Goal: Task Accomplishment & Management: Use online tool/utility

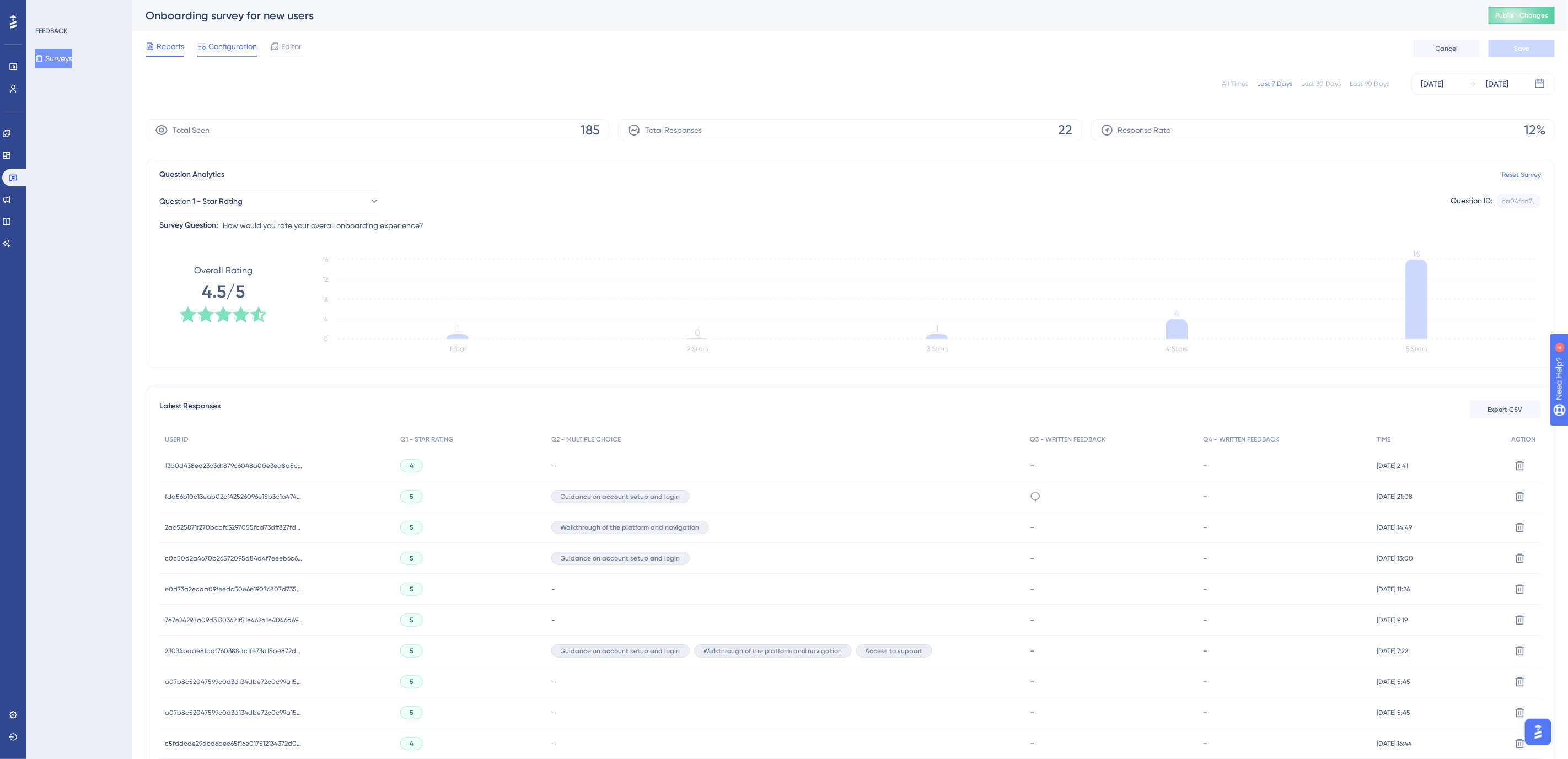
click at [234, 50] on span "Configuration" at bounding box center [232, 46] width 49 height 13
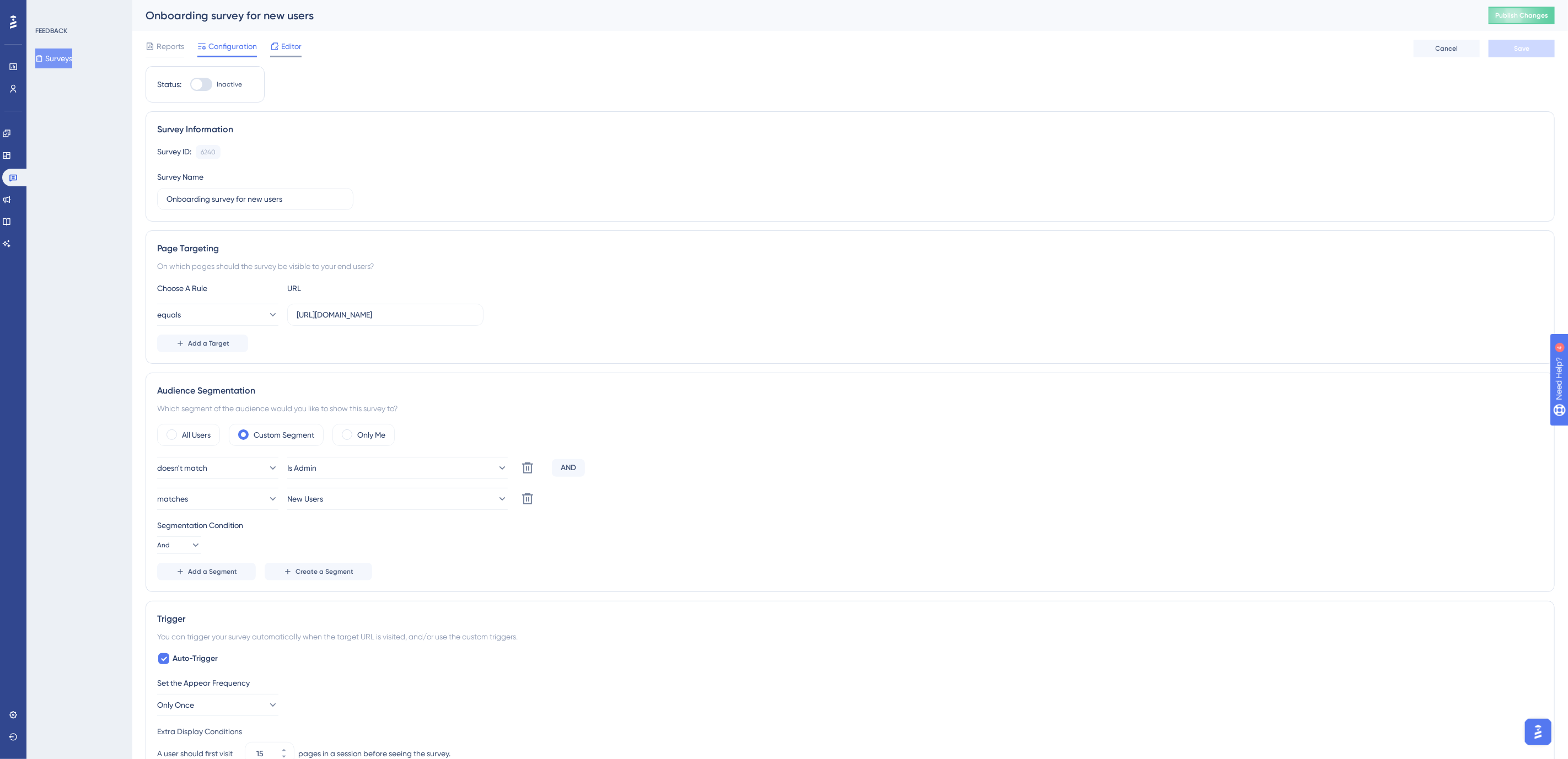
click at [283, 47] on span "Editor" at bounding box center [292, 46] width 20 height 13
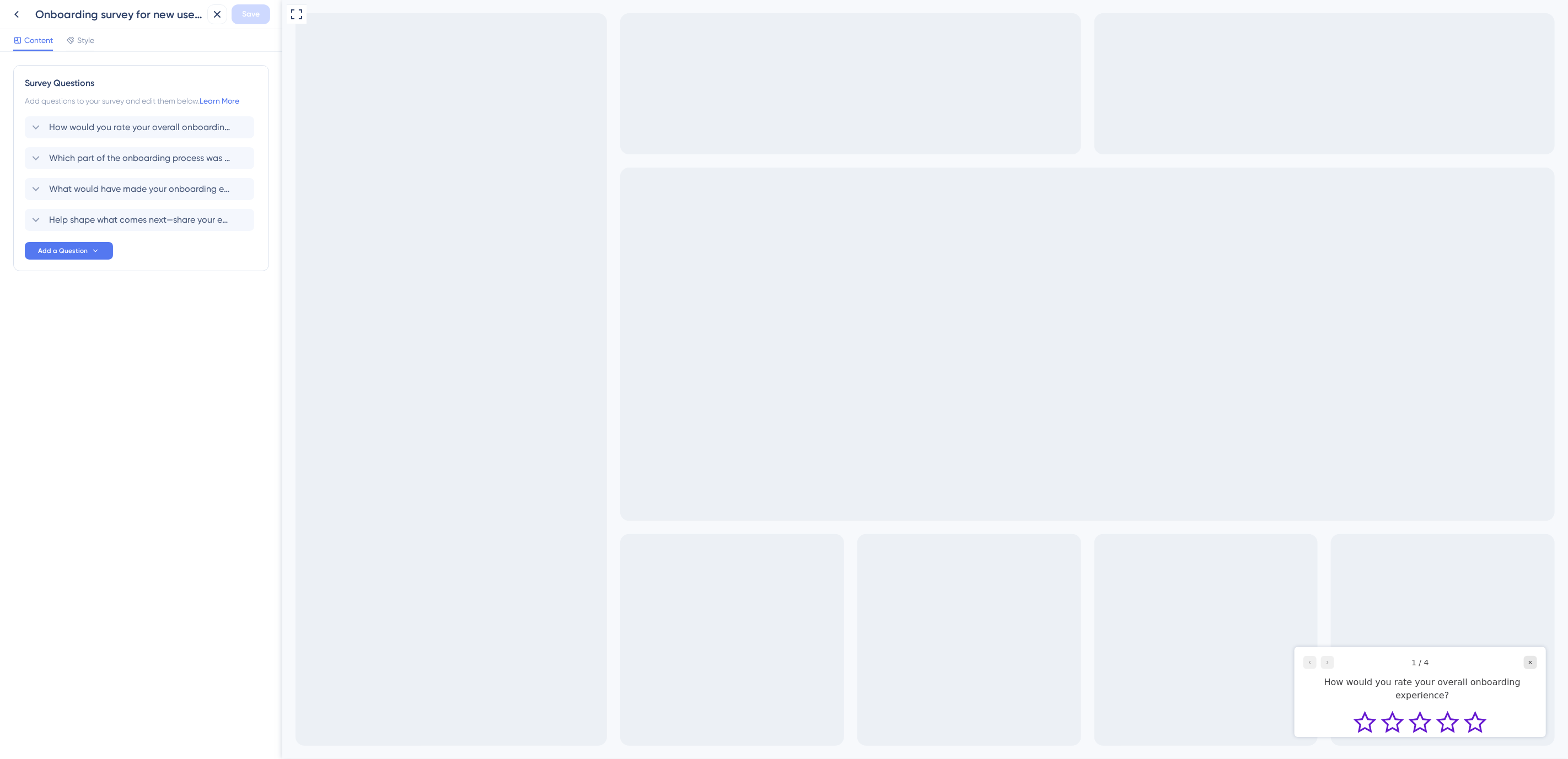
click at [1328, 660] on div at bounding box center [1319, 662] width 31 height 13
click at [1325, 660] on div at bounding box center [1319, 662] width 31 height 13
click at [1328, 660] on div at bounding box center [1319, 662] width 31 height 13
click at [65, 166] on div "Which part of the onboarding process was most helpful to you? [GEOGRAPHIC_DATA]" at bounding box center [139, 159] width 229 height 22
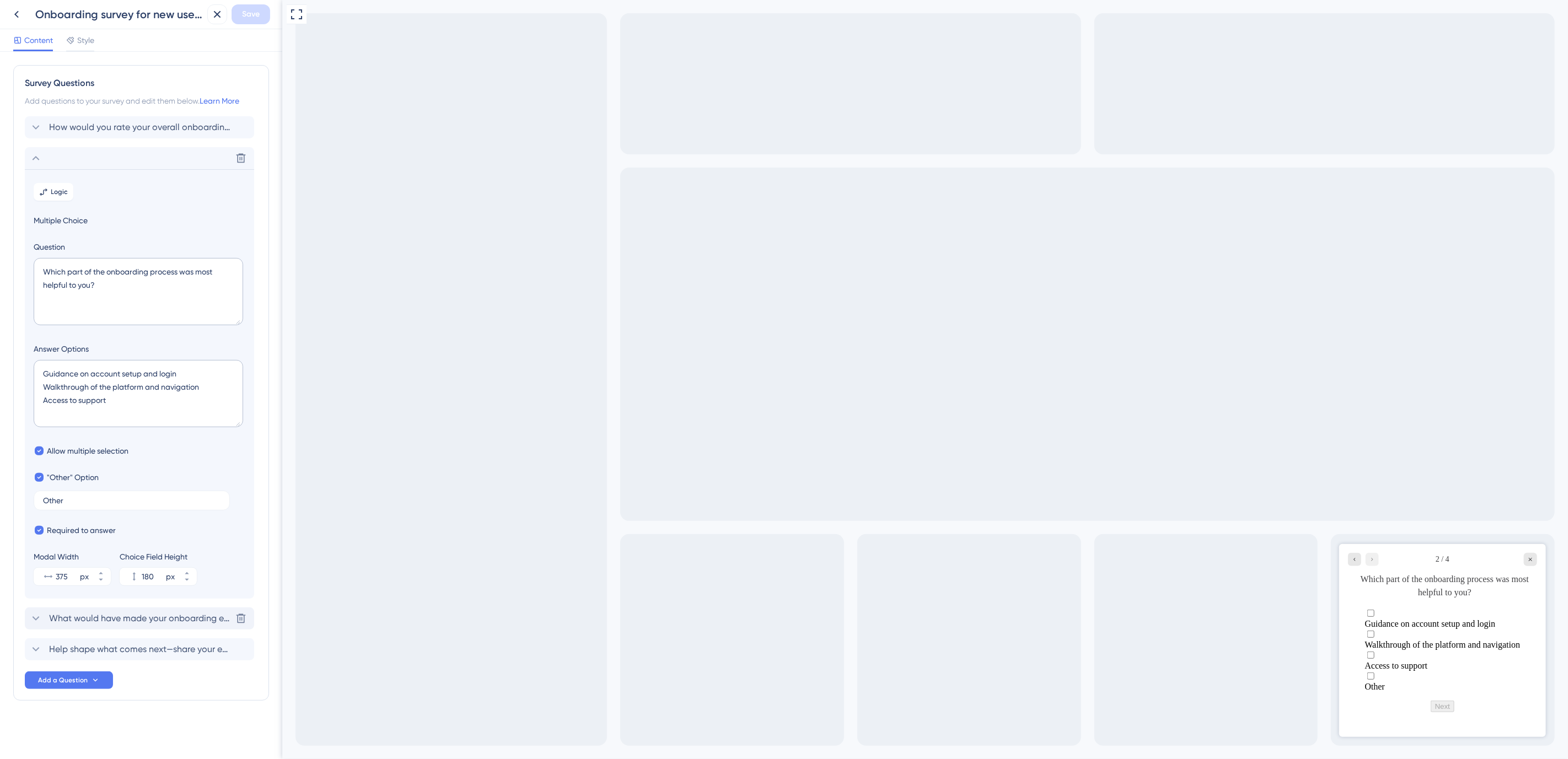
click at [36, 619] on icon at bounding box center [36, 618] width 7 height 5
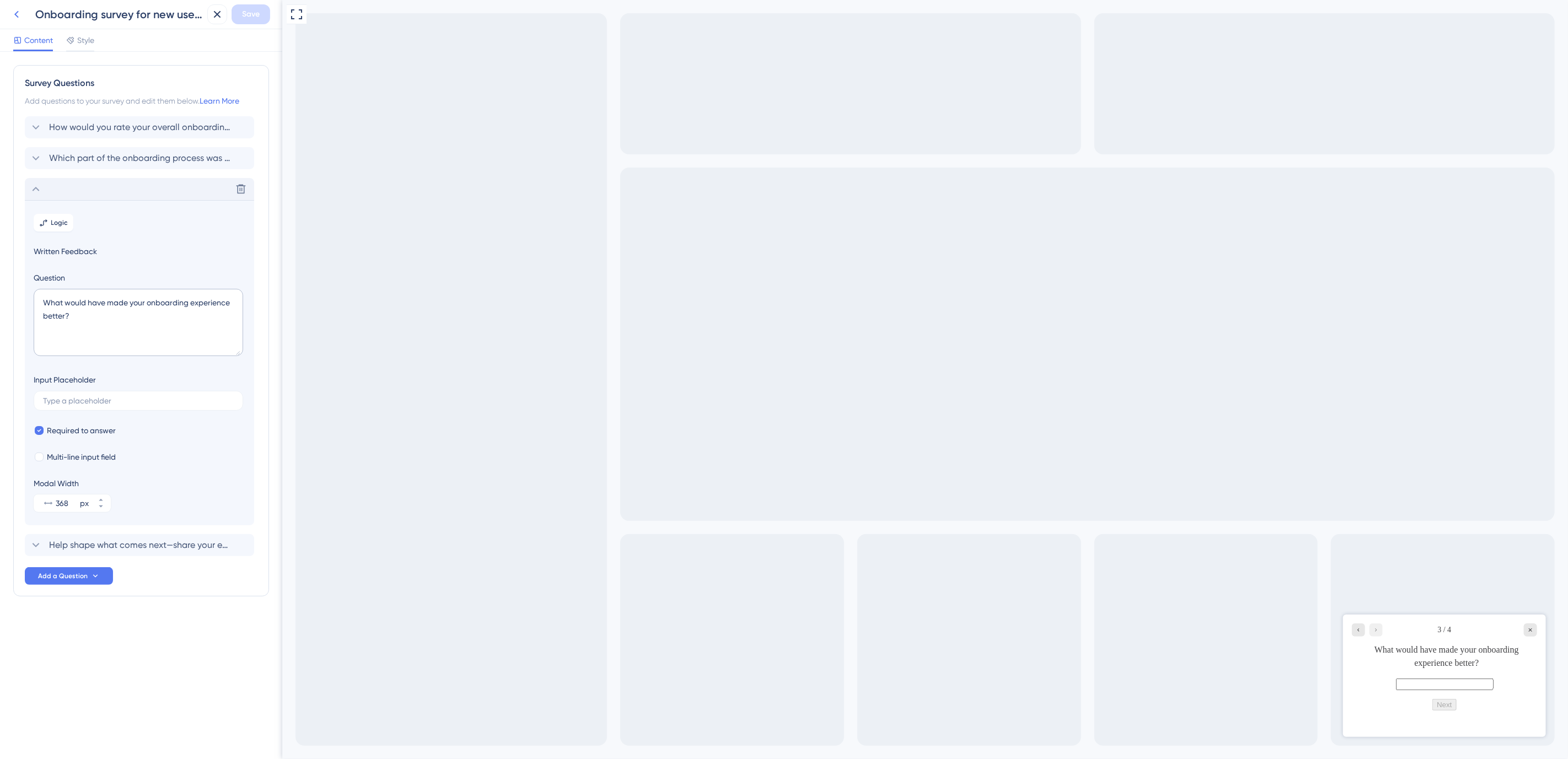
click at [20, 16] on icon at bounding box center [17, 14] width 13 height 13
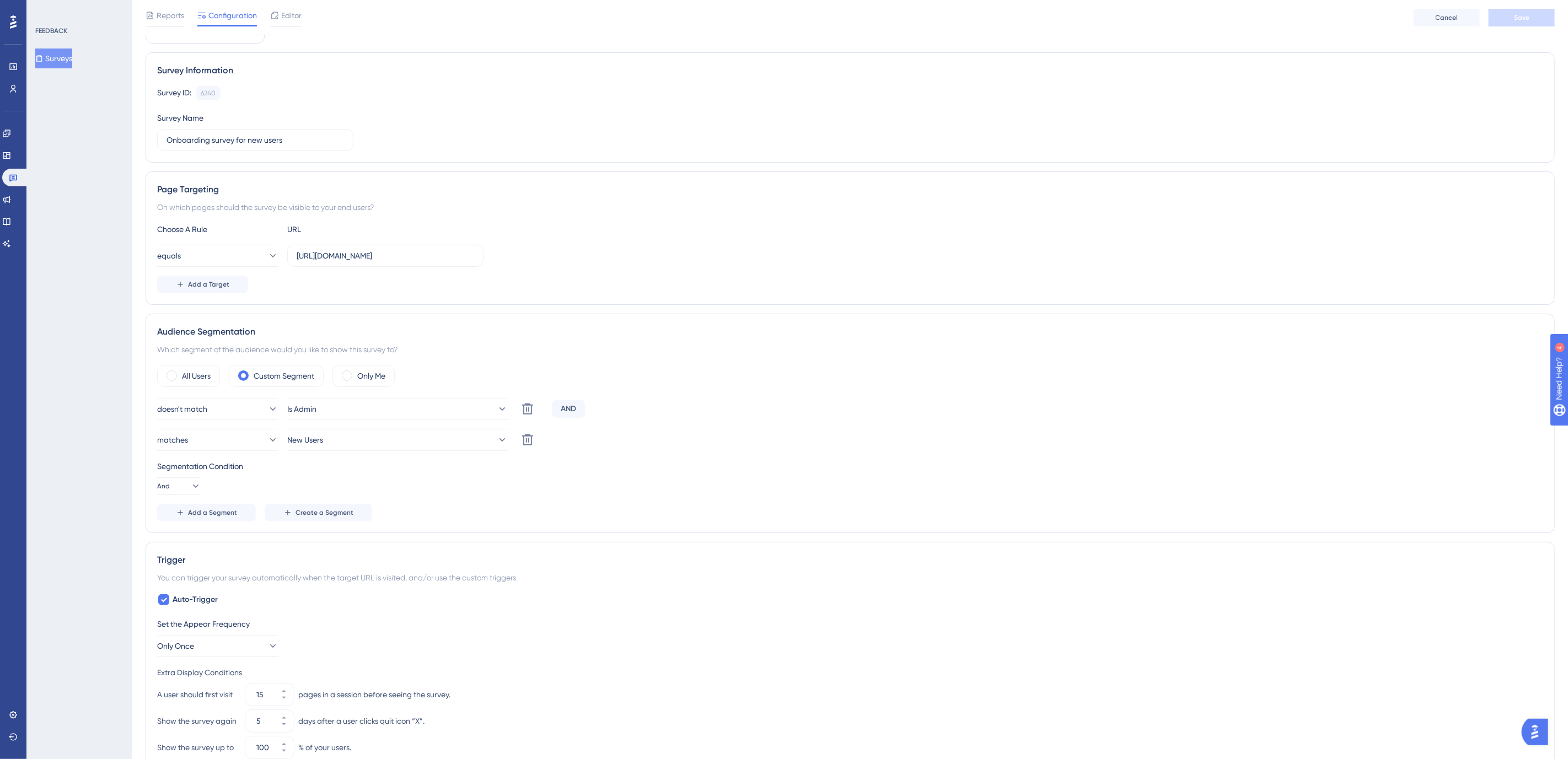
scroll to position [65, 0]
click at [10, 133] on icon at bounding box center [6, 133] width 7 height 7
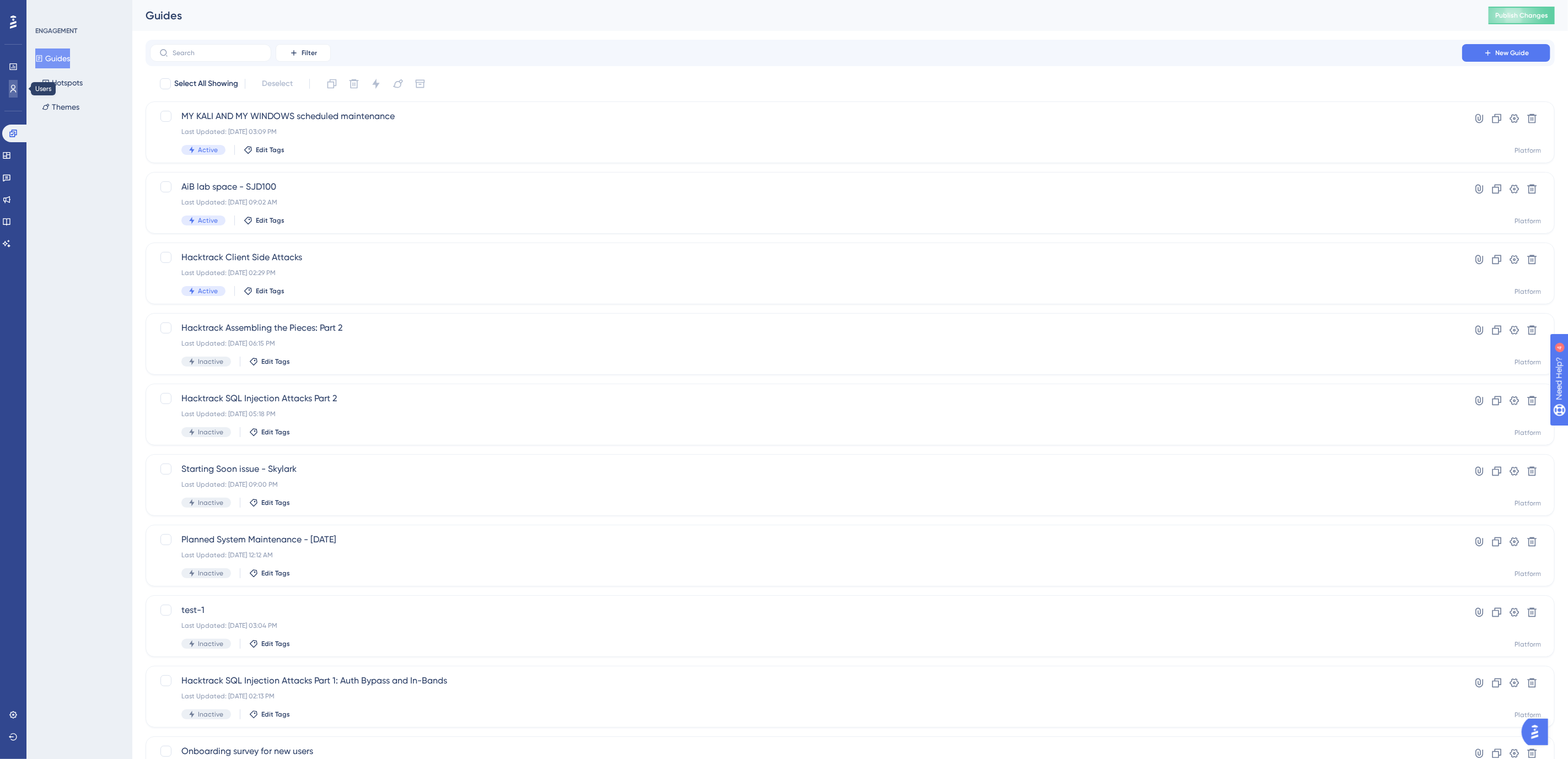
click at [16, 89] on icon at bounding box center [14, 89] width 9 height 9
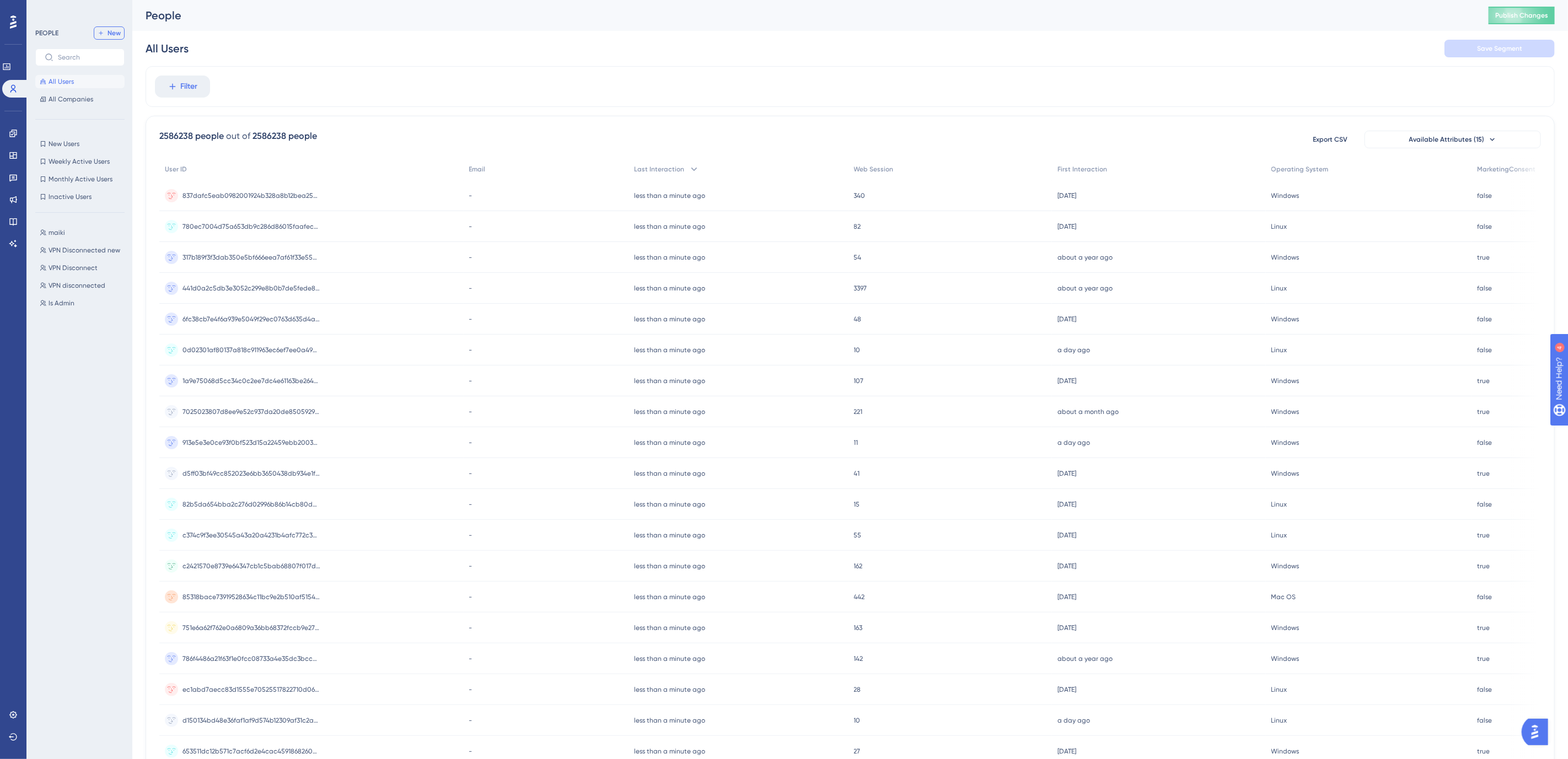
click at [105, 30] on button "New" at bounding box center [109, 33] width 31 height 13
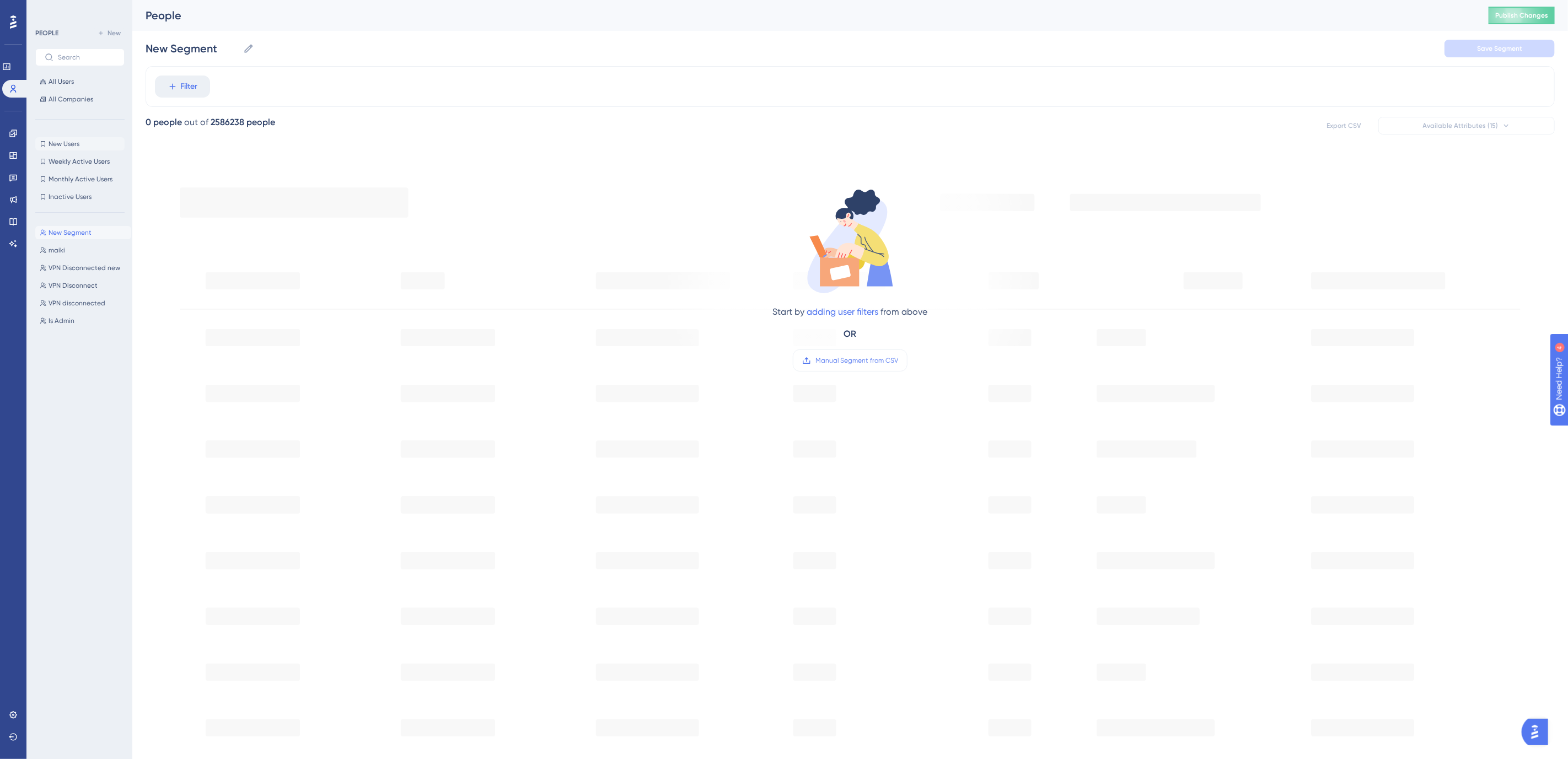
click at [57, 141] on span "New Users" at bounding box center [64, 144] width 31 height 9
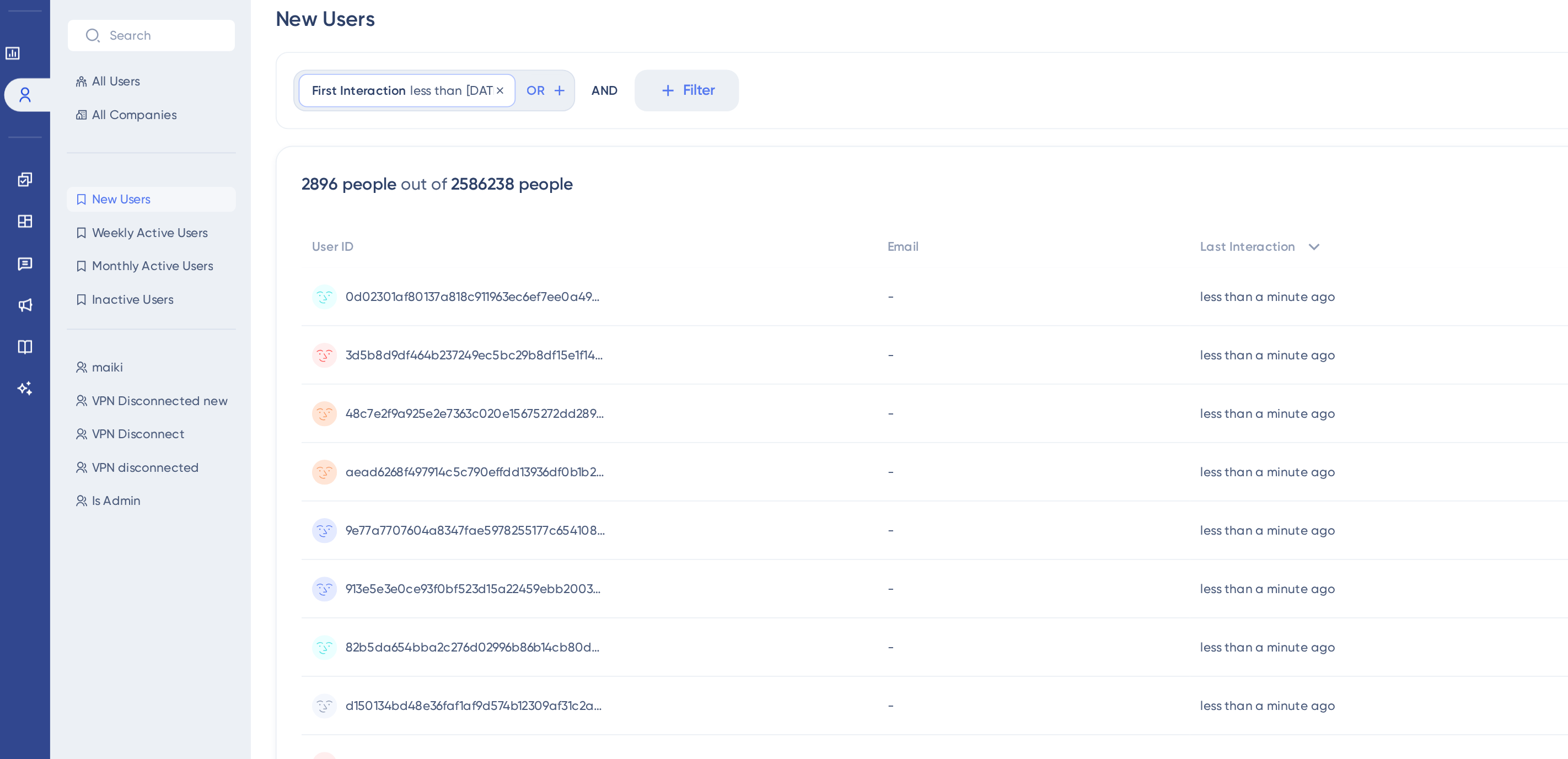
click at [233, 89] on span "less than" at bounding box center [230, 87] width 28 height 9
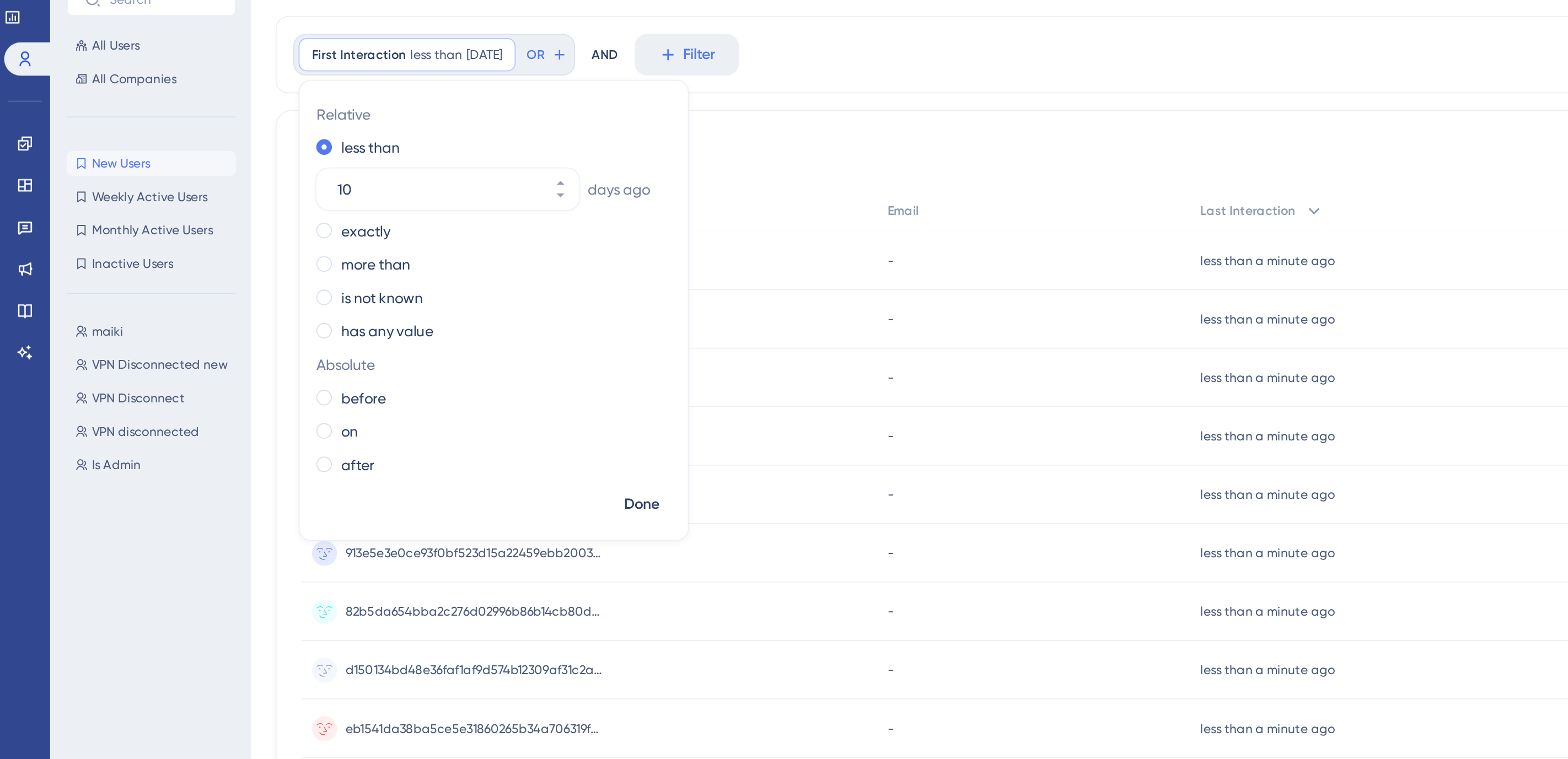
click at [106, 312] on div "[PERSON_NAME] VPN Disconnected new VPN Disconnected new VPN Disconnect VPN Disc…" at bounding box center [83, 480] width 96 height 518
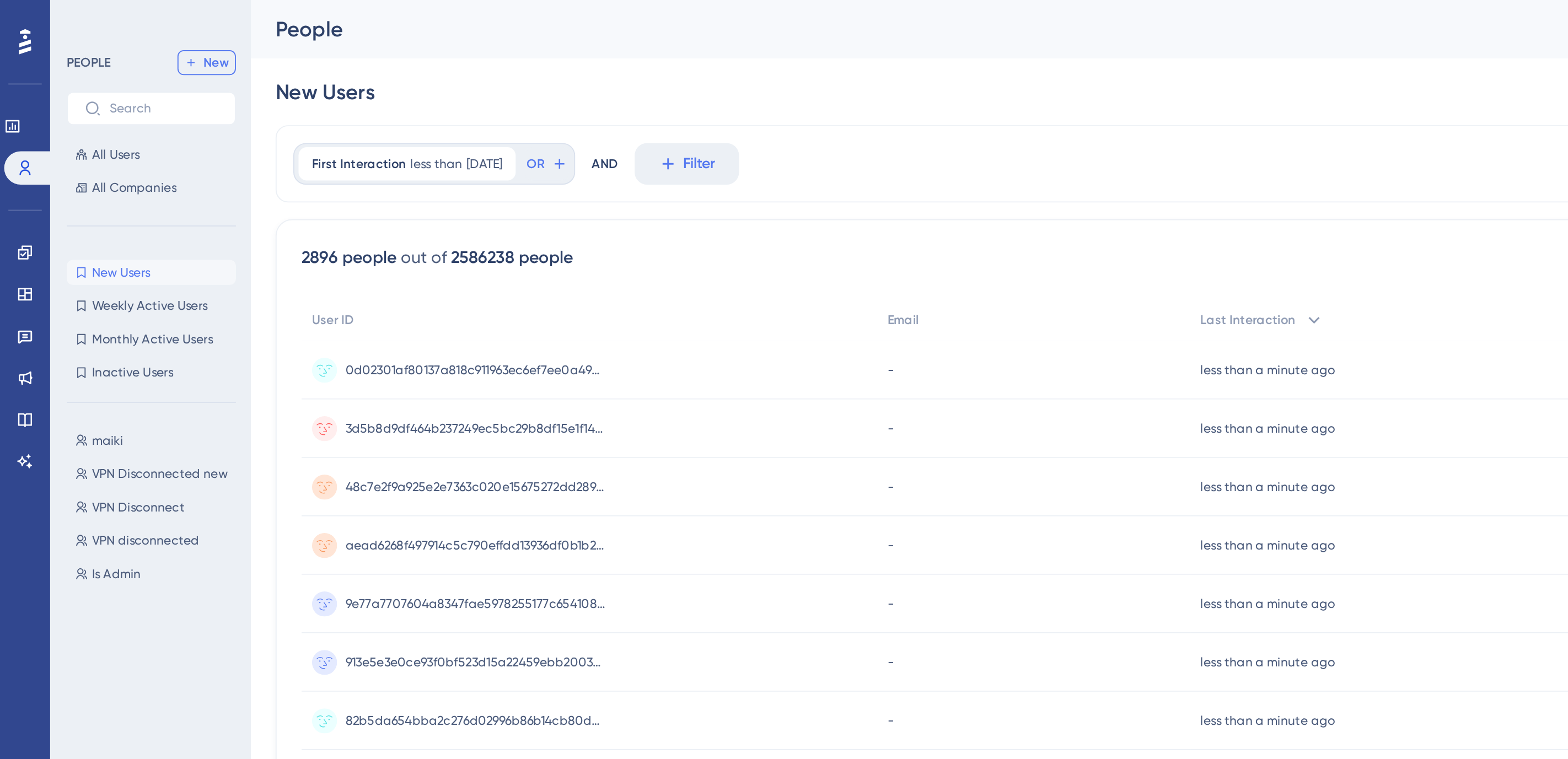
click at [107, 34] on span "New" at bounding box center [114, 33] width 13 height 9
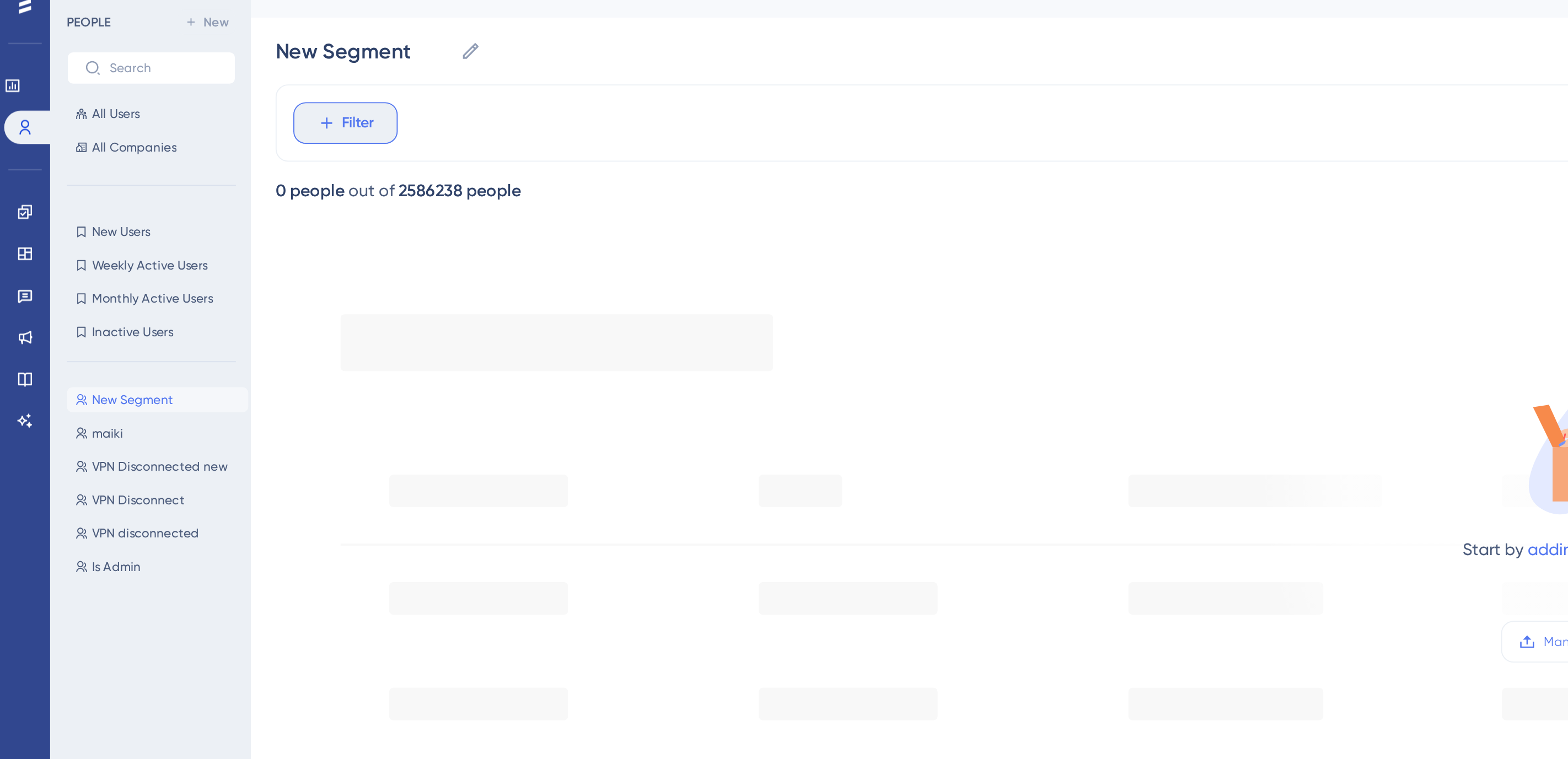
click at [194, 88] on span "Filter" at bounding box center [189, 86] width 17 height 13
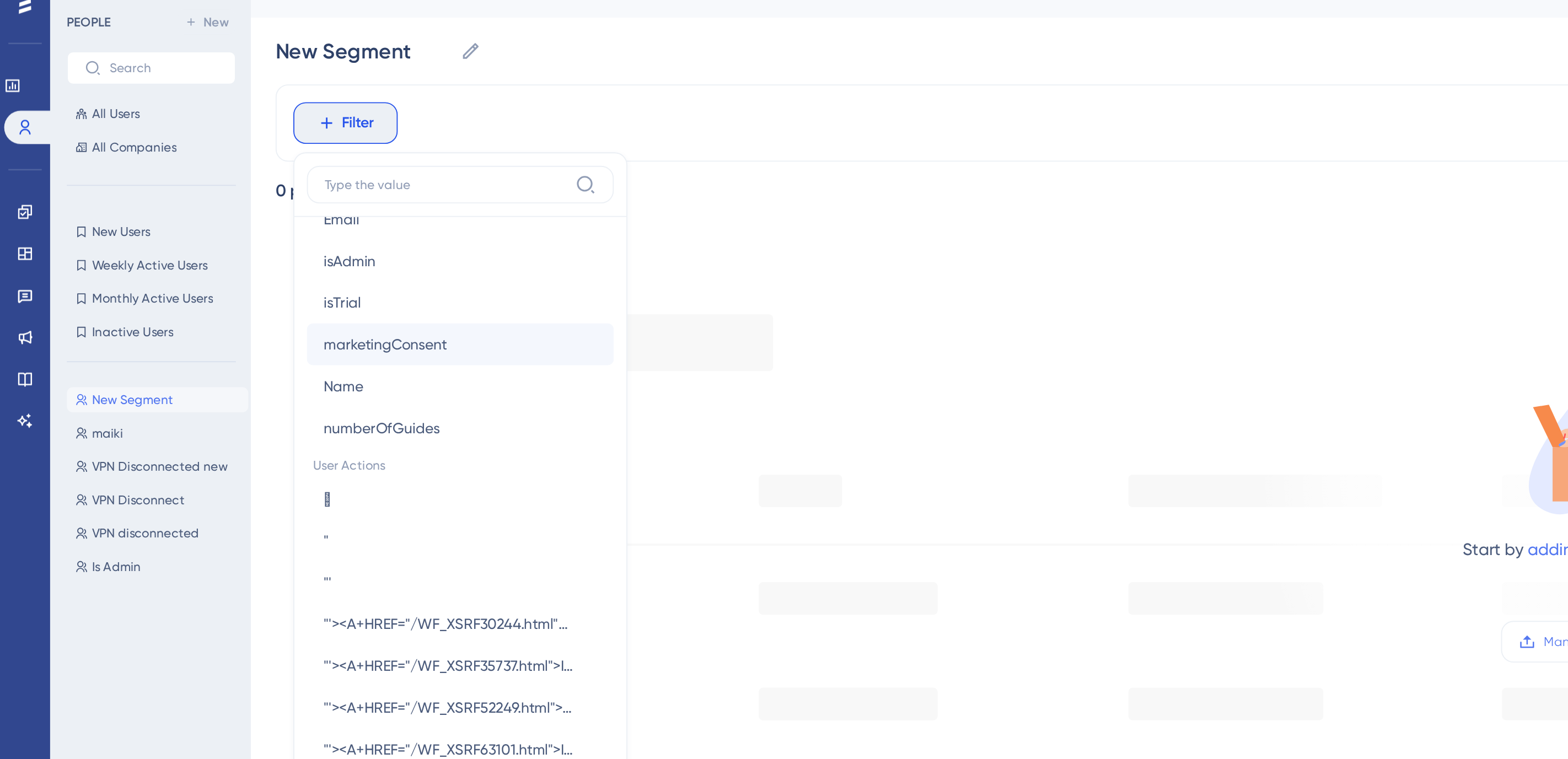
scroll to position [635, 0]
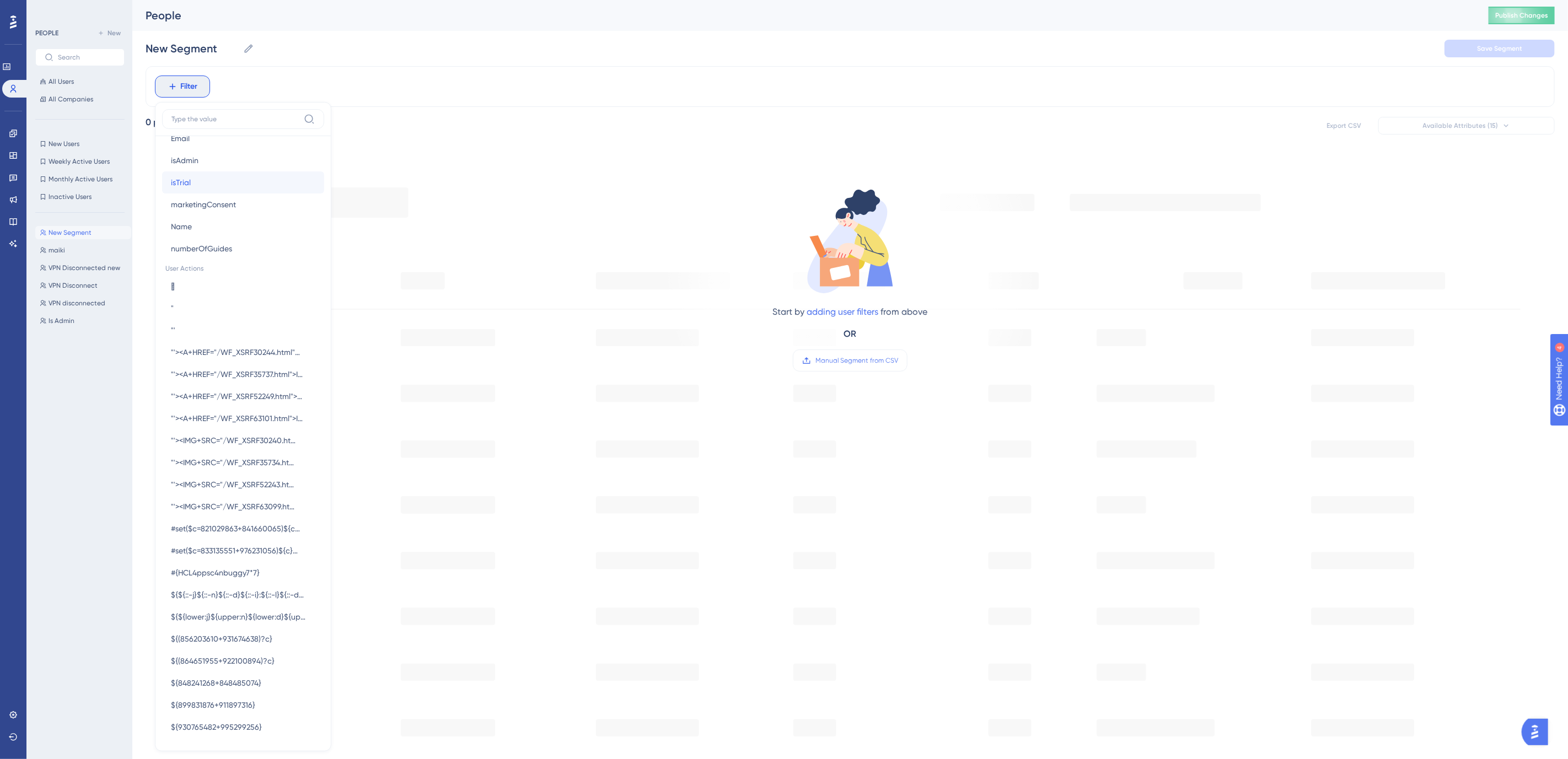
click at [186, 187] on span "isTrial" at bounding box center [181, 182] width 20 height 13
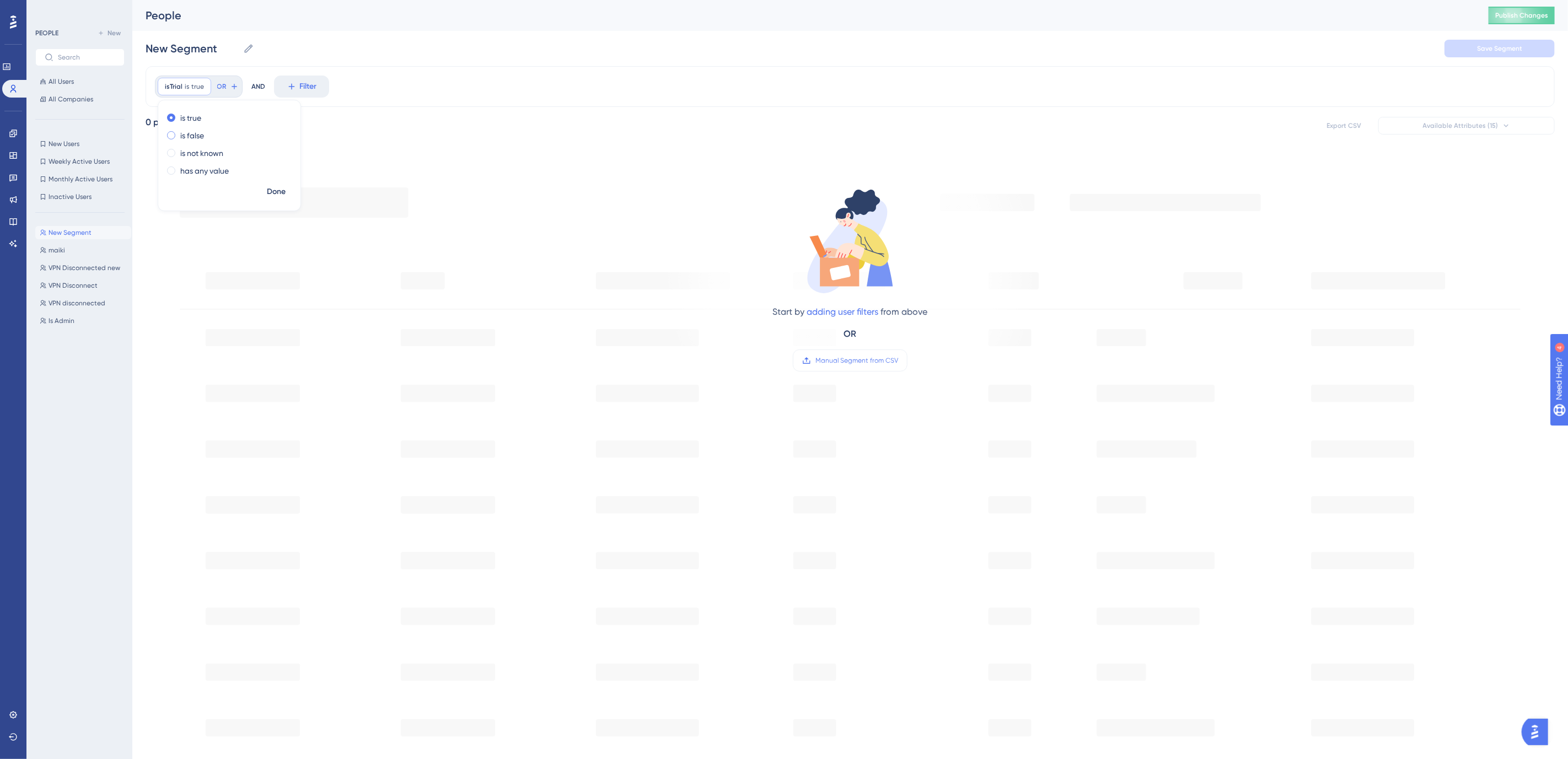
click at [173, 133] on span at bounding box center [171, 135] width 8 height 8
click at [179, 133] on input "radio" at bounding box center [179, 133] width 0 height 0
click at [466, 82] on div "isTrial is false false Remove is true is false is not known has any value Done …" at bounding box center [850, 86] width 1409 height 40
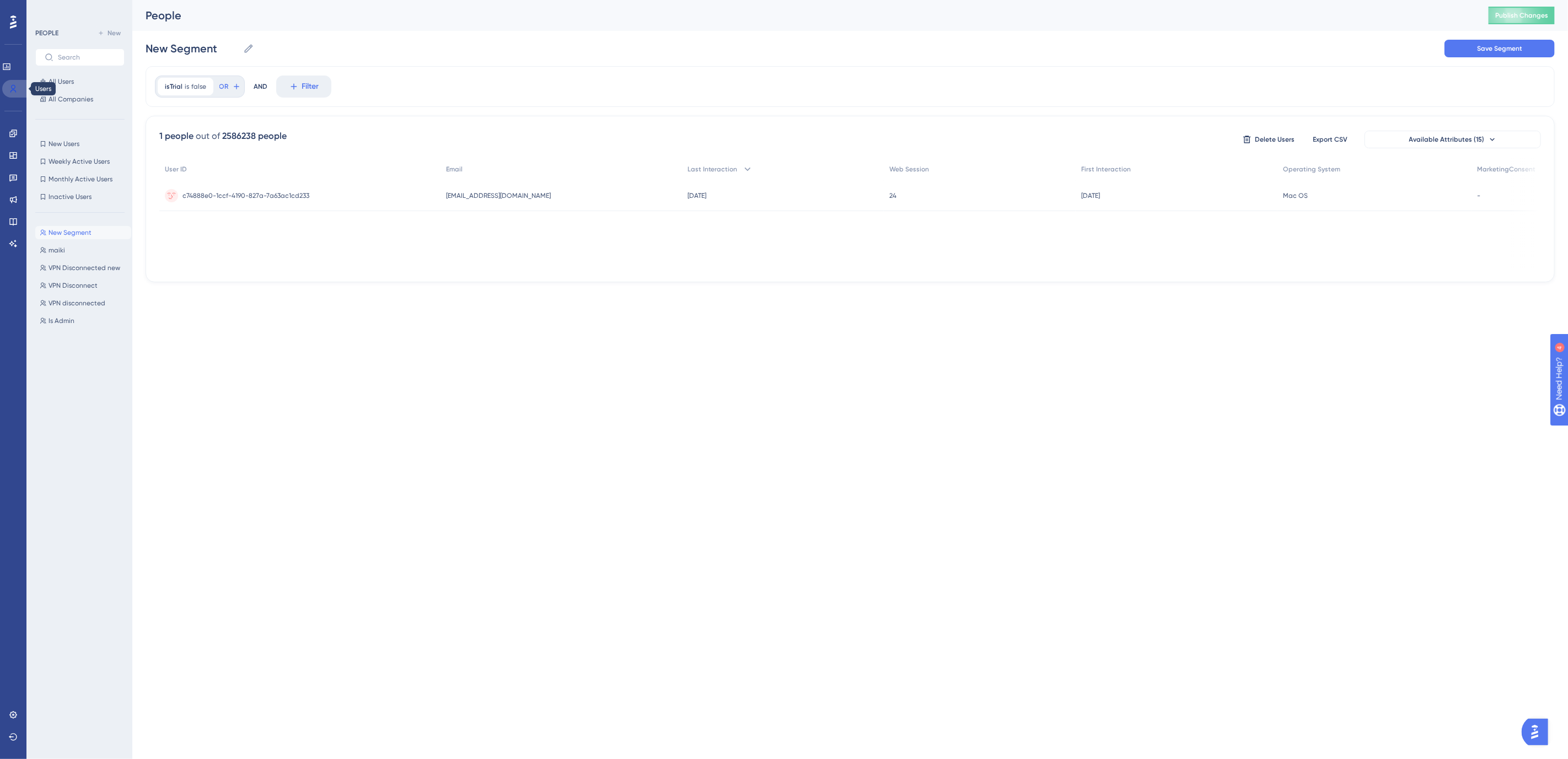
click at [15, 86] on icon at bounding box center [14, 89] width 9 height 9
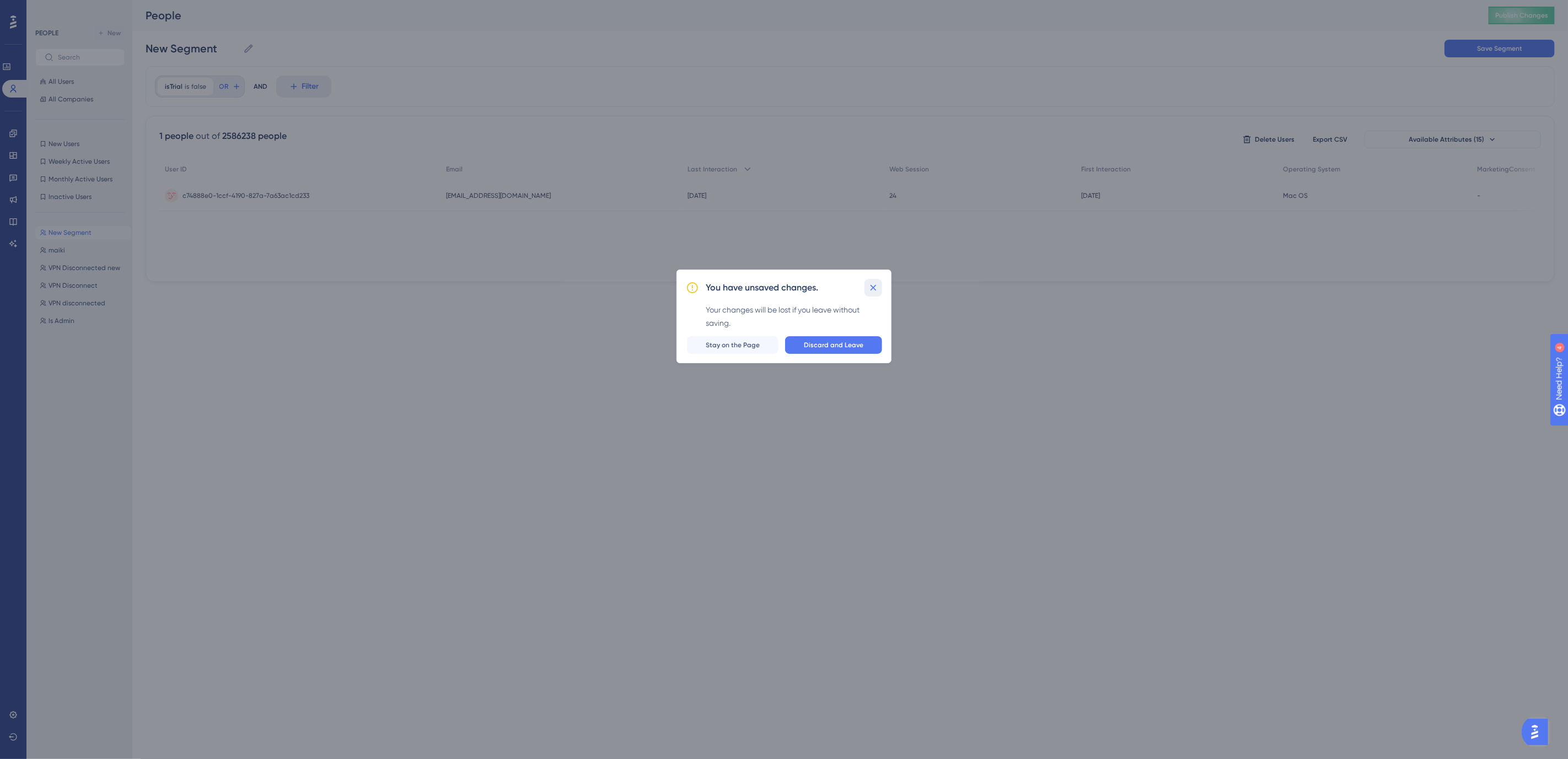
click at [872, 292] on icon at bounding box center [873, 288] width 11 height 11
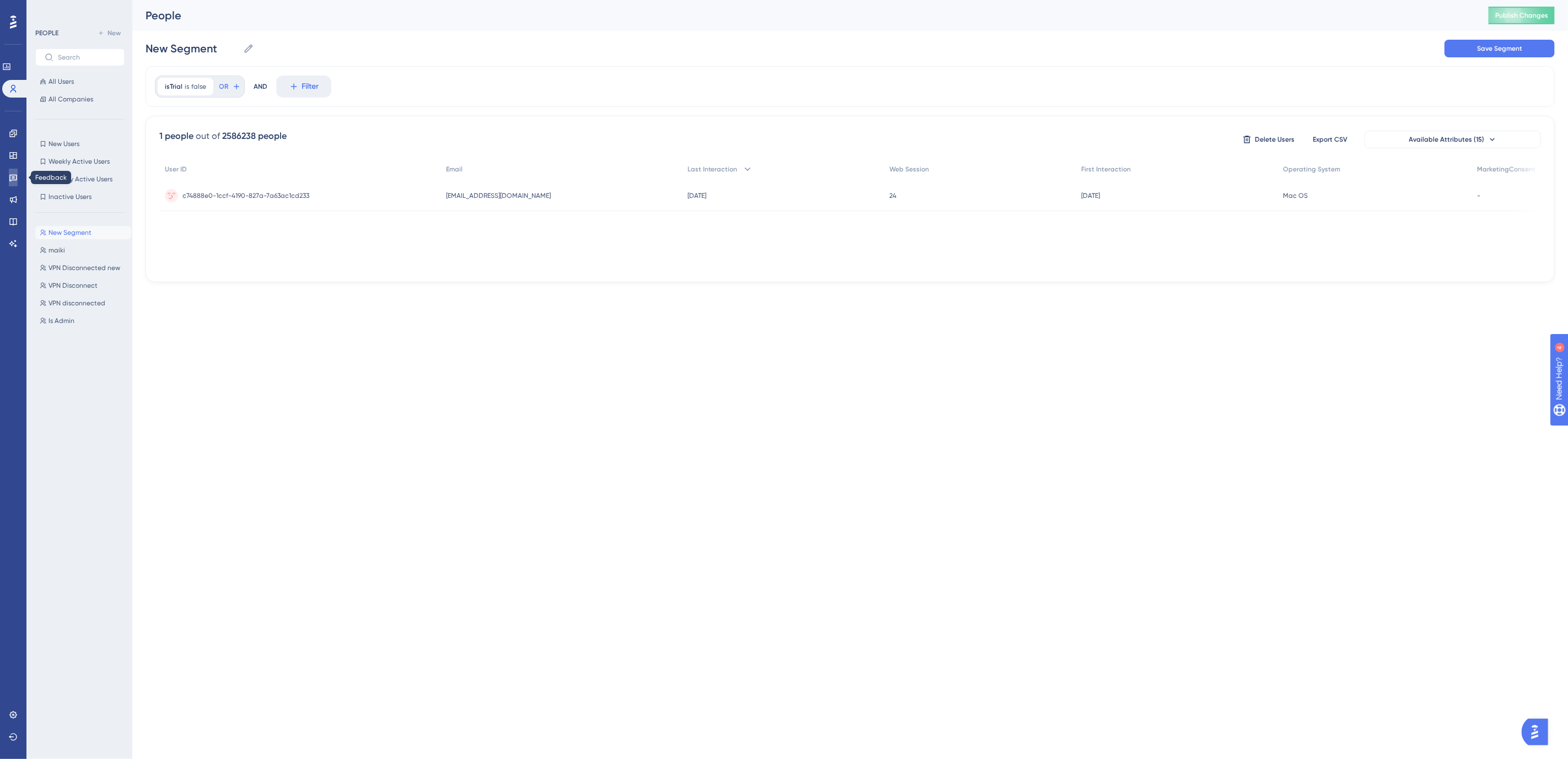
click at [12, 180] on icon at bounding box center [13, 179] width 7 height 7
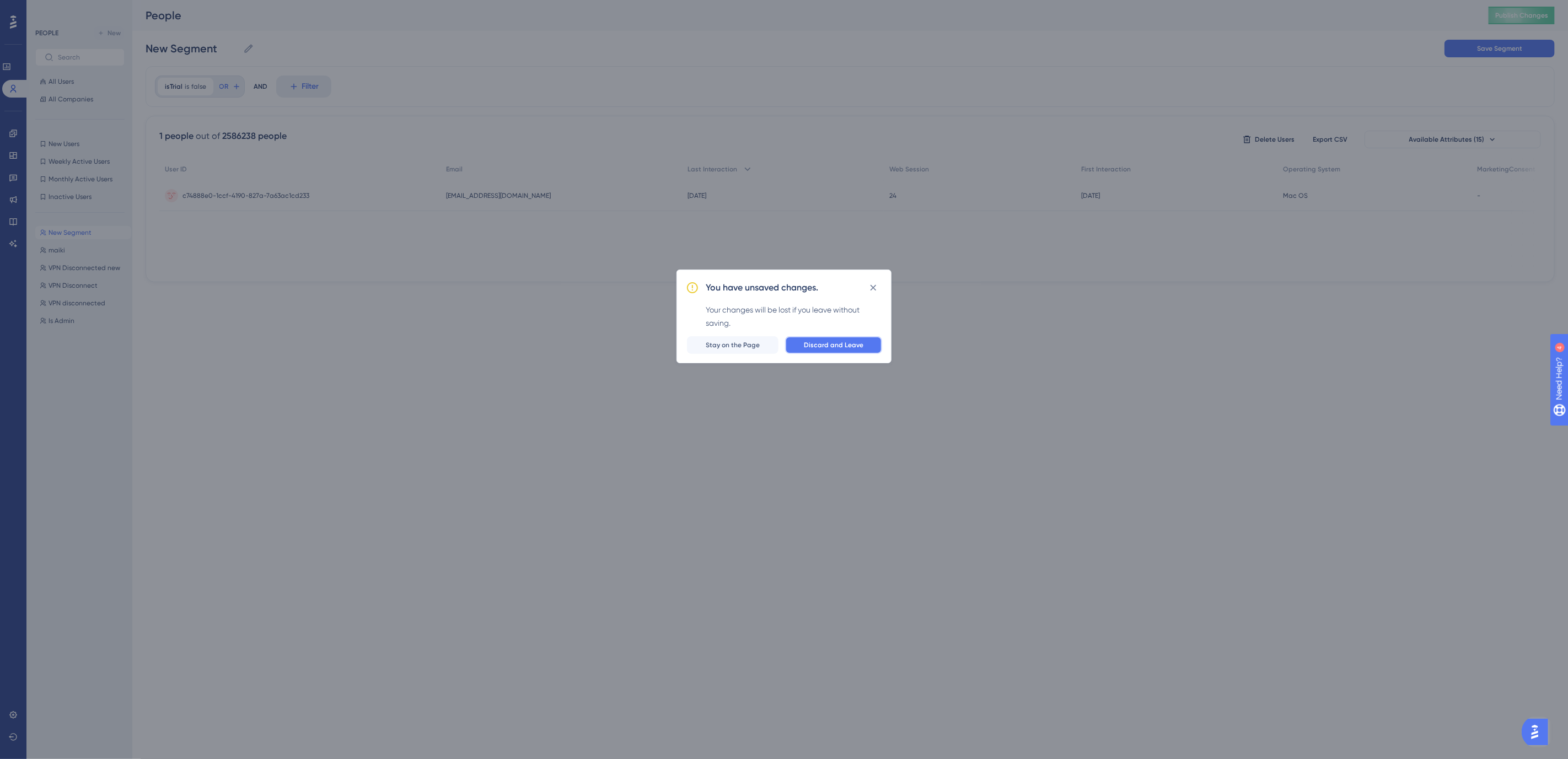
click at [836, 336] on button "Discard and Leave" at bounding box center [834, 345] width 97 height 17
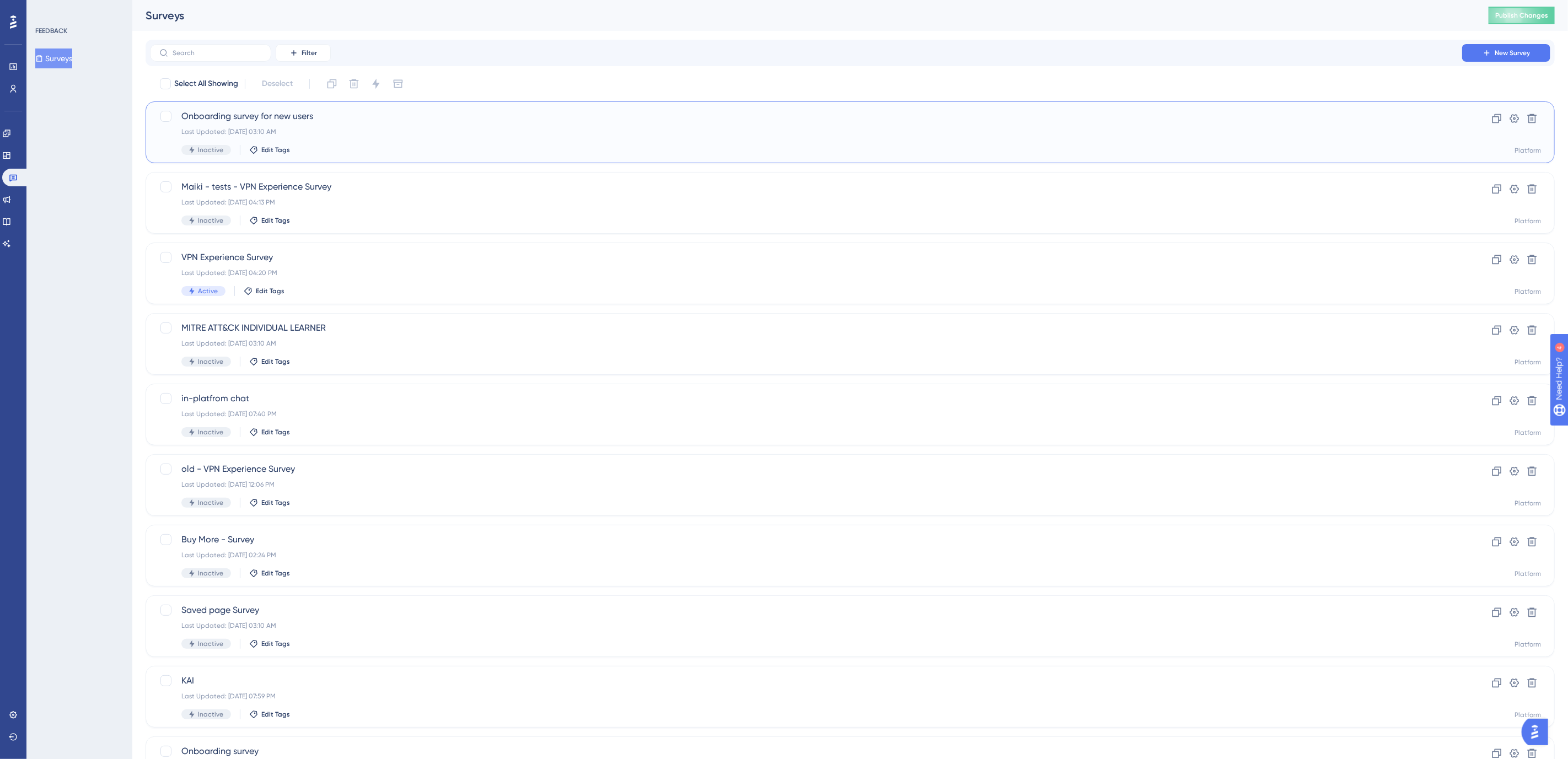
click at [253, 116] on span "Onboarding survey for new users" at bounding box center [806, 116] width 1249 height 13
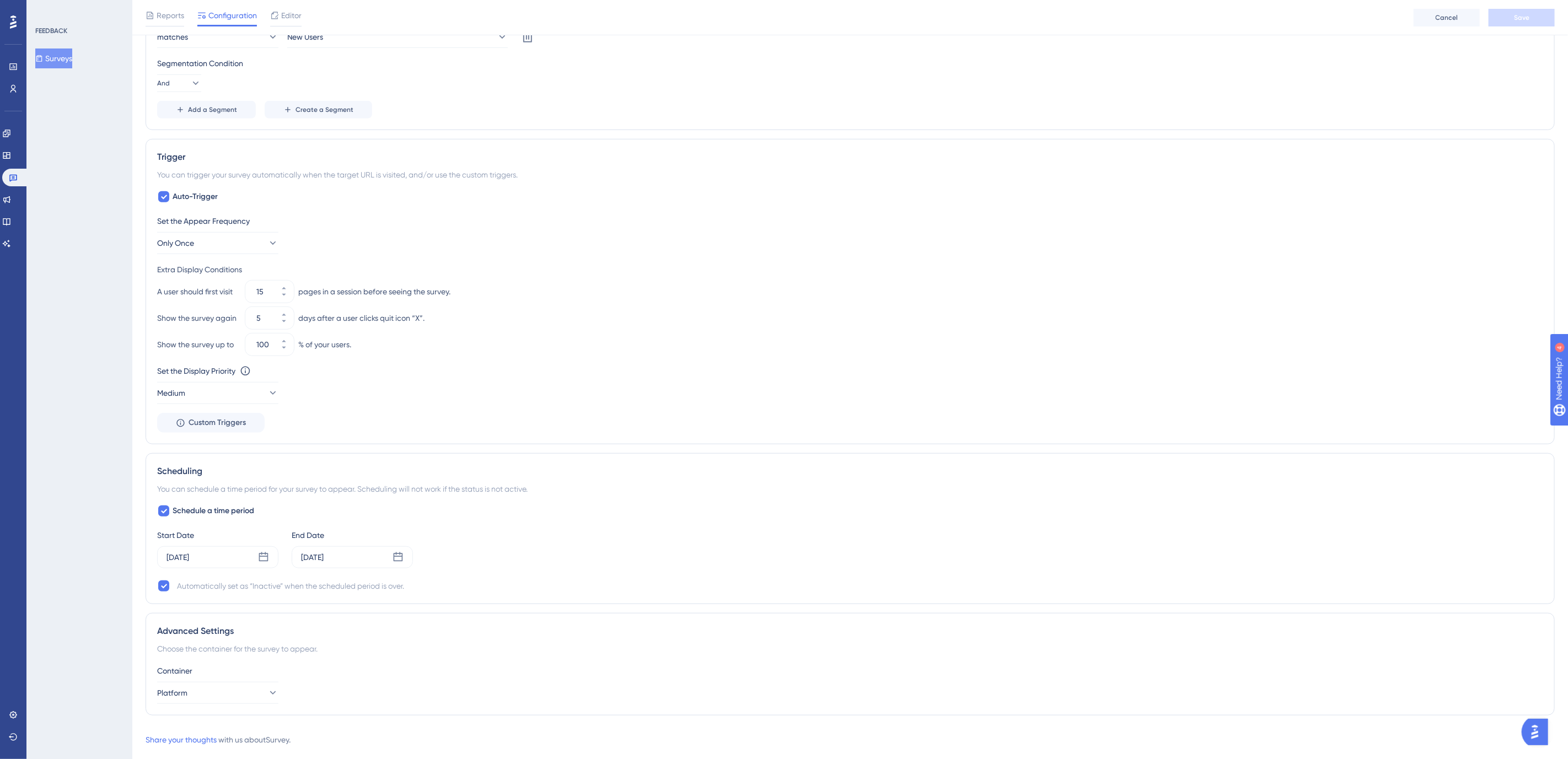
scroll to position [478, 0]
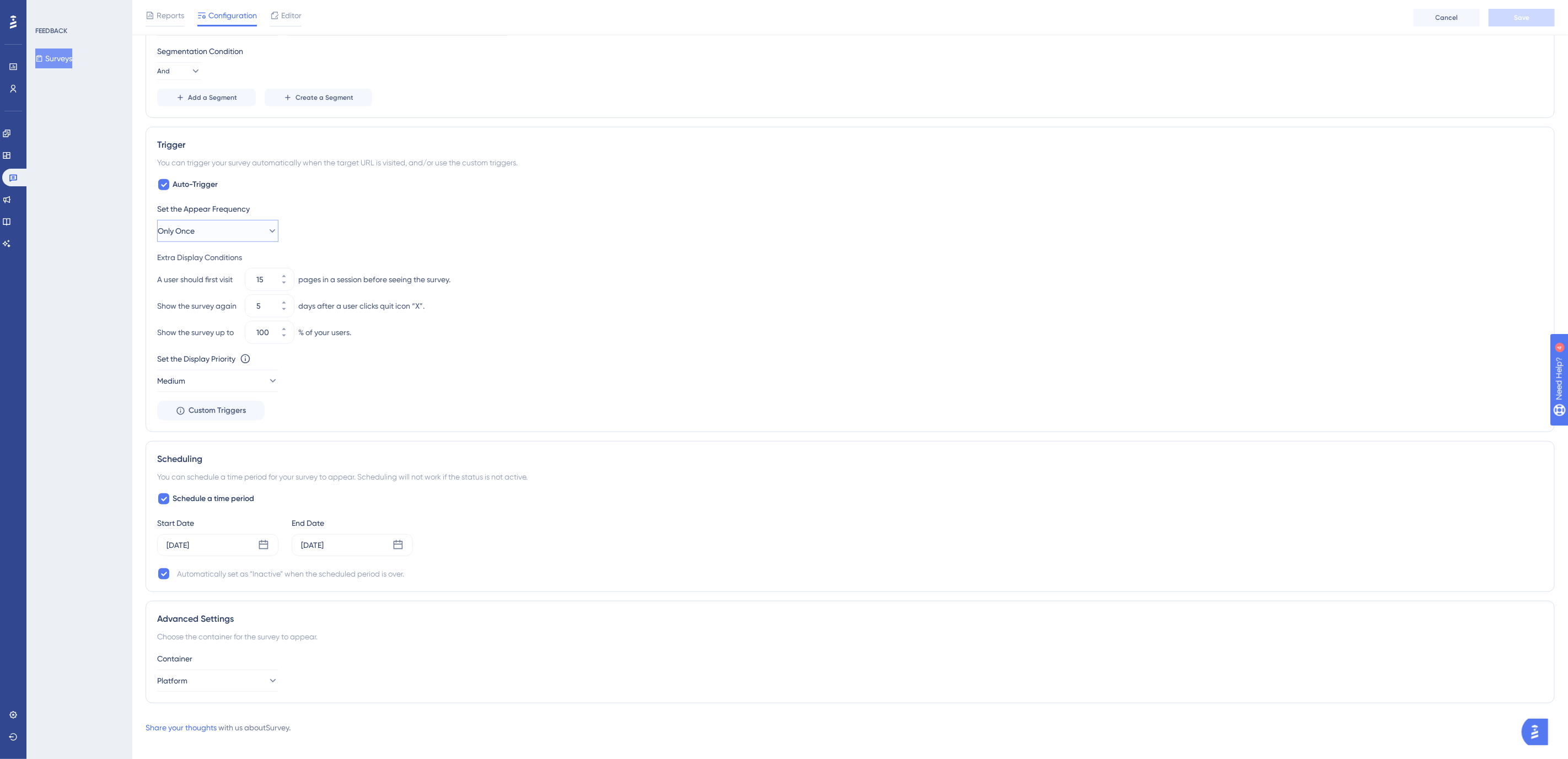
click at [205, 228] on button "Only Once" at bounding box center [217, 231] width 121 height 22
click at [77, 298] on div "FEEDBACK Surveys" at bounding box center [79, 380] width 105 height 759
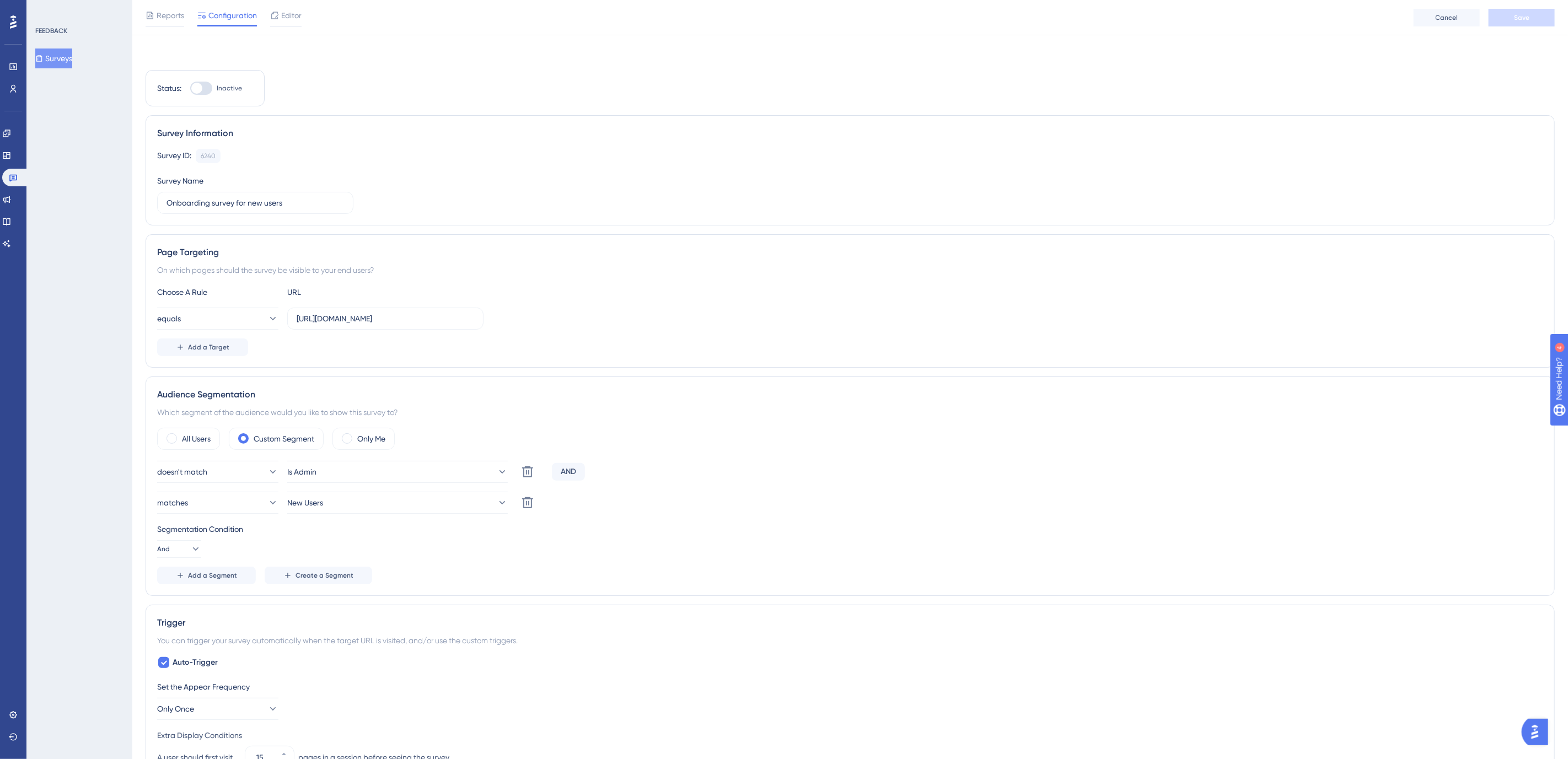
scroll to position [0, 0]
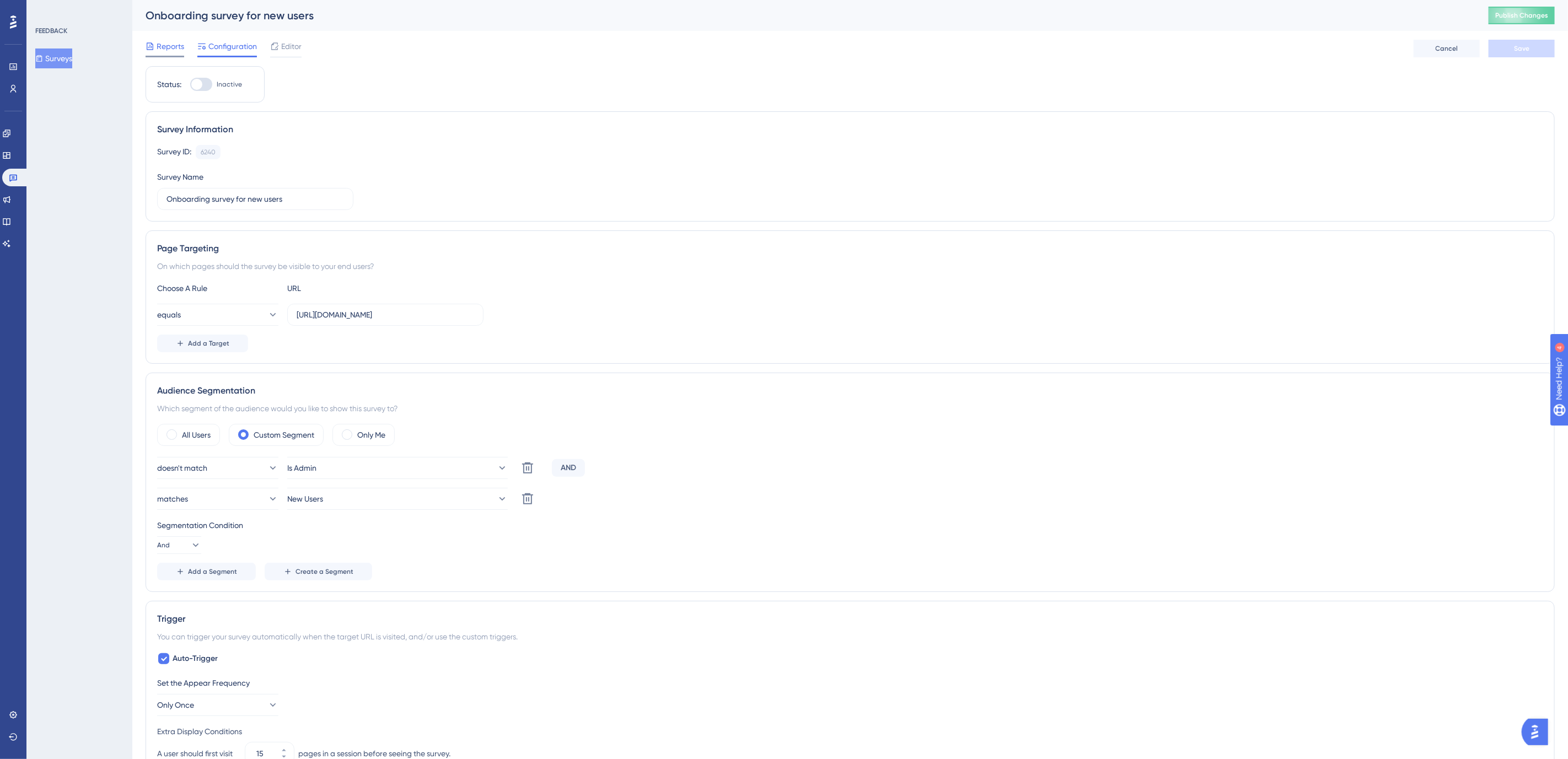
click at [154, 44] on div "Reports" at bounding box center [165, 46] width 39 height 13
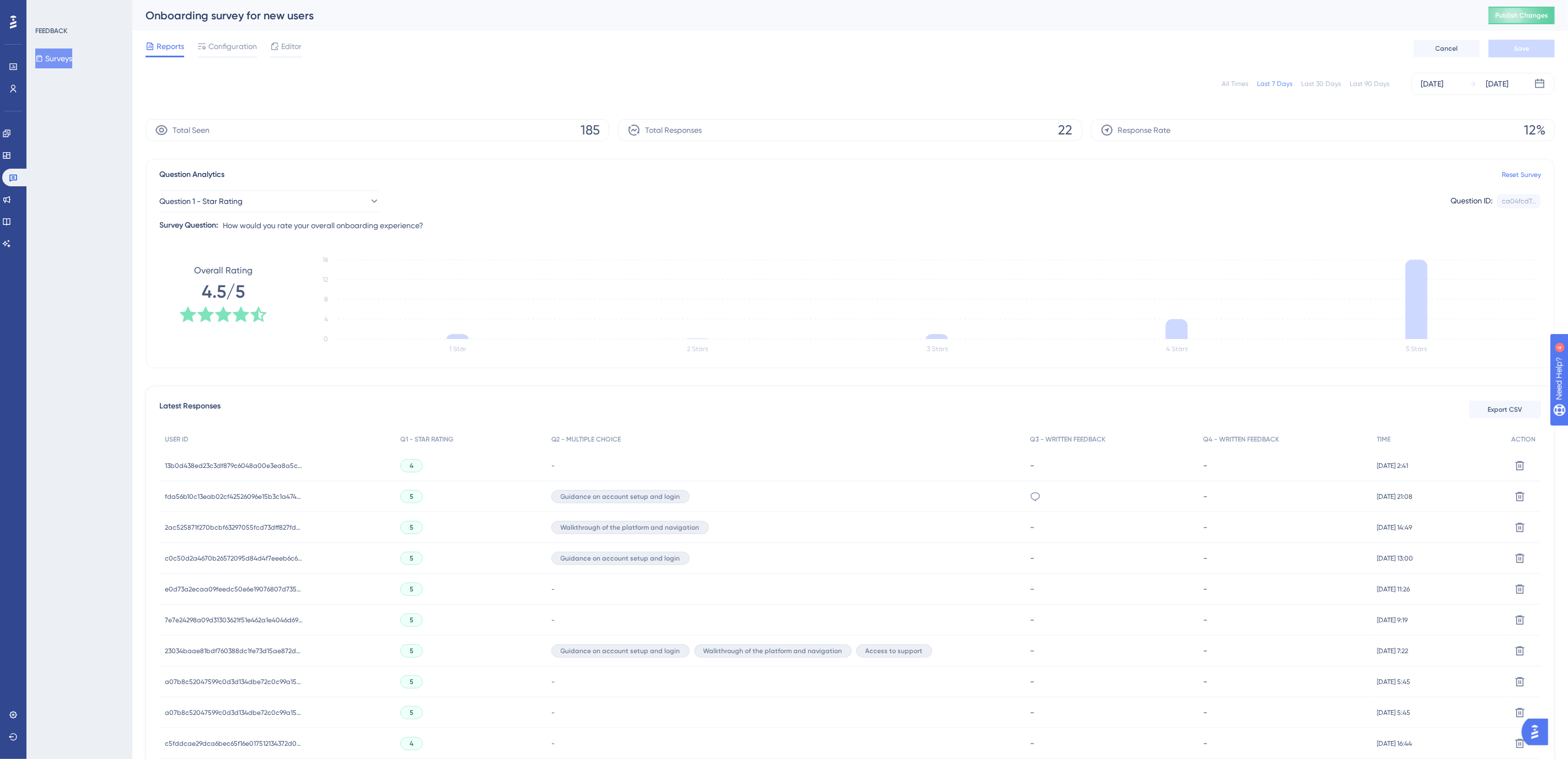
click at [75, 397] on div "FEEDBACK Surveys" at bounding box center [79, 380] width 105 height 759
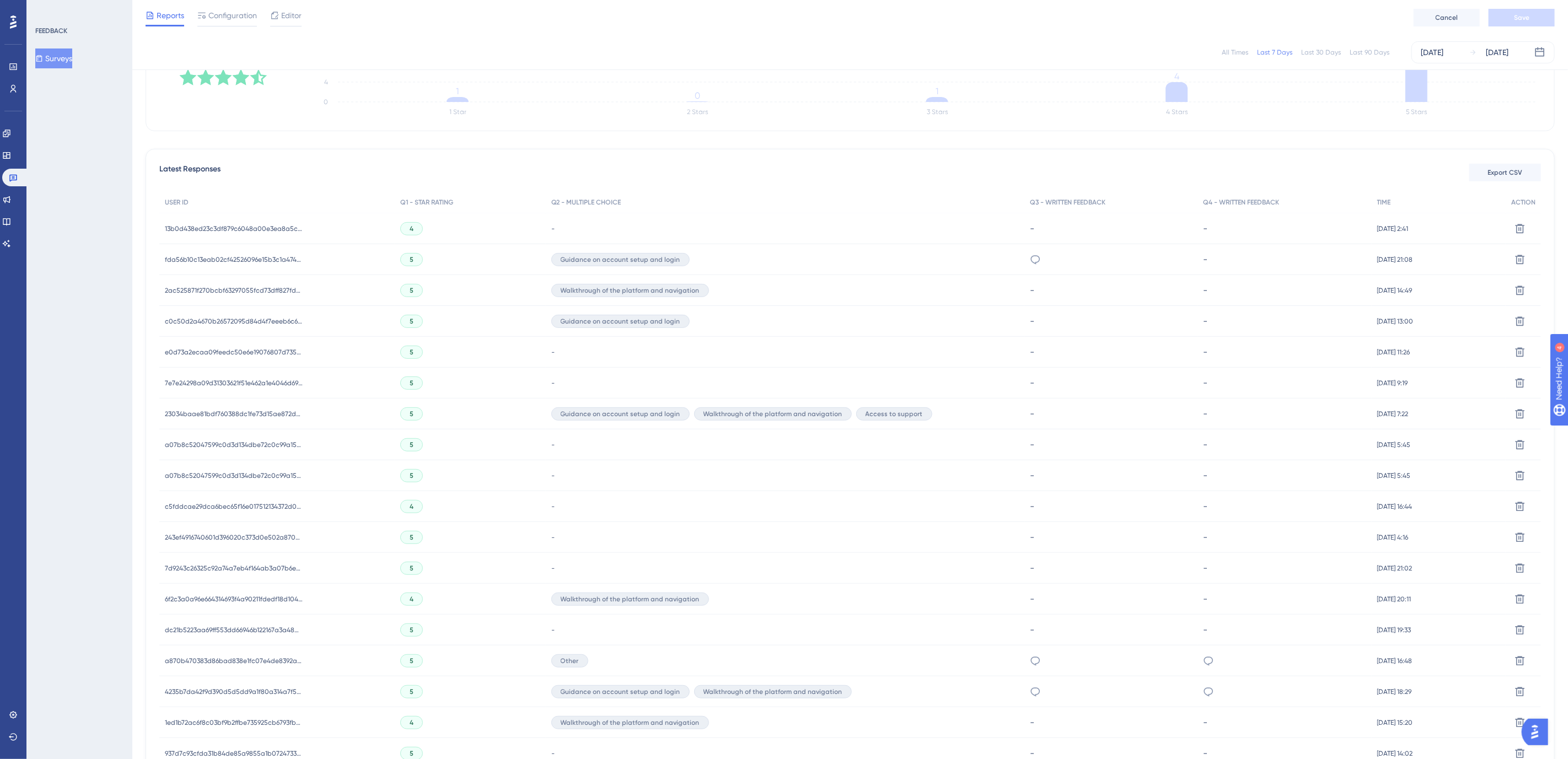
scroll to position [251, 0]
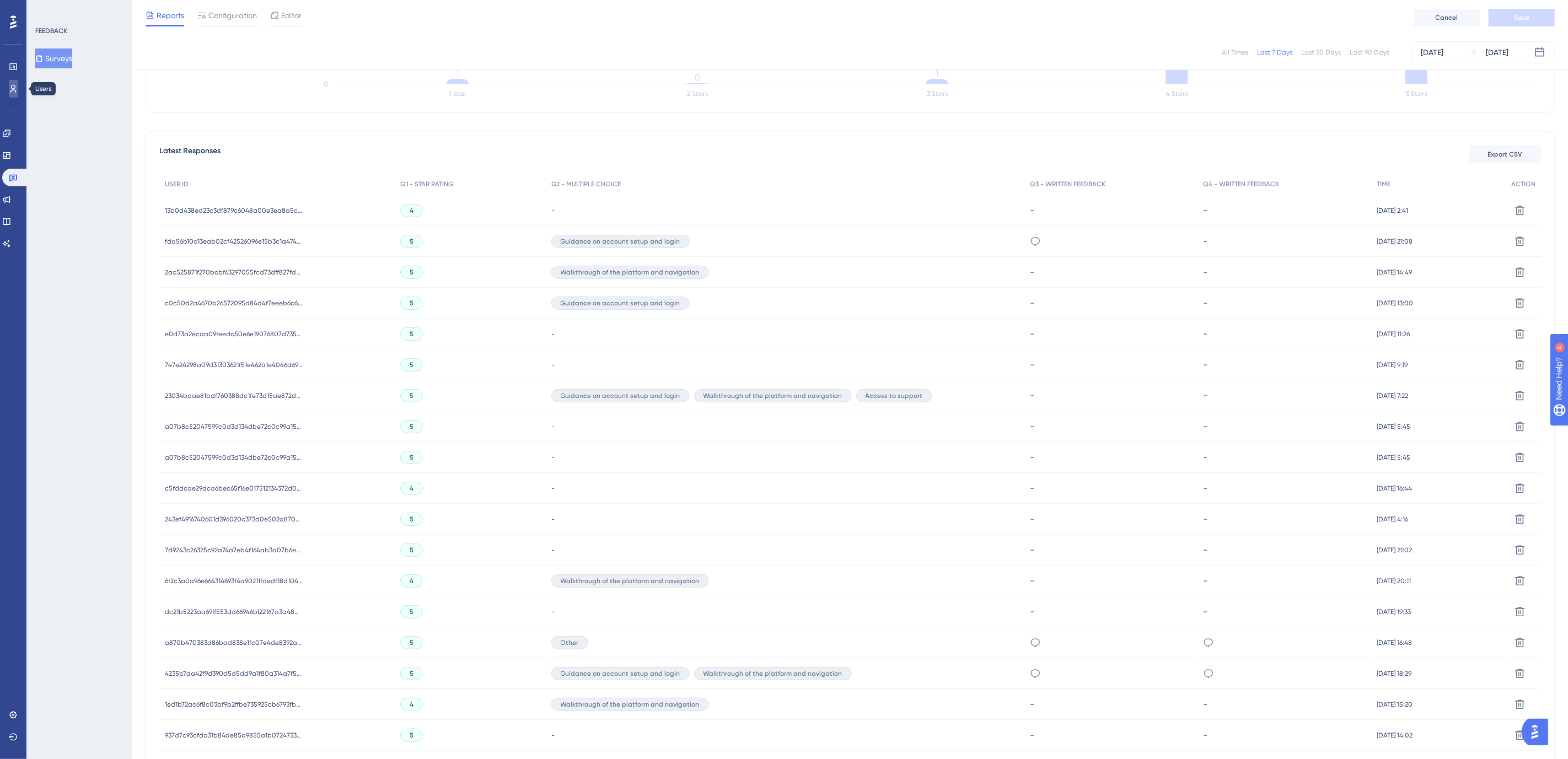
click at [10, 89] on icon at bounding box center [14, 89] width 9 height 9
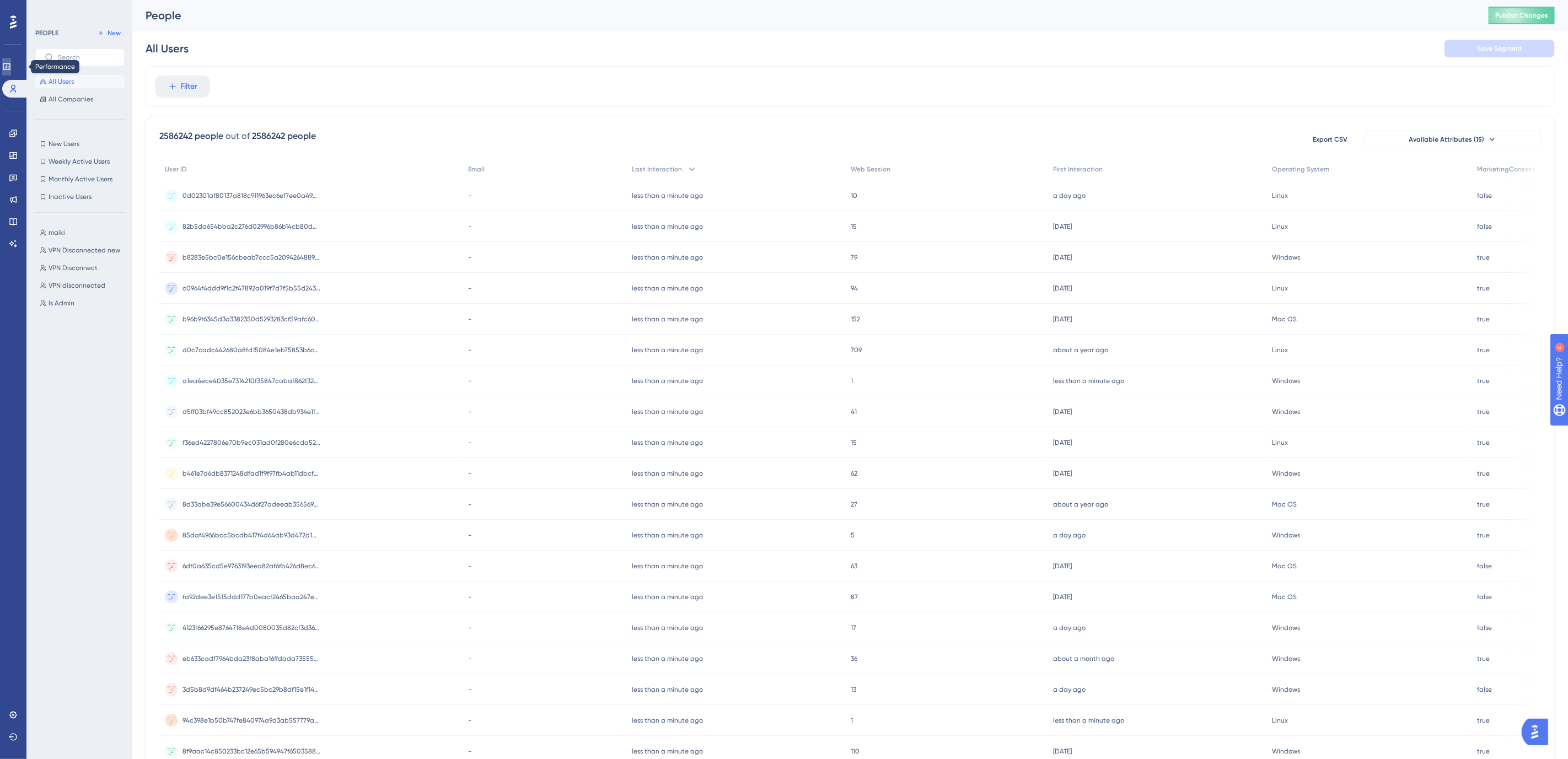
click at [10, 67] on icon at bounding box center [6, 66] width 7 height 6
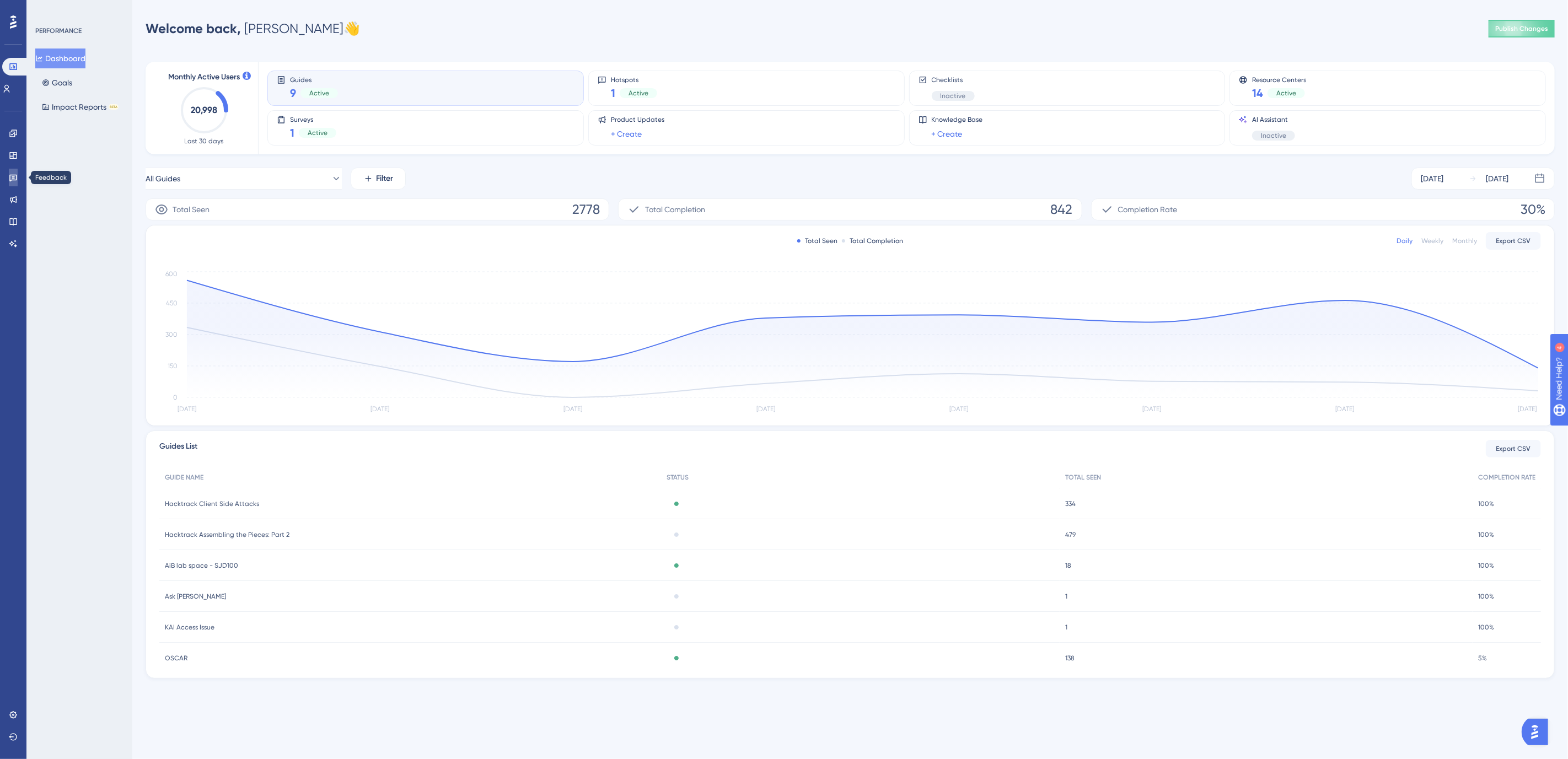
click at [10, 180] on icon at bounding box center [13, 179] width 7 height 7
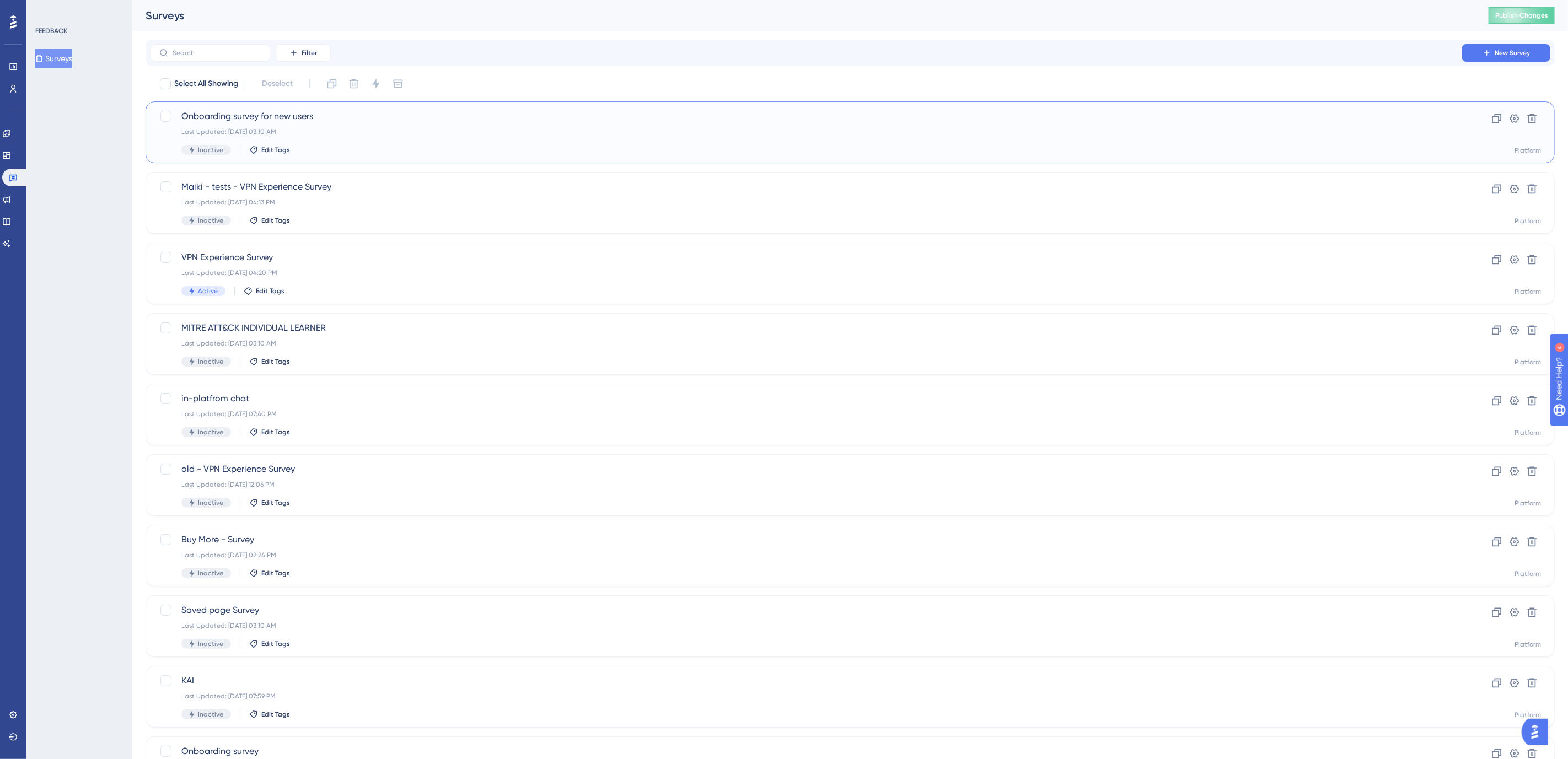
click at [225, 124] on div "Onboarding survey for new users Last Updated: [DATE] 03:10 AM Inactive Edit Tags" at bounding box center [806, 132] width 1249 height 45
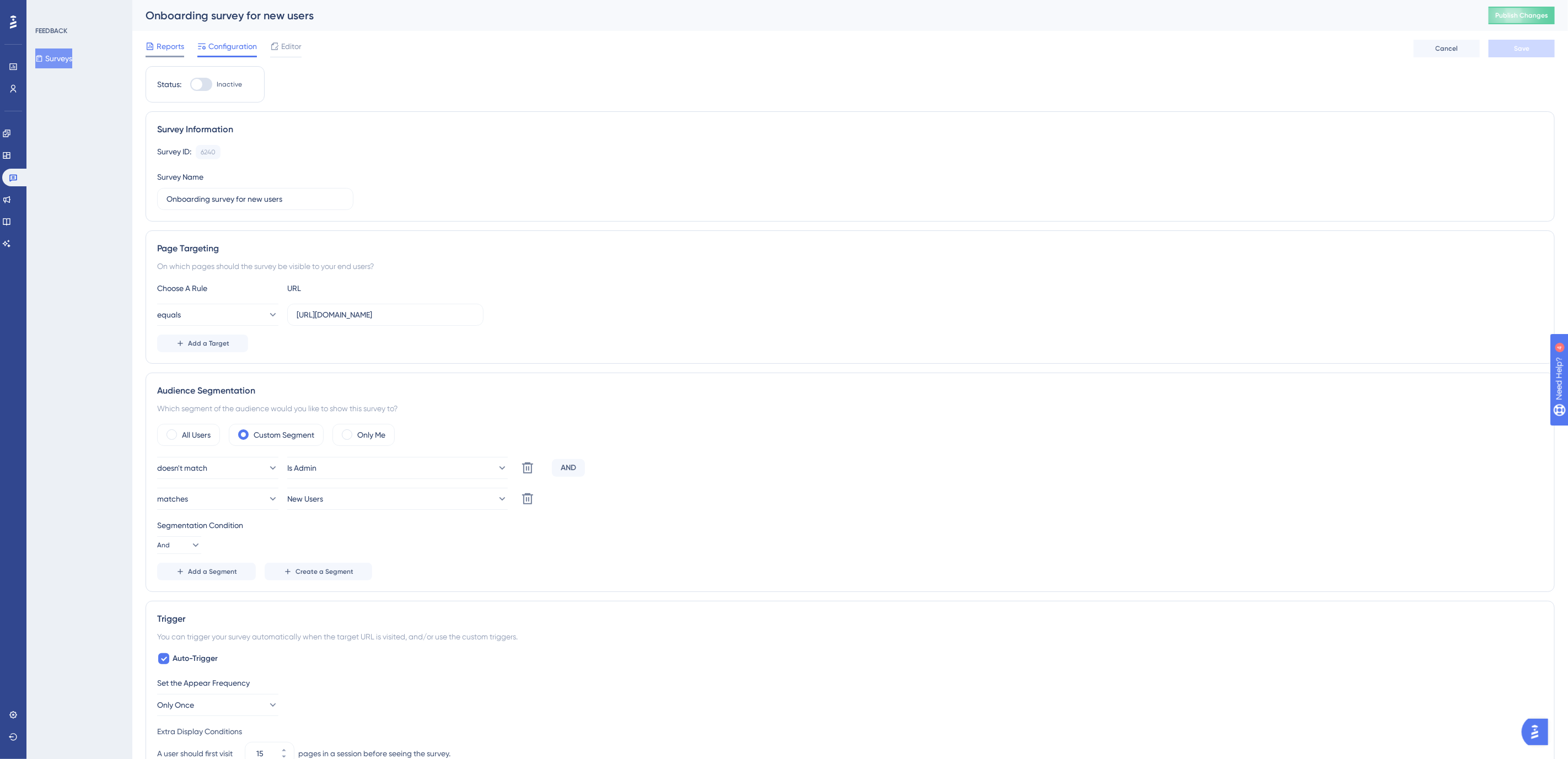
click at [160, 51] on span "Reports" at bounding box center [171, 46] width 28 height 13
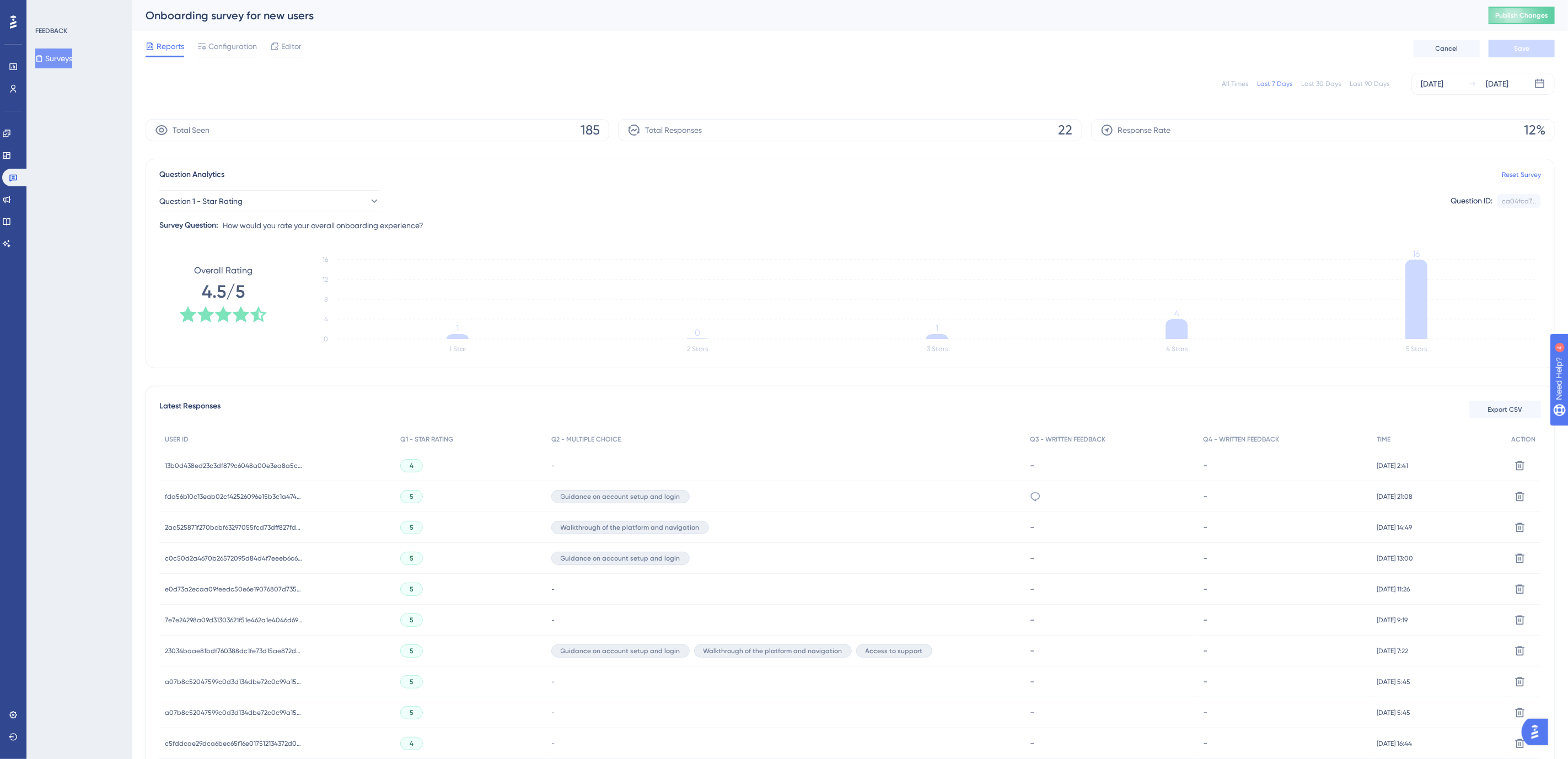
click at [1176, 403] on div "Latest Responses Export CSV" at bounding box center [850, 410] width 1382 height 20
click at [1205, 432] on div "Q4 - WRITTEN FEEDBACK" at bounding box center [1284, 439] width 173 height 23
click at [279, 42] on icon at bounding box center [275, 47] width 9 height 9
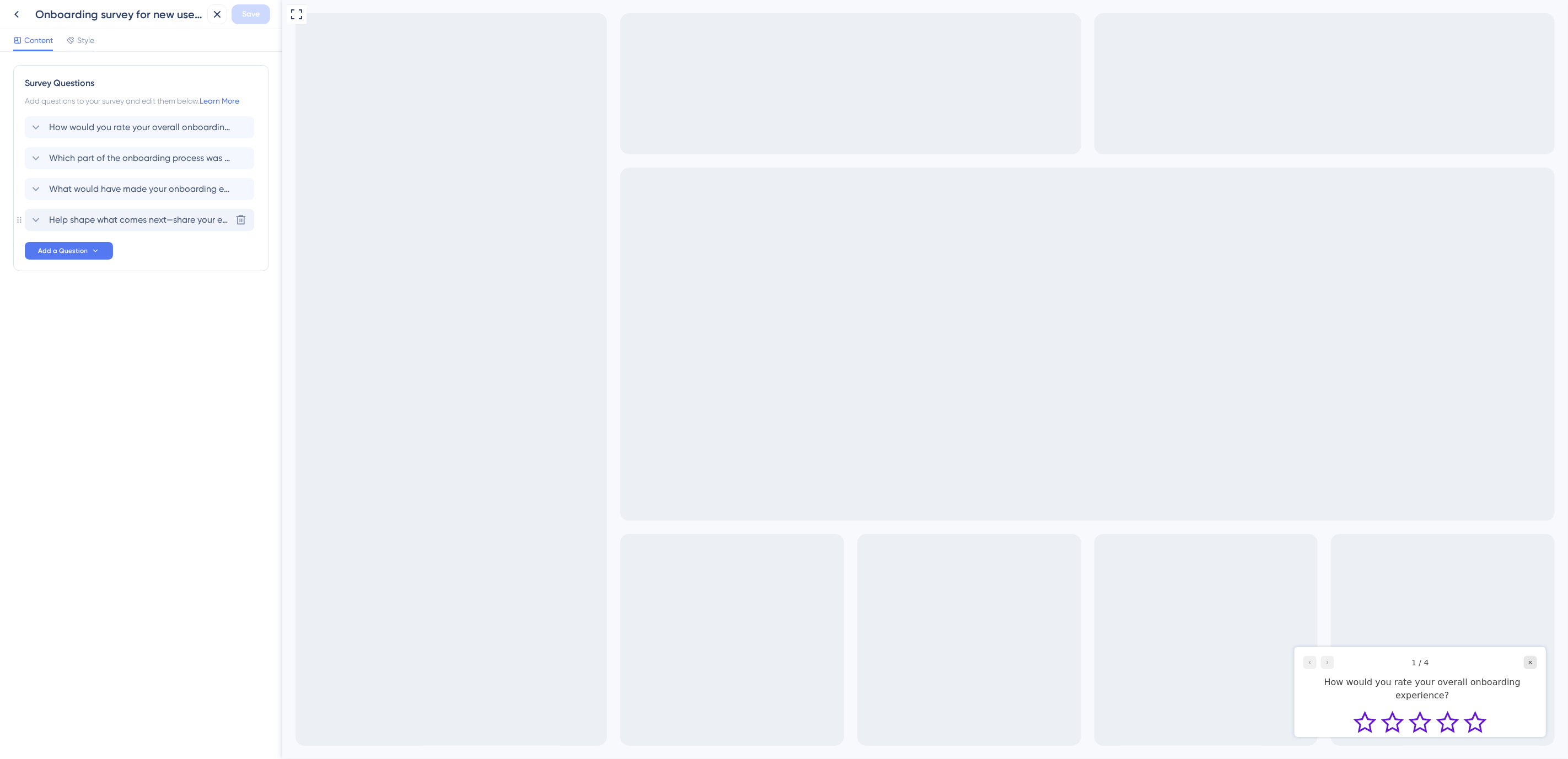
click at [122, 211] on div "Help shape what comes next—share your email or OSID to join our conversations o…" at bounding box center [139, 220] width 229 height 22
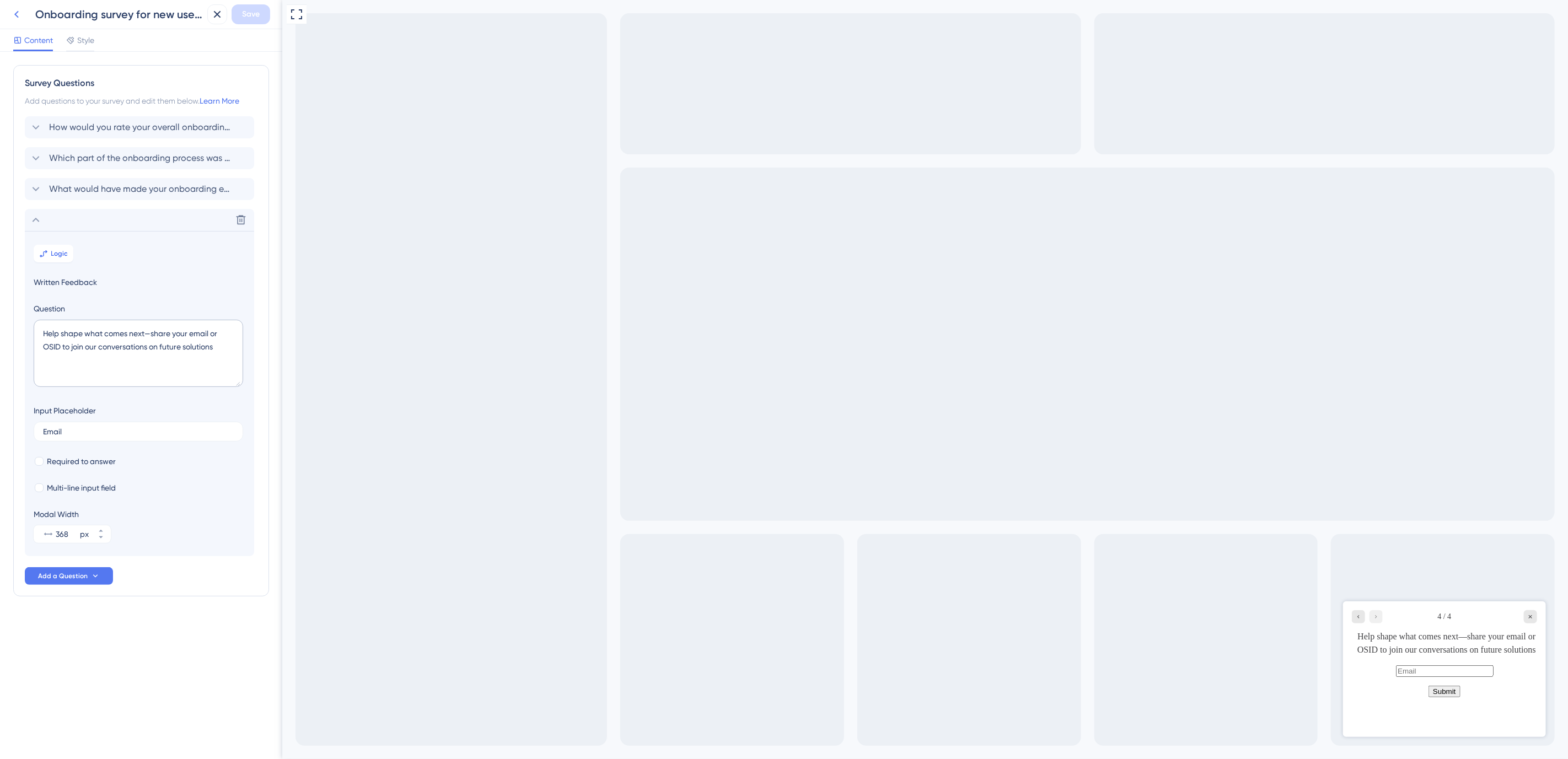
click at [17, 7] on icon at bounding box center [17, 14] width 13 height 13
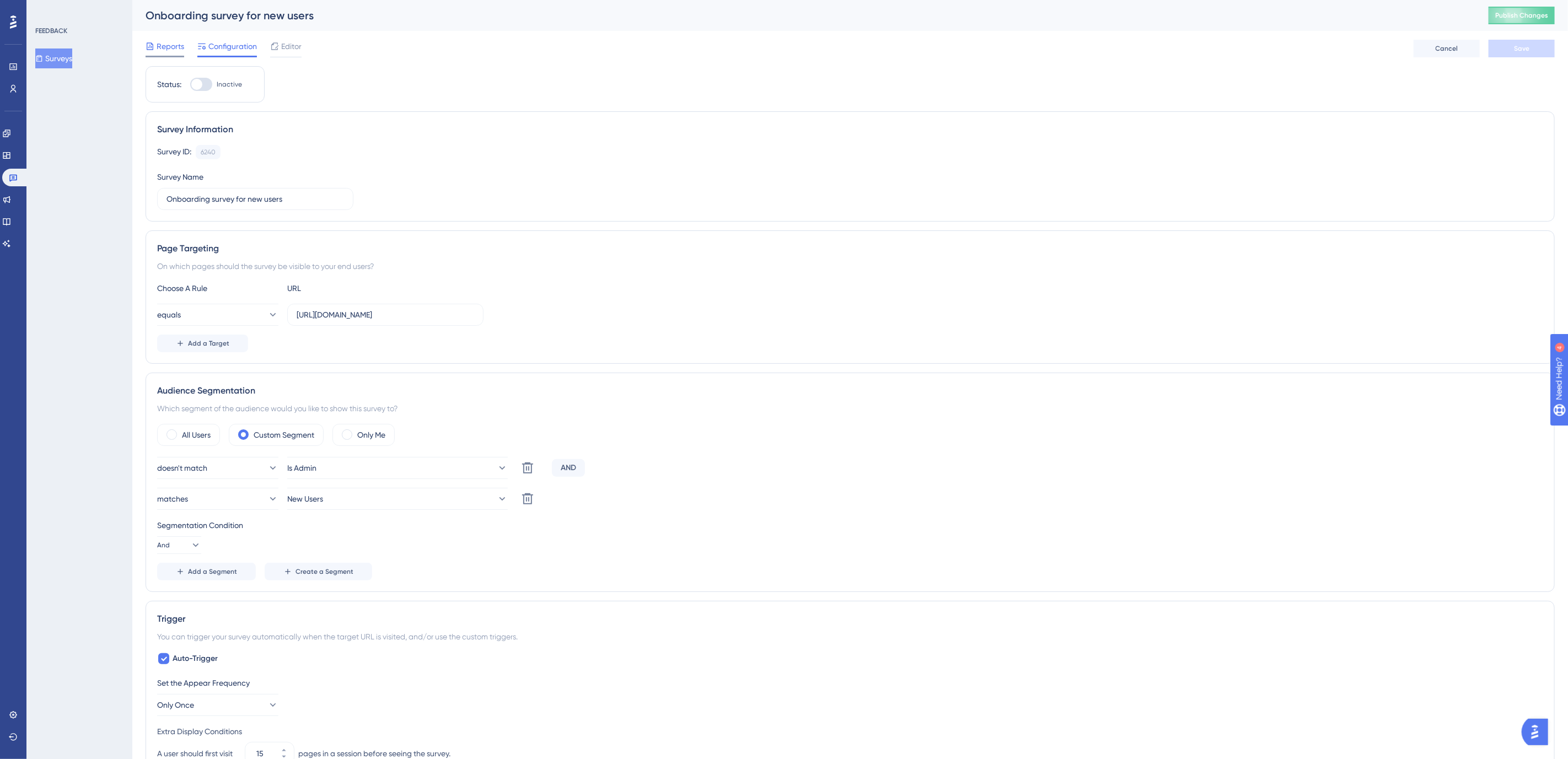
click at [160, 43] on span "Reports" at bounding box center [171, 46] width 28 height 13
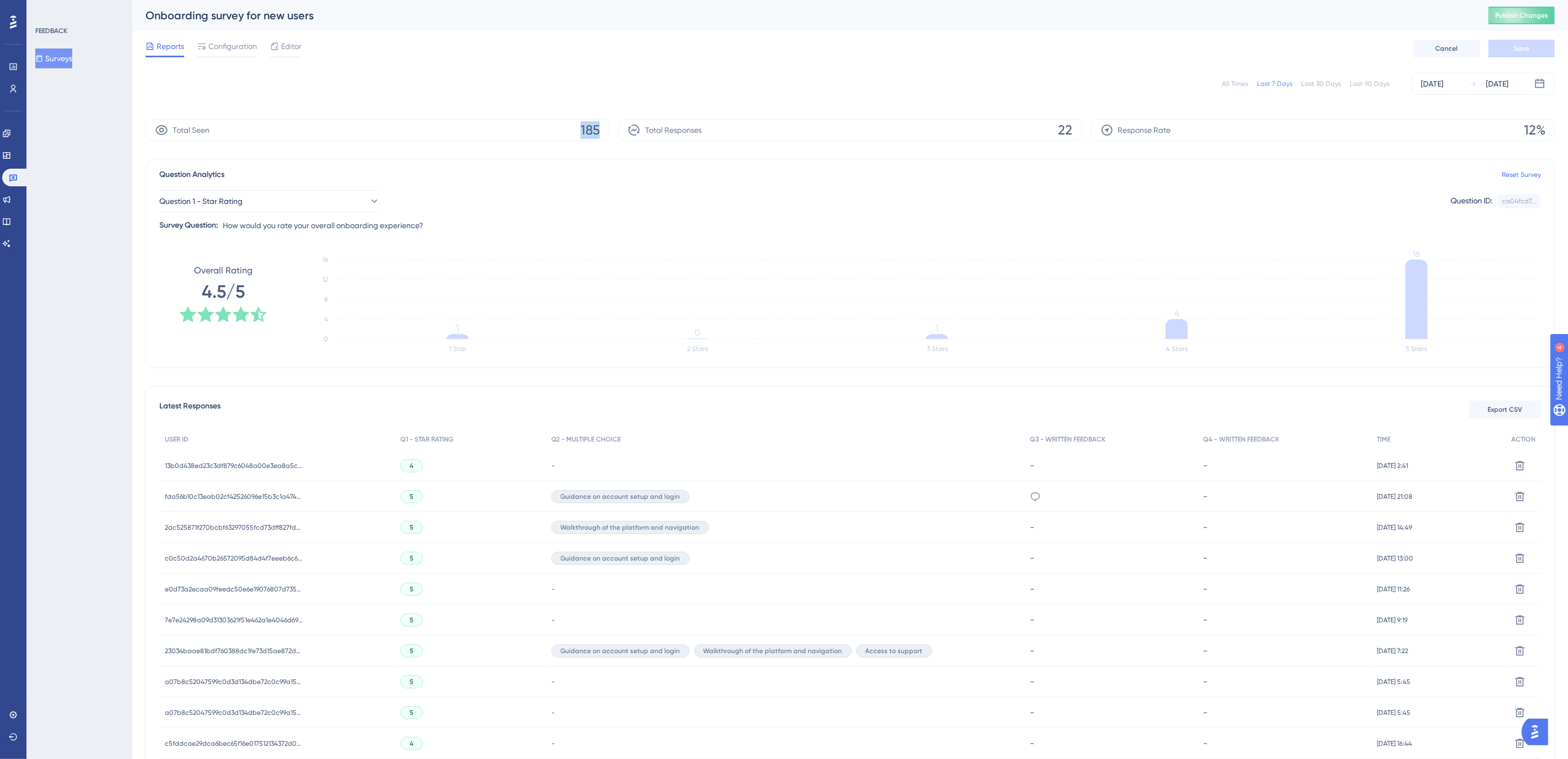
drag, startPoint x: 570, startPoint y: 132, endPoint x: 612, endPoint y: 133, distance: 42.0
click at [613, 133] on div "Total Seen 185 Total Responses 22 Response Rate 12%" at bounding box center [850, 130] width 1409 height 22
click at [541, 135] on div "Total Seen 185" at bounding box center [378, 130] width 464 height 22
click at [1441, 91] on div "[DATE] [DATE]" at bounding box center [1483, 83] width 143 height 22
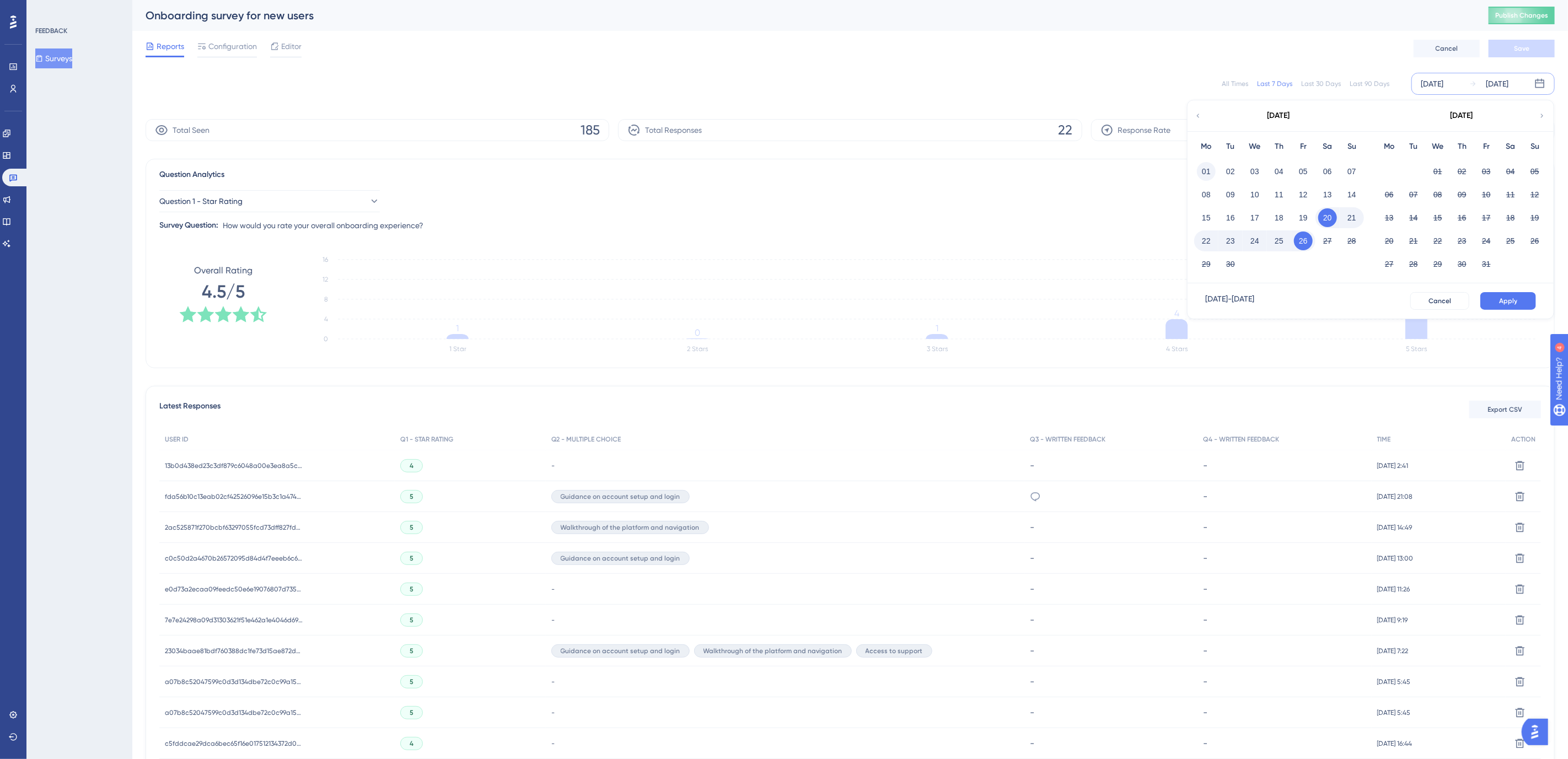
click at [1209, 170] on button "01" at bounding box center [1206, 171] width 18 height 18
click at [1507, 301] on span "Apply" at bounding box center [1508, 301] width 18 height 9
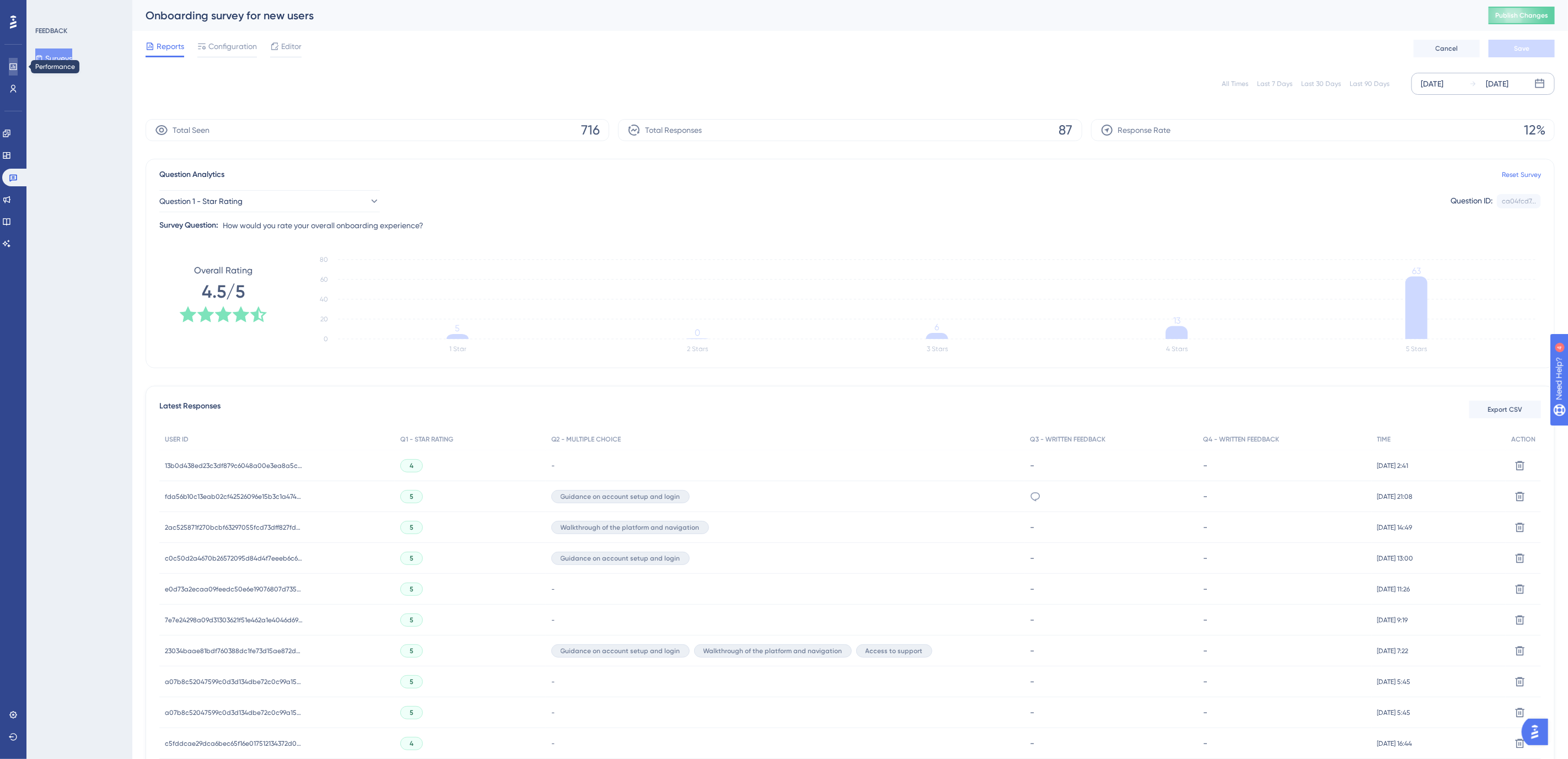
click at [16, 68] on icon at bounding box center [14, 67] width 9 height 9
click at [223, 46] on span "Configuration" at bounding box center [232, 46] width 49 height 13
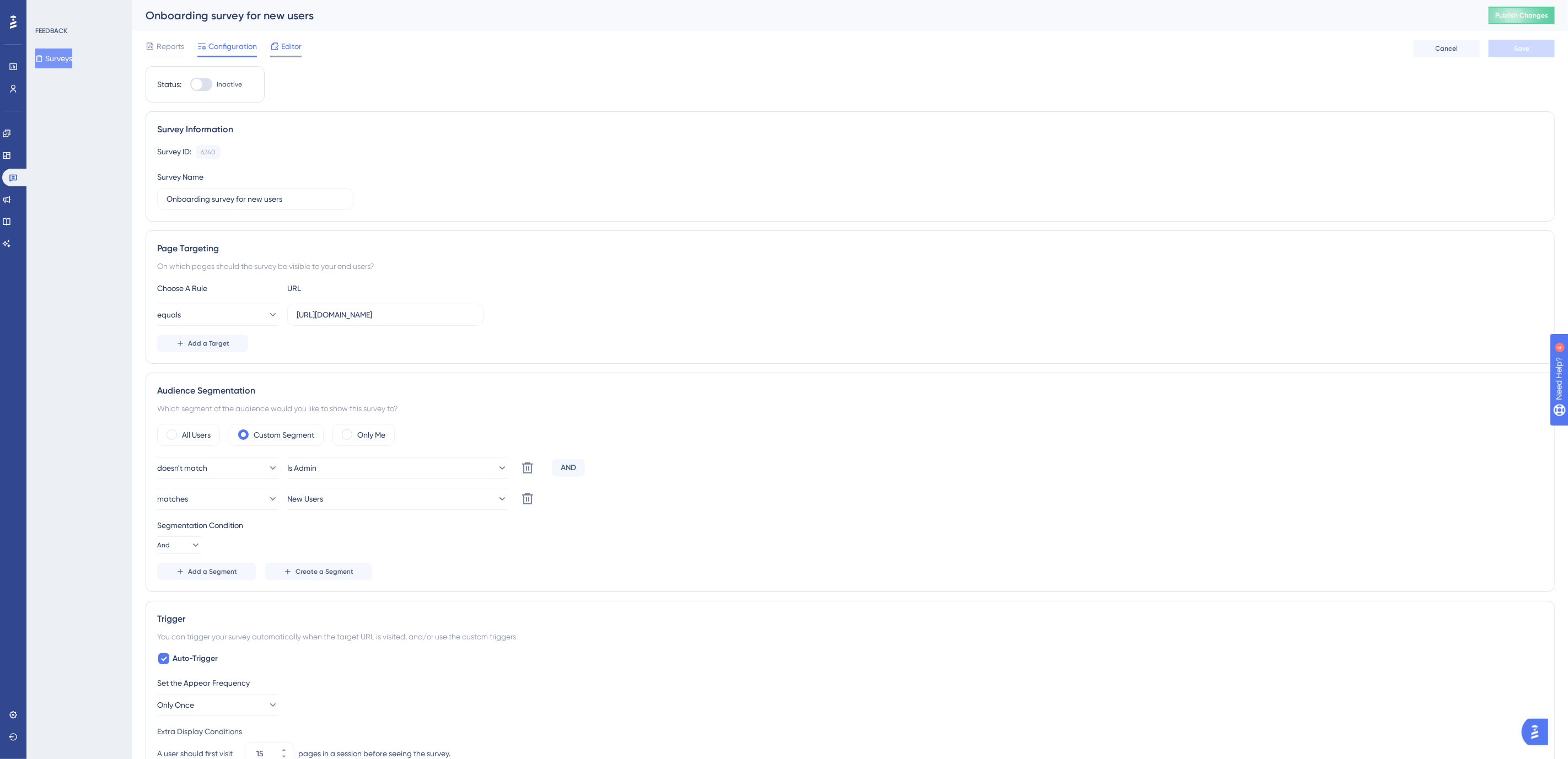
click at [284, 42] on span "Editor" at bounding box center [292, 46] width 20 height 13
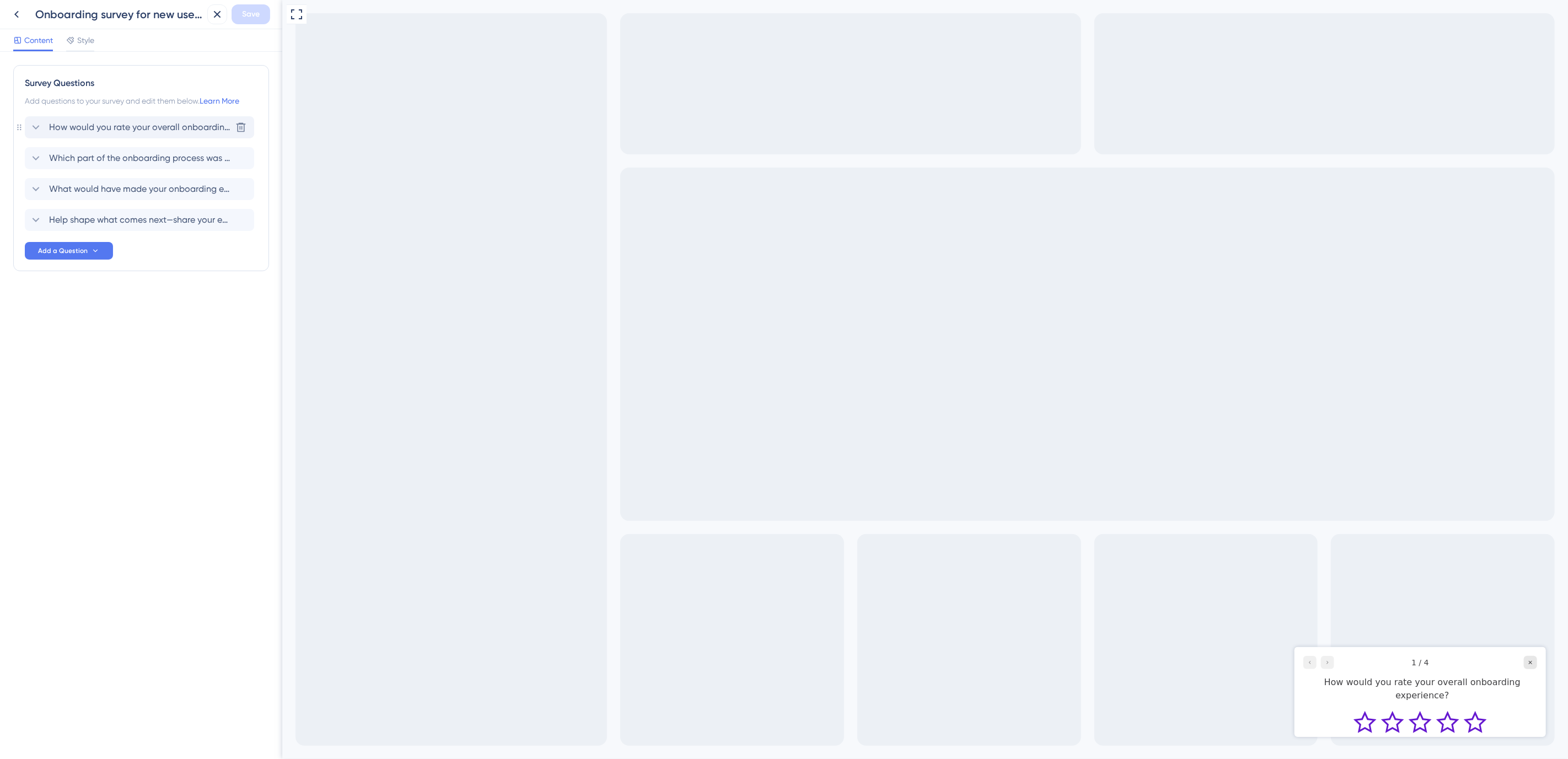
click at [64, 127] on span "How would you rate your overall onboarding experience?" at bounding box center [140, 127] width 182 height 13
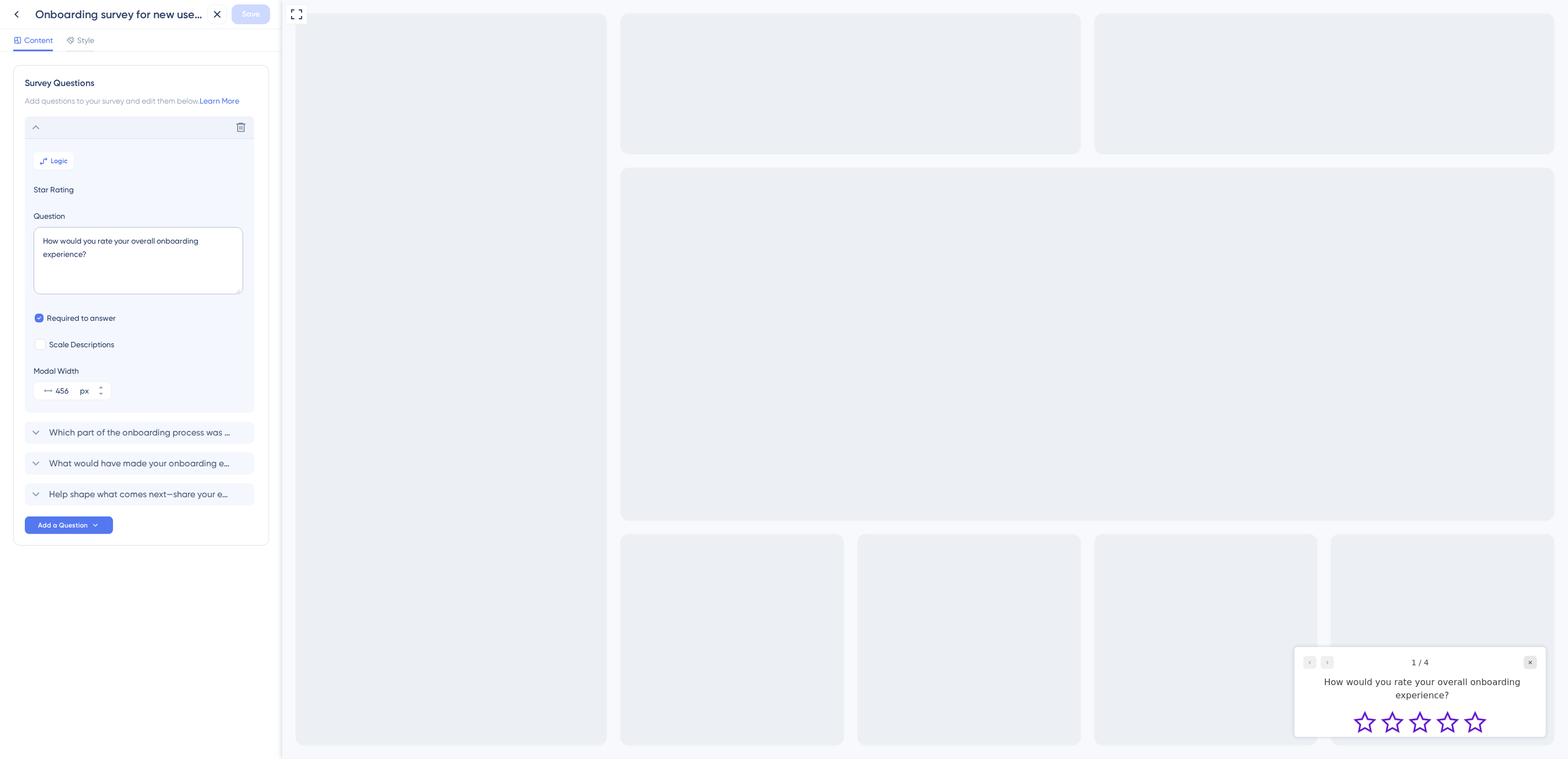
click at [1328, 663] on div at bounding box center [1319, 662] width 31 height 13
click at [59, 126] on div "Delete" at bounding box center [139, 127] width 229 height 22
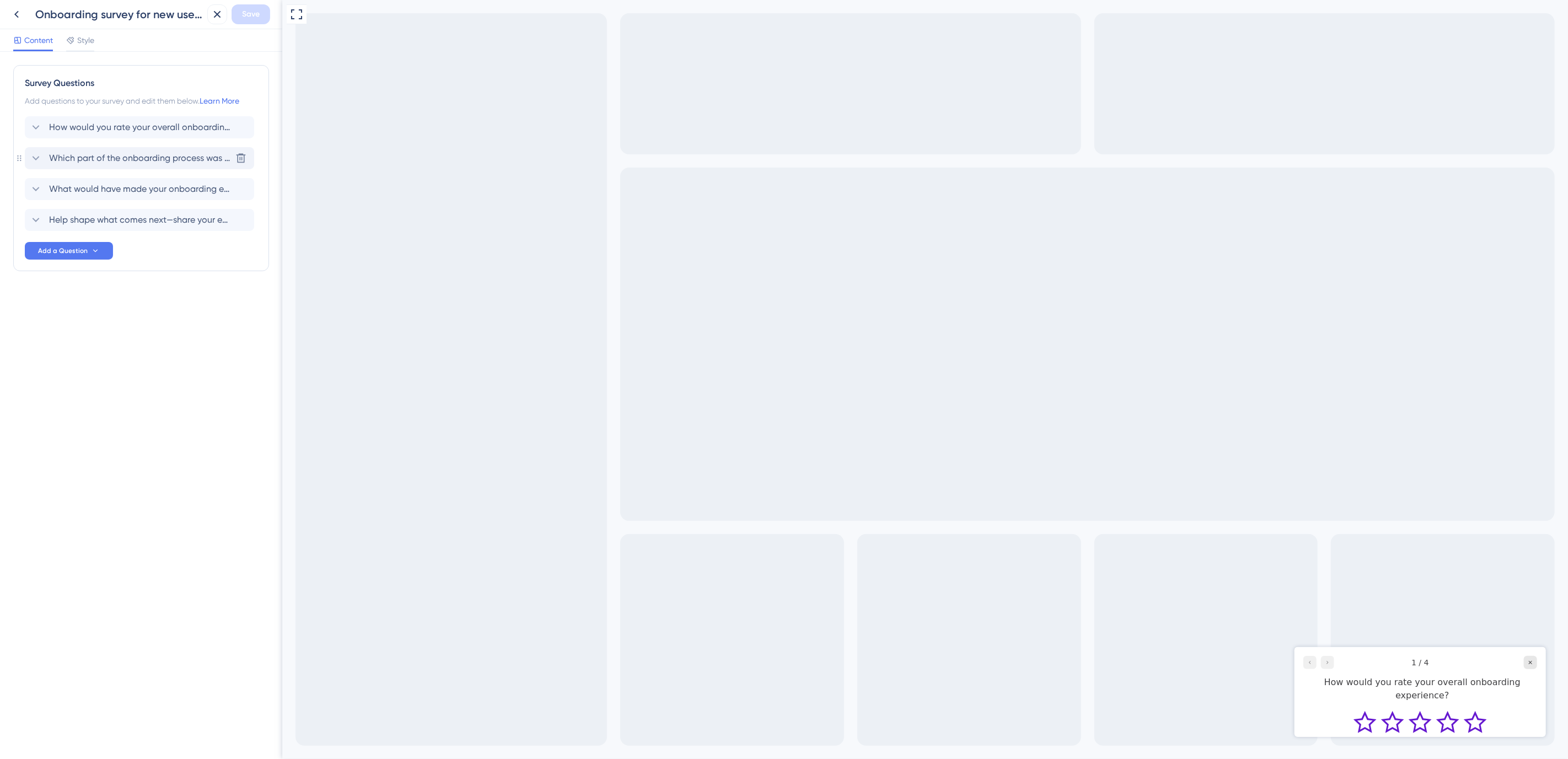
click at [64, 156] on span "Which part of the onboarding process was most helpful to you?" at bounding box center [140, 158] width 182 height 13
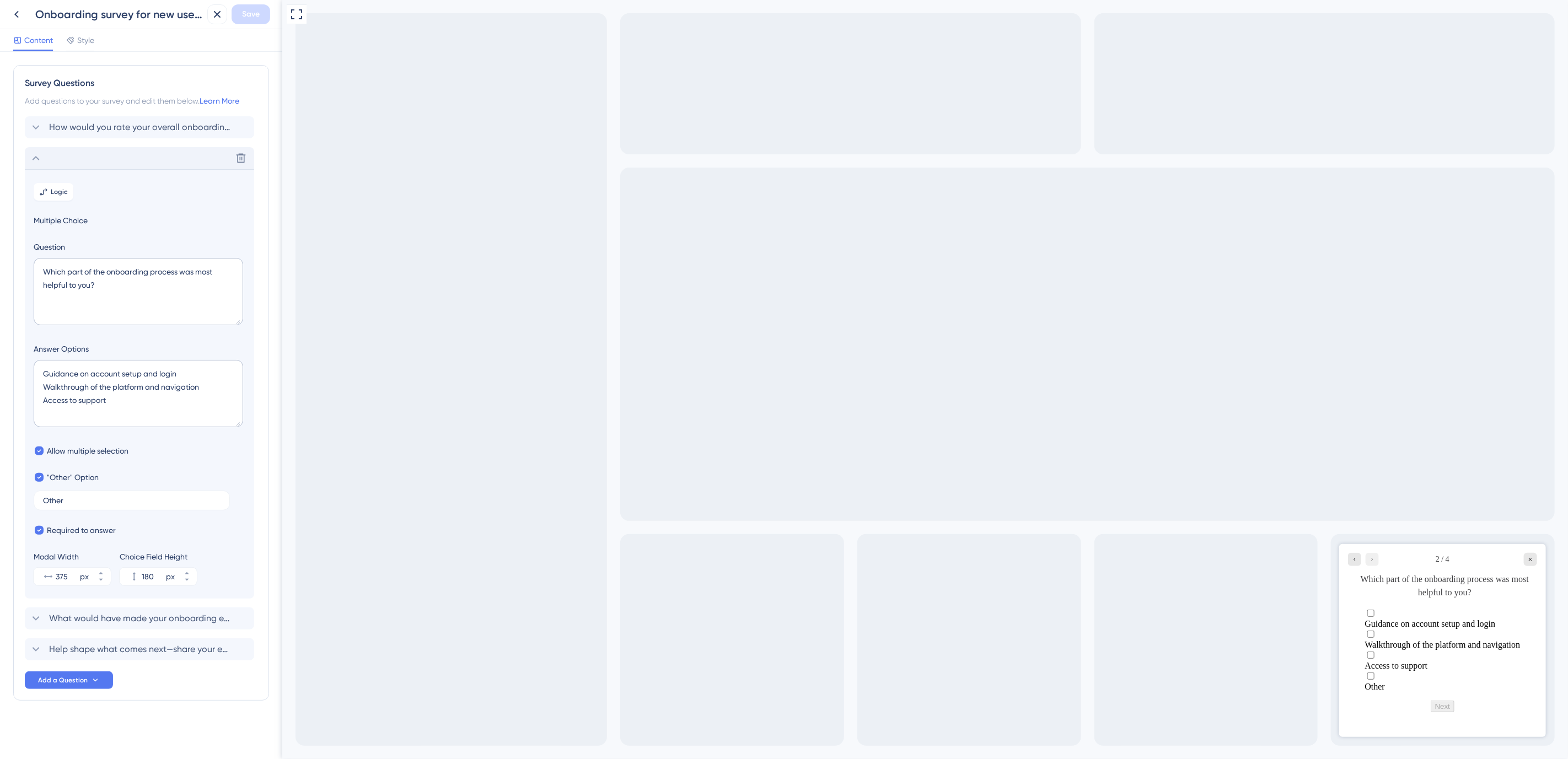
click at [37, 160] on icon at bounding box center [36, 158] width 13 height 13
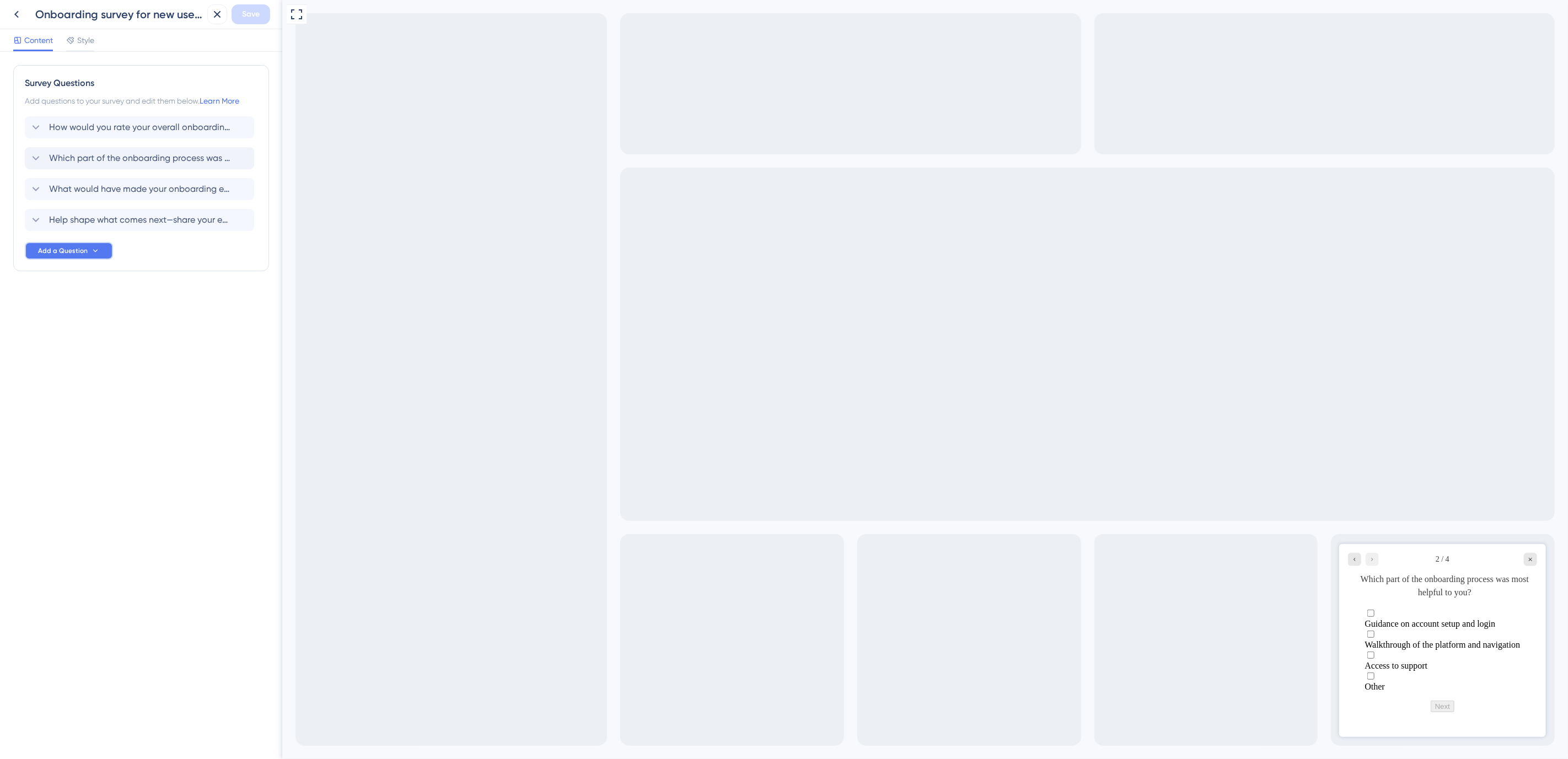
click at [39, 255] on span "Add a Question" at bounding box center [62, 251] width 50 height 9
click at [97, 324] on span "Number Rating (10)" at bounding box center [73, 326] width 67 height 13
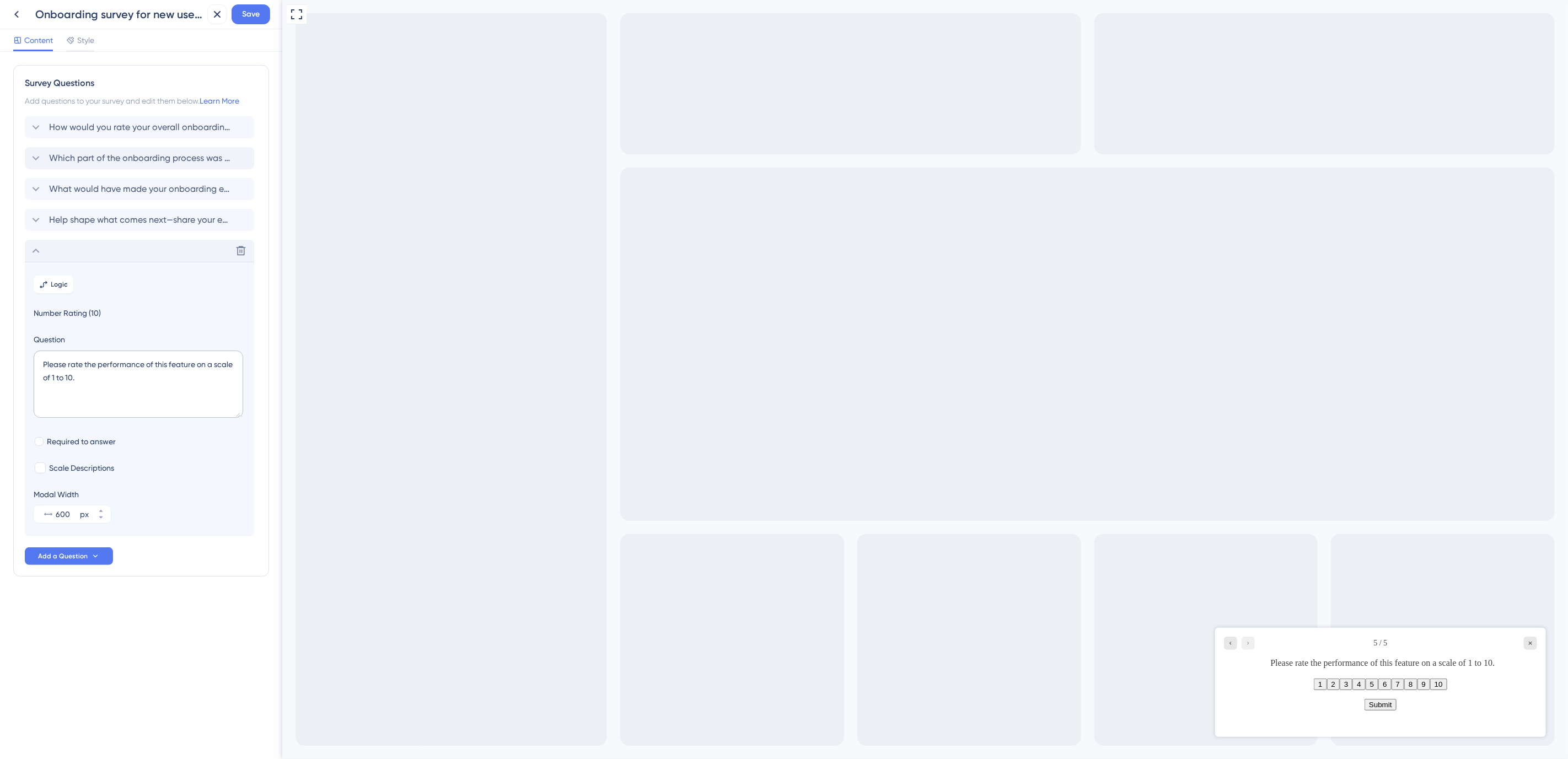
click at [36, 248] on icon at bounding box center [36, 250] width 13 height 13
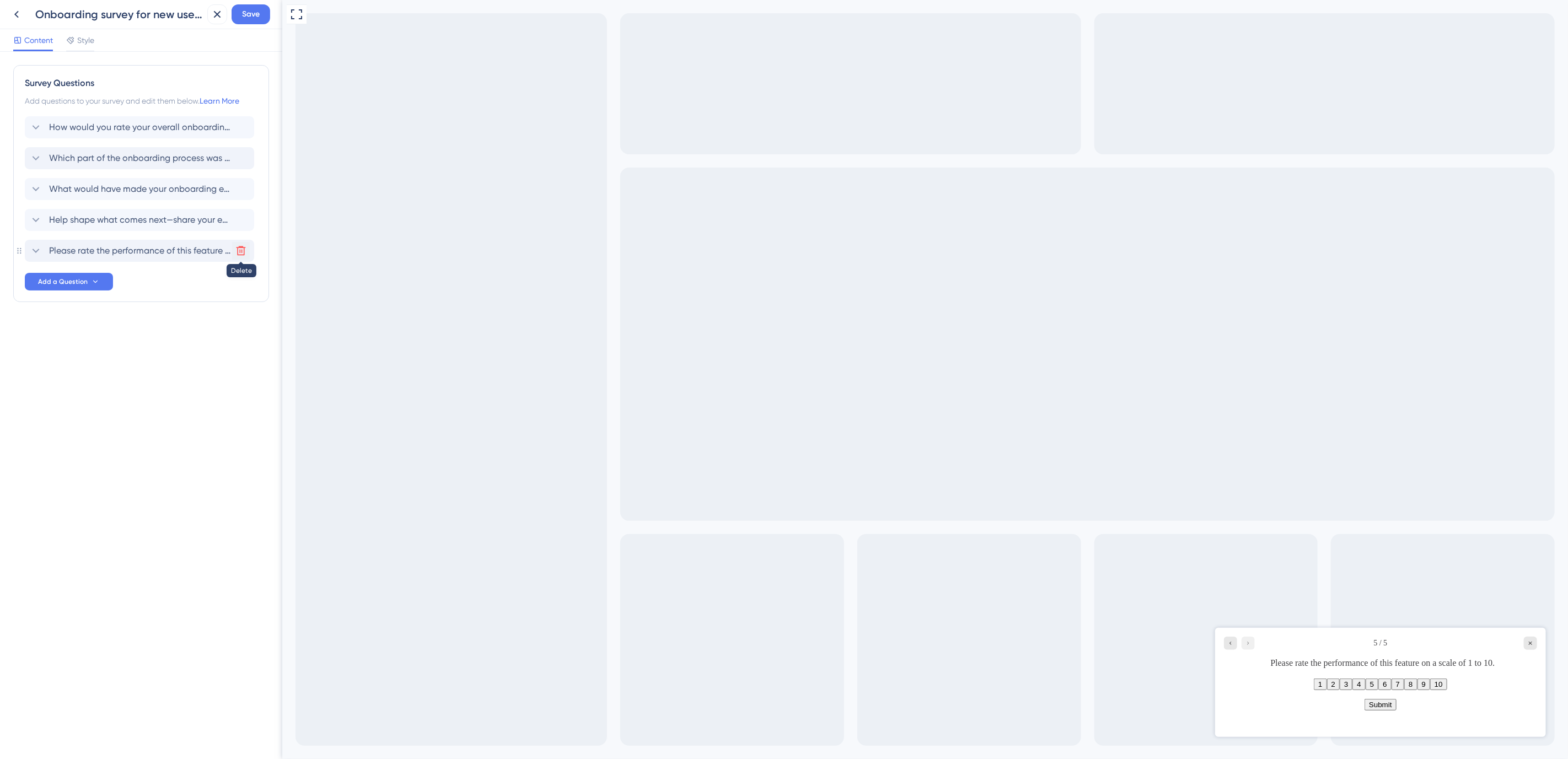
click at [237, 252] on icon at bounding box center [241, 251] width 9 height 9
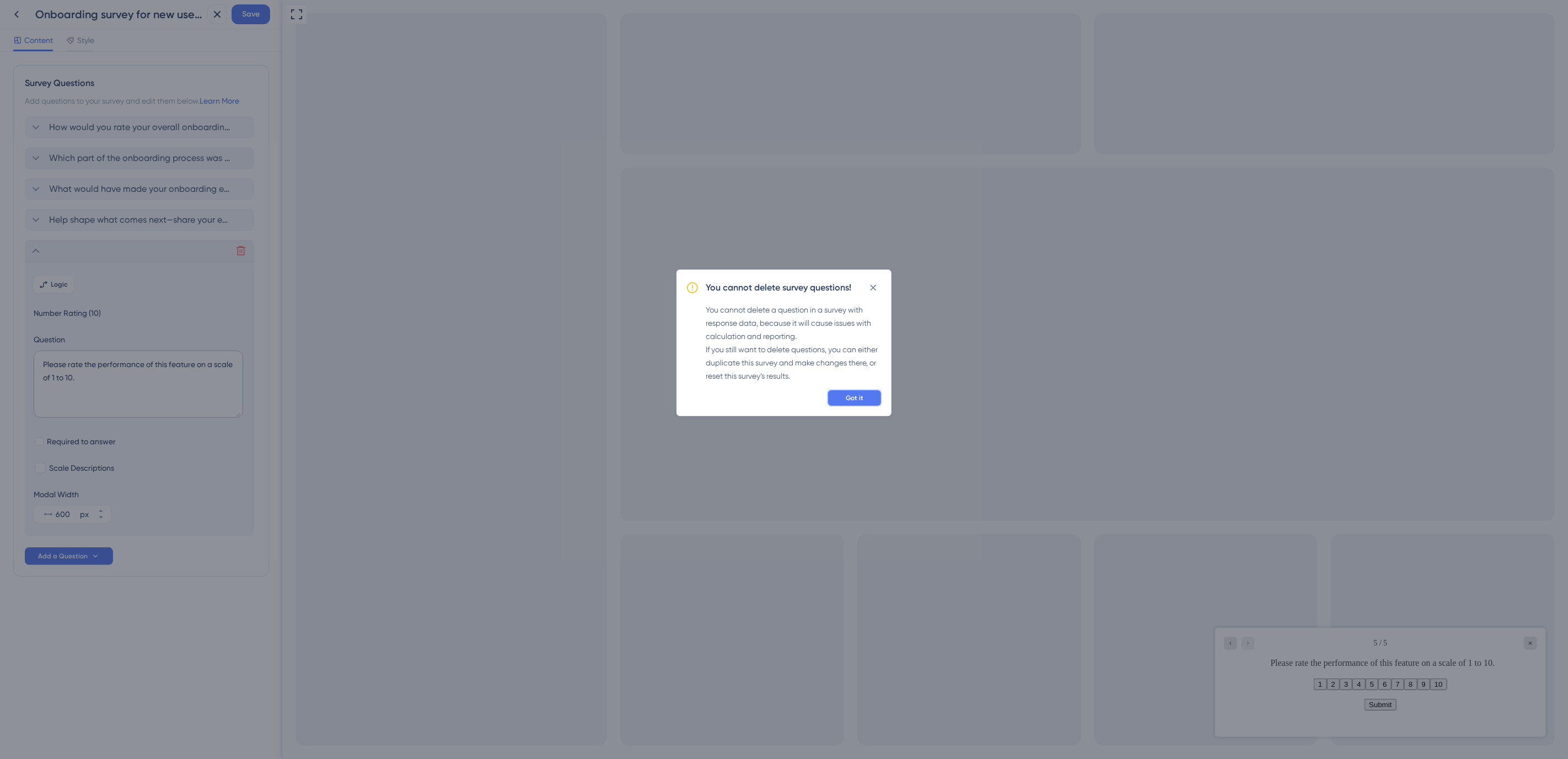
click at [844, 399] on button "Got it" at bounding box center [855, 397] width 55 height 17
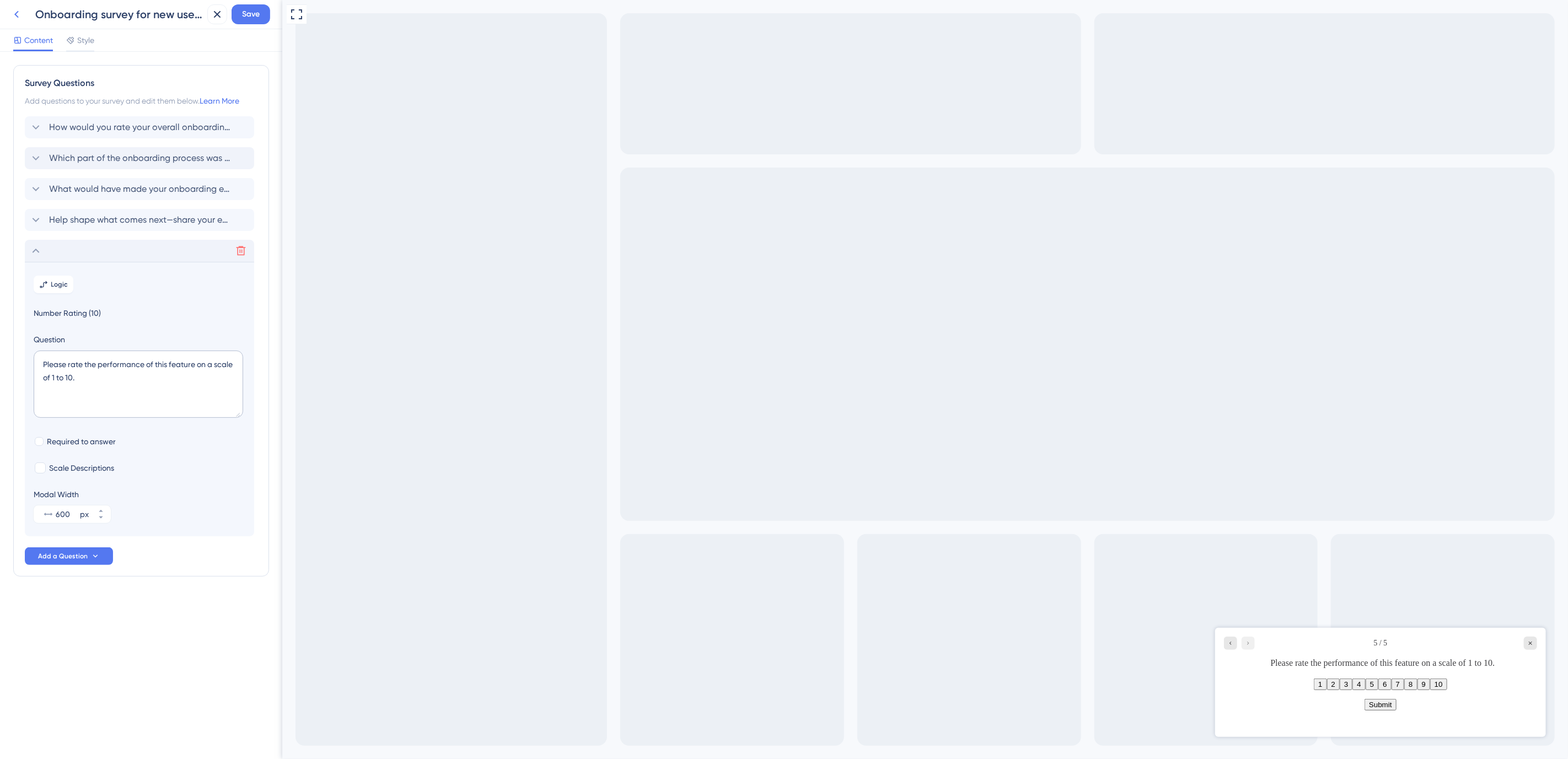
click at [19, 12] on icon at bounding box center [17, 14] width 13 height 13
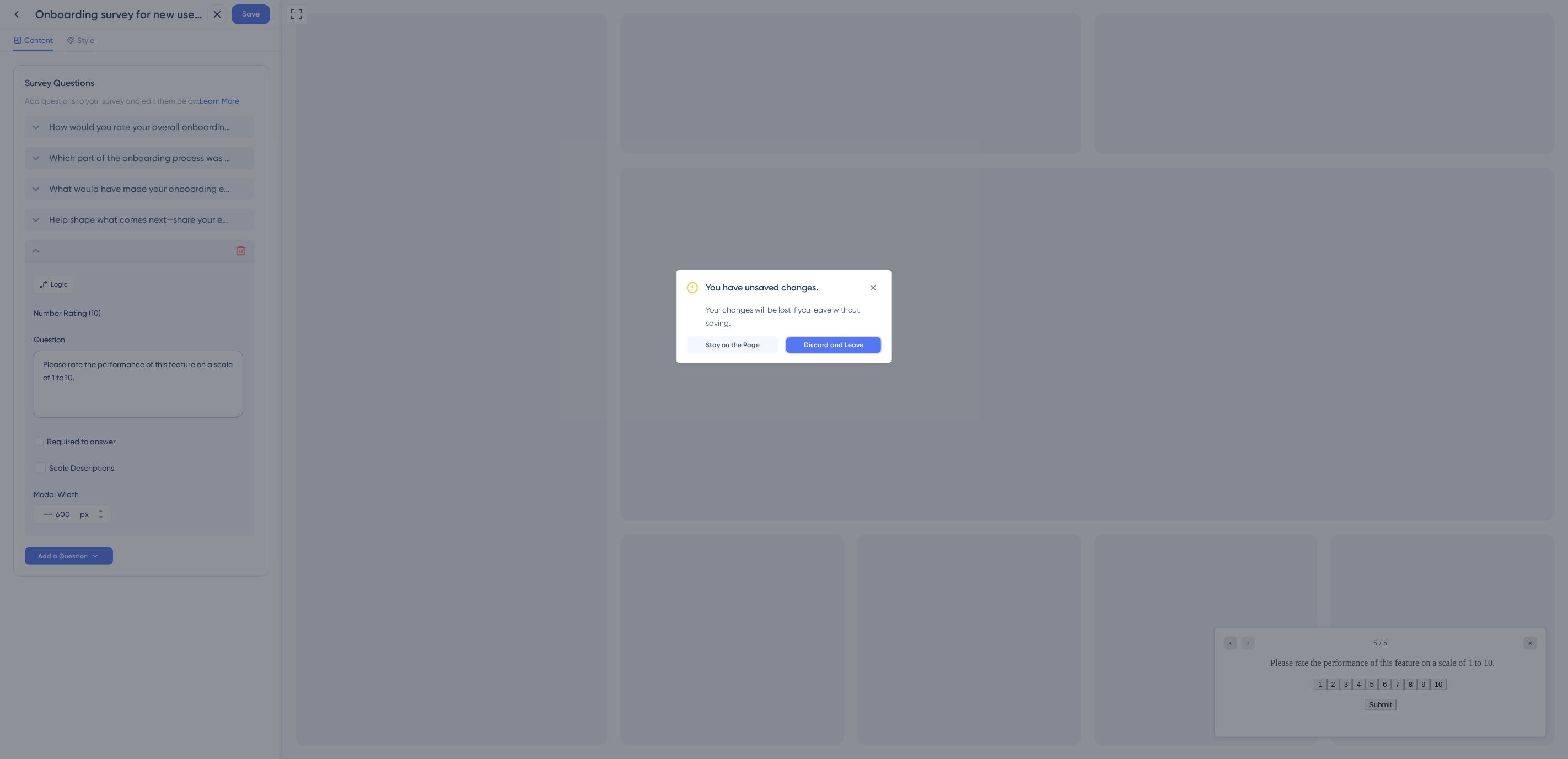
click at [829, 341] on span "Discard and Leave" at bounding box center [834, 346] width 60 height 9
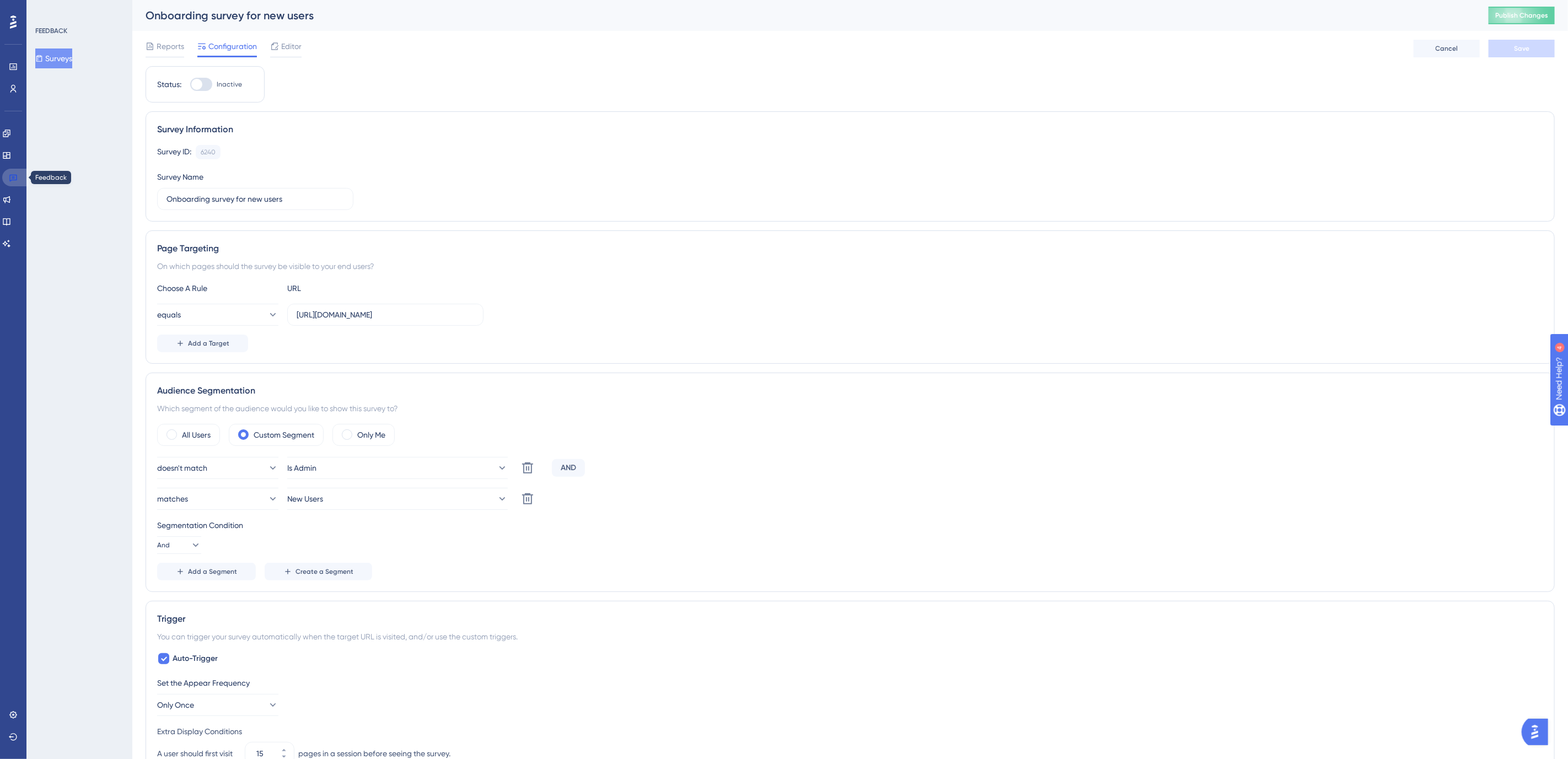
click at [16, 173] on icon at bounding box center [14, 178] width 9 height 9
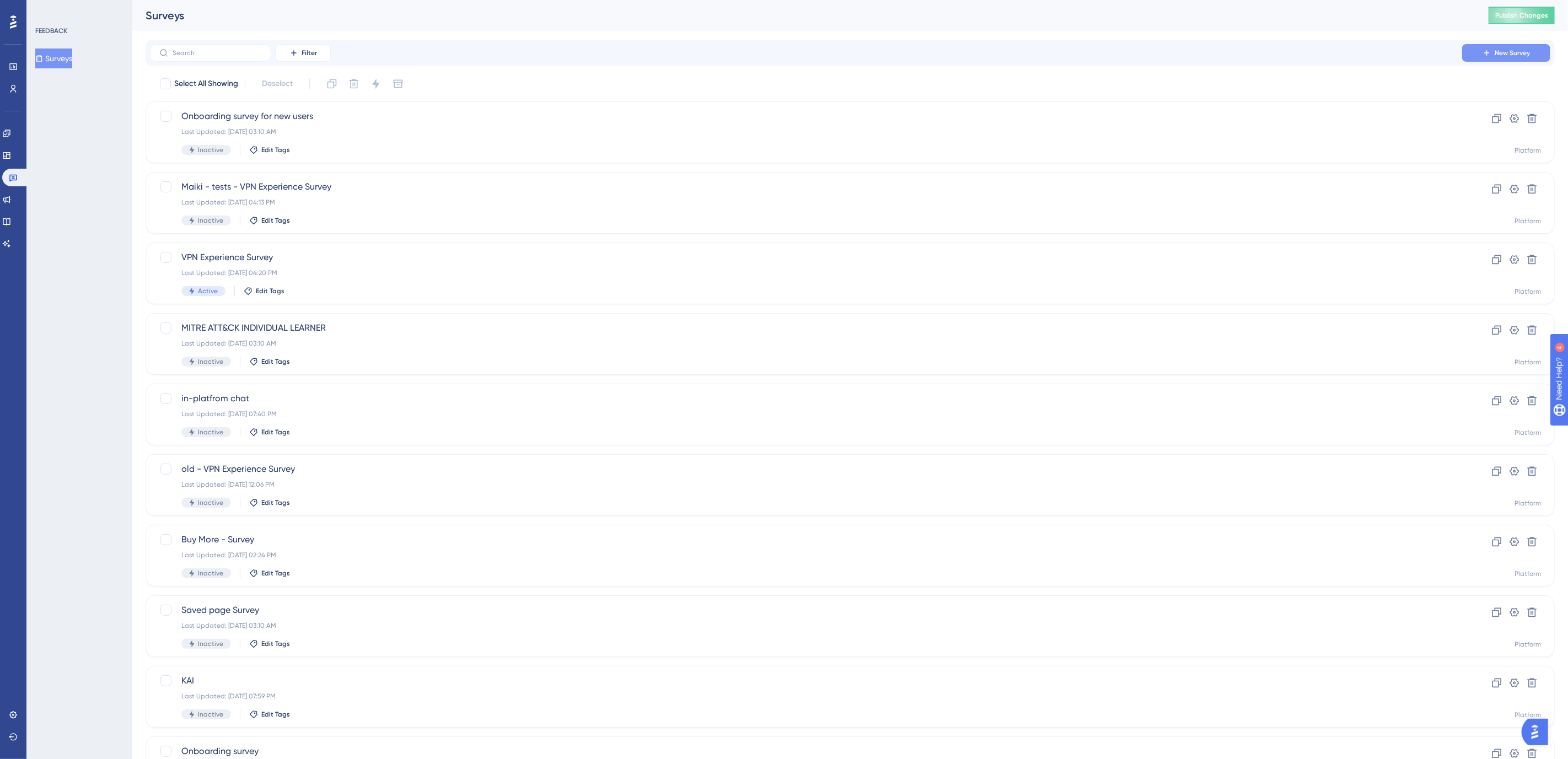
click at [1513, 50] on span "New Survey" at bounding box center [1512, 53] width 35 height 9
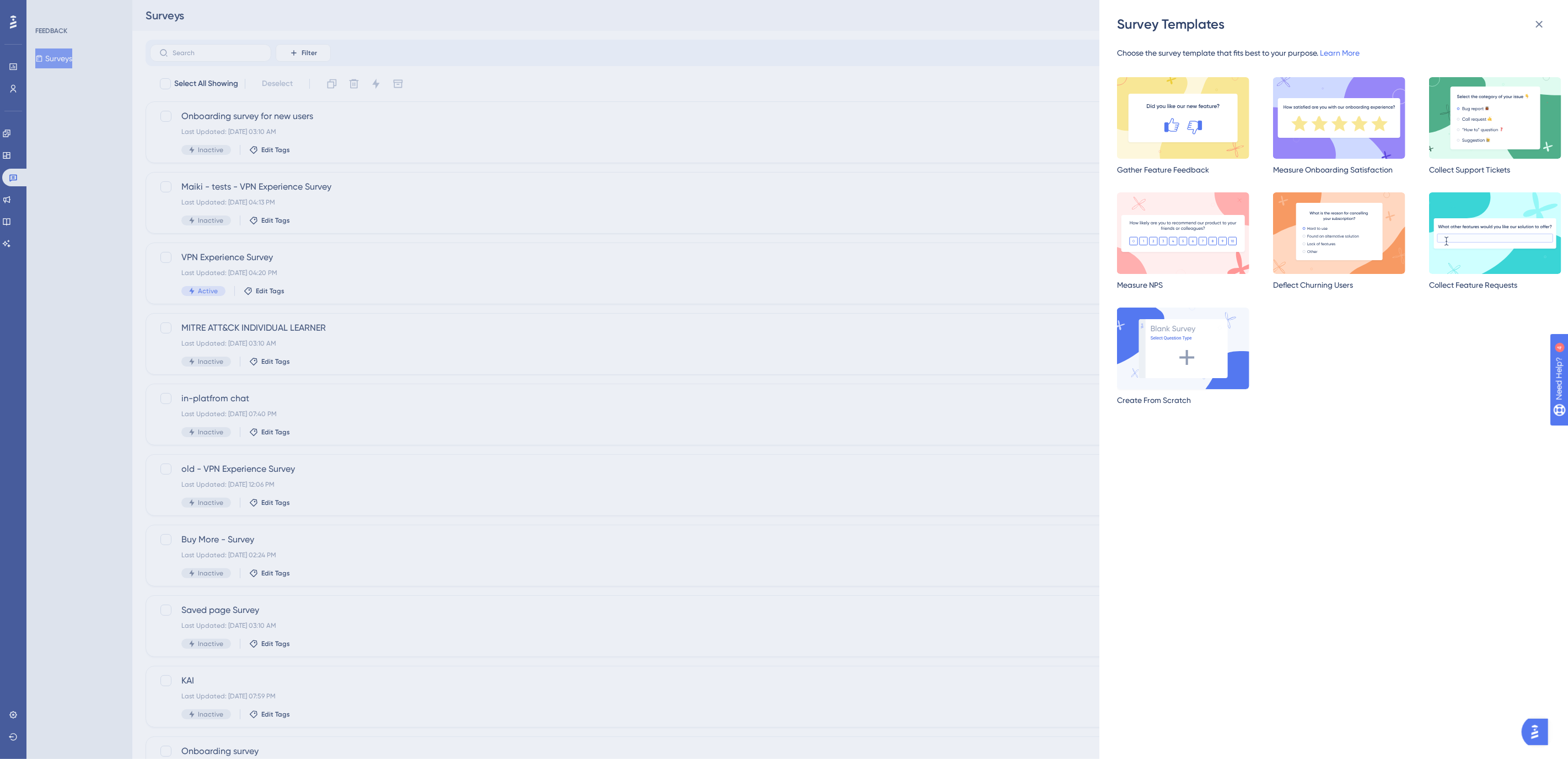
click at [1145, 344] on img at bounding box center [1183, 347] width 132 height 82
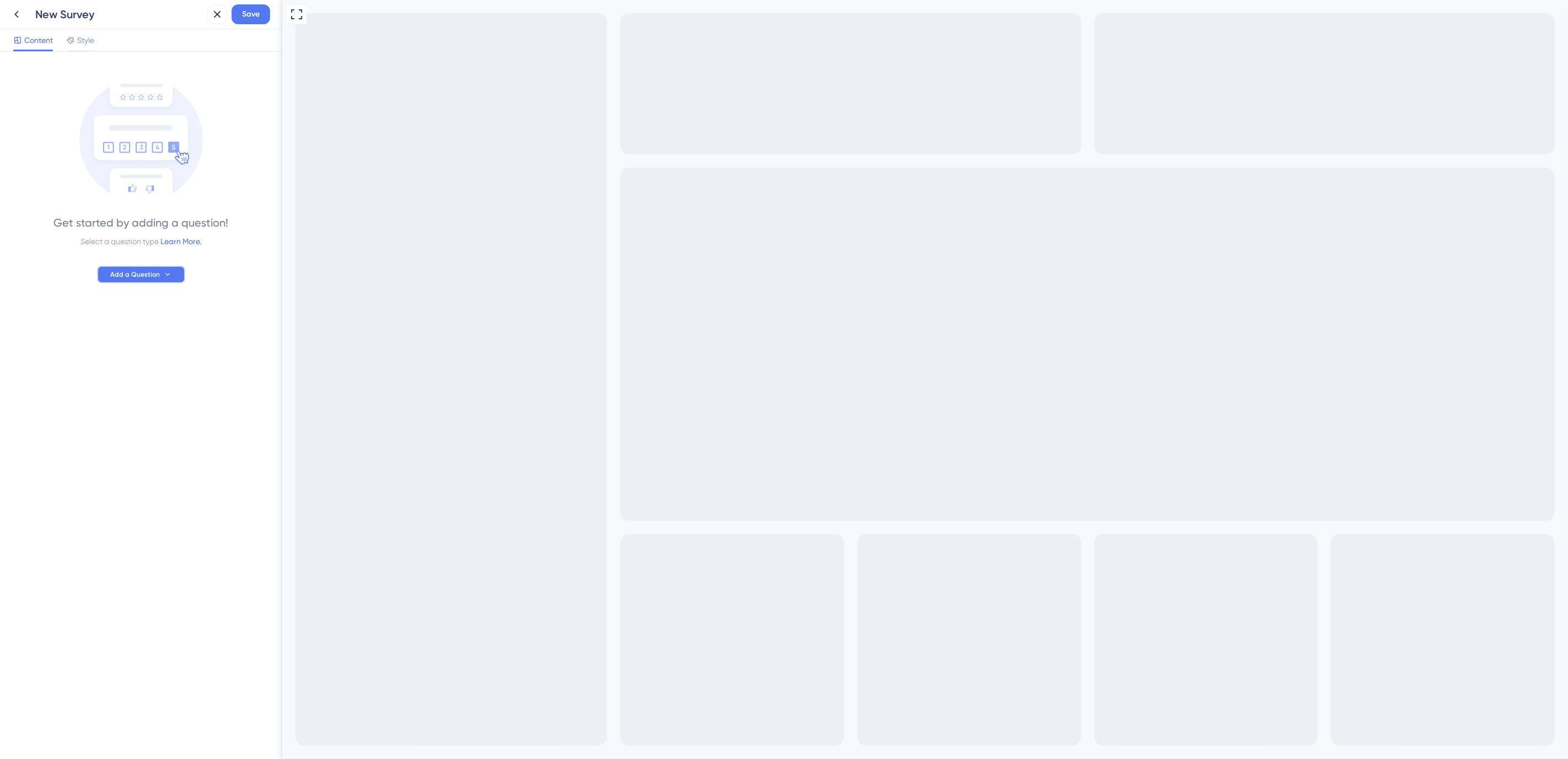
click at [113, 282] on button "Add a Question" at bounding box center [141, 274] width 88 height 17
click at [154, 415] on div "NPS Rating NPS Rating" at bounding box center [157, 416] width 89 height 22
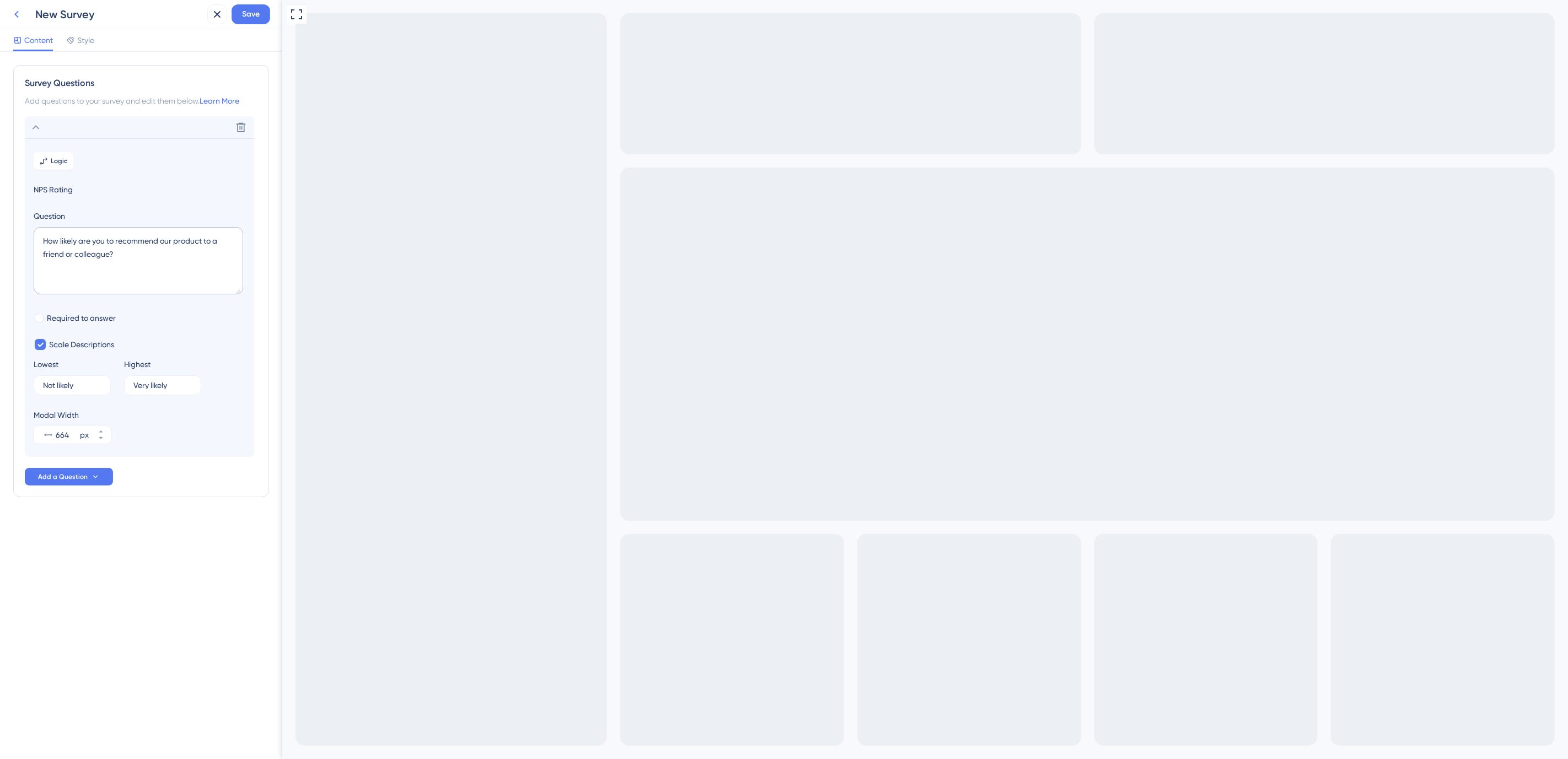
click at [12, 17] on icon at bounding box center [17, 14] width 13 height 13
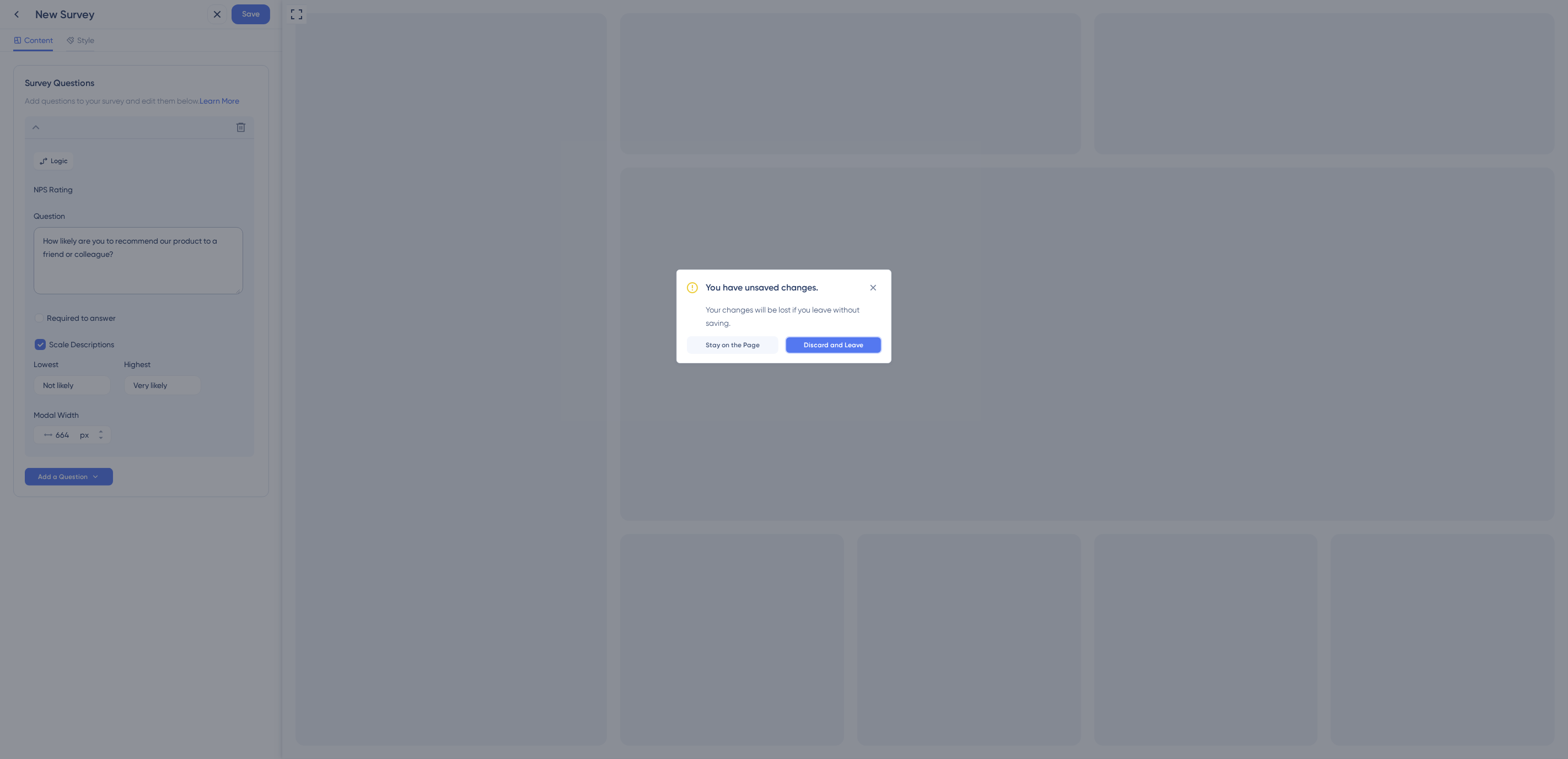
click at [816, 348] on span "Discard and Leave" at bounding box center [834, 346] width 60 height 9
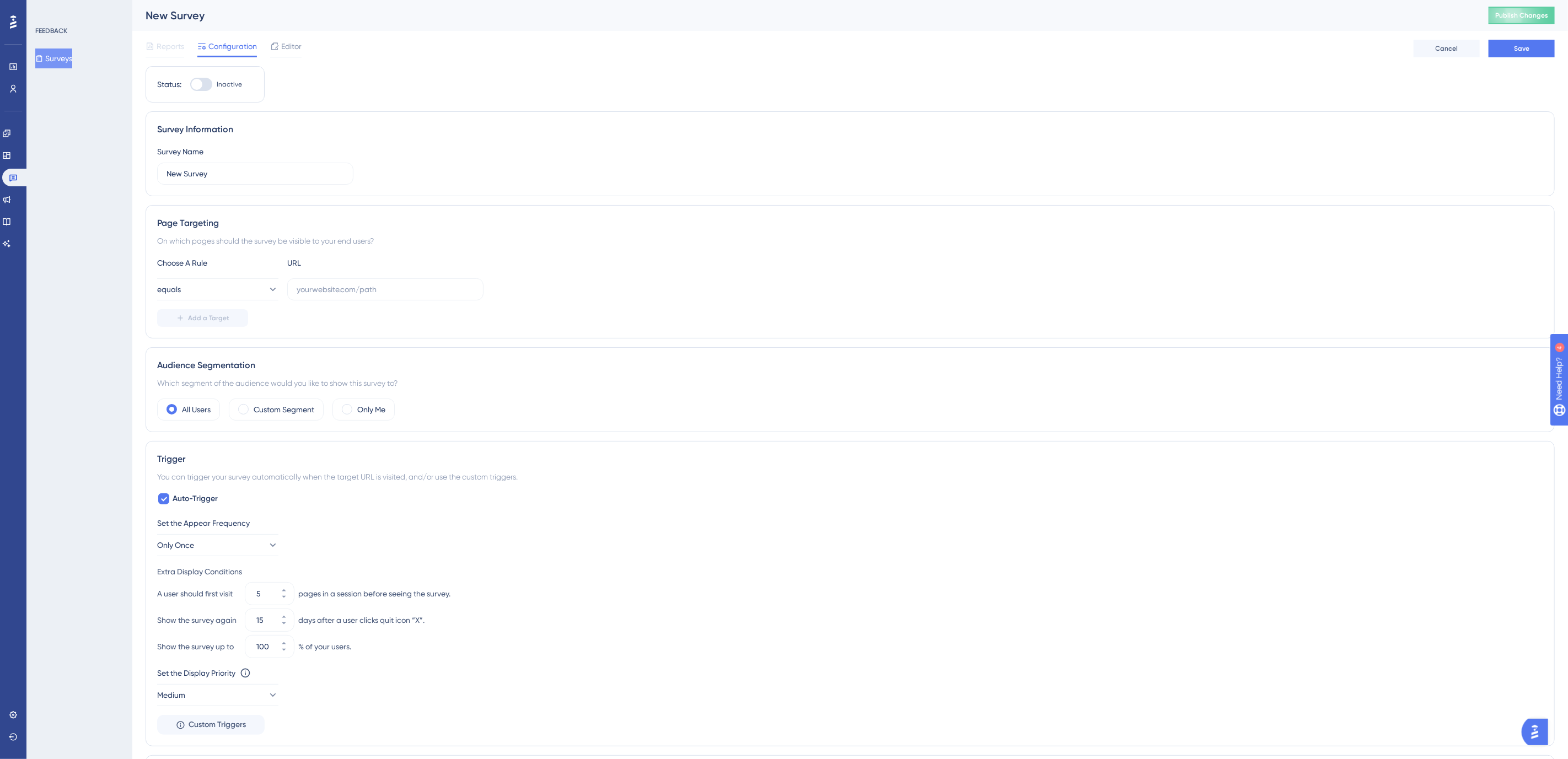
click at [50, 55] on button "Surveys" at bounding box center [53, 59] width 37 height 20
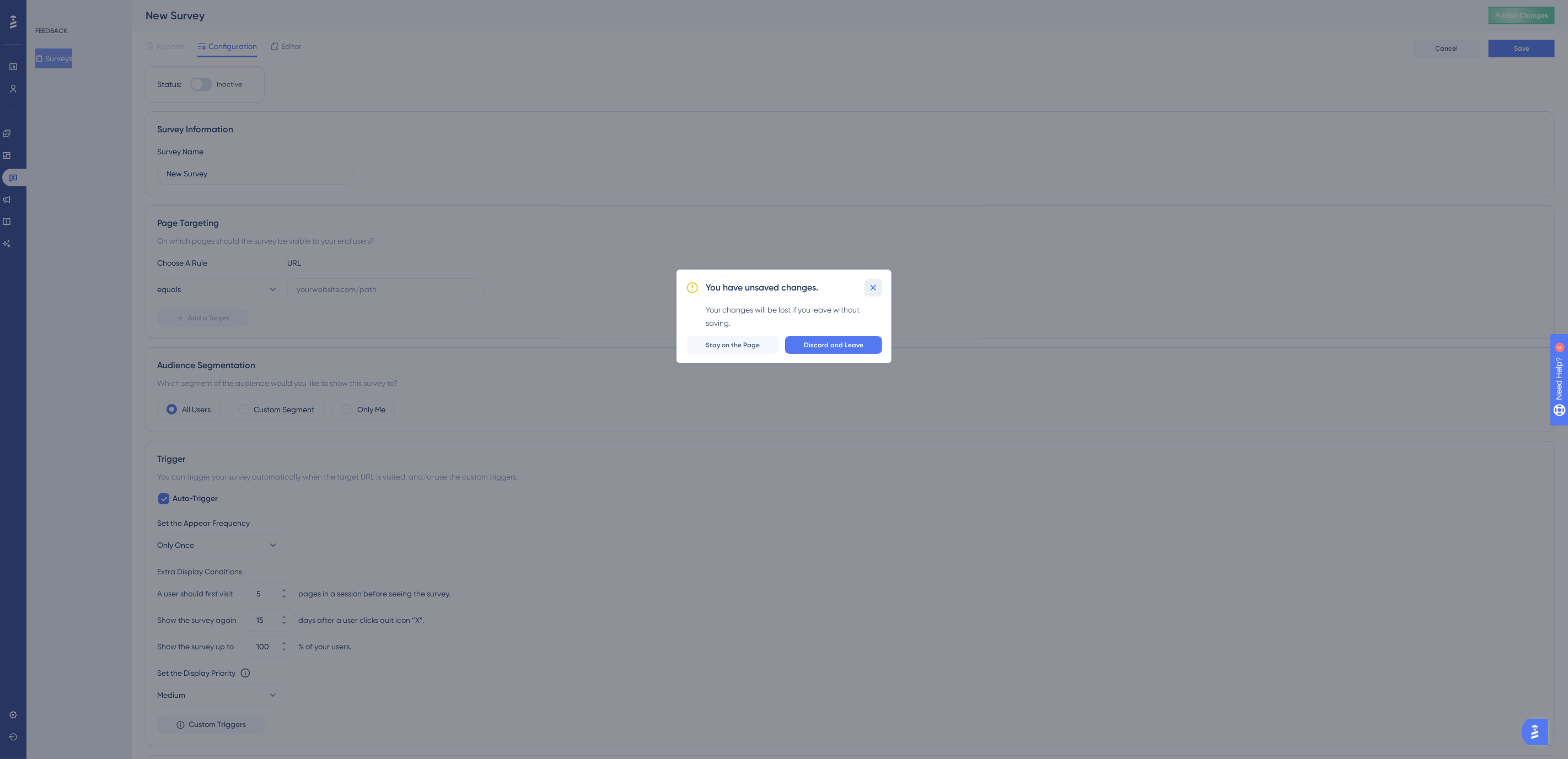
click at [874, 282] on icon at bounding box center [873, 288] width 11 height 11
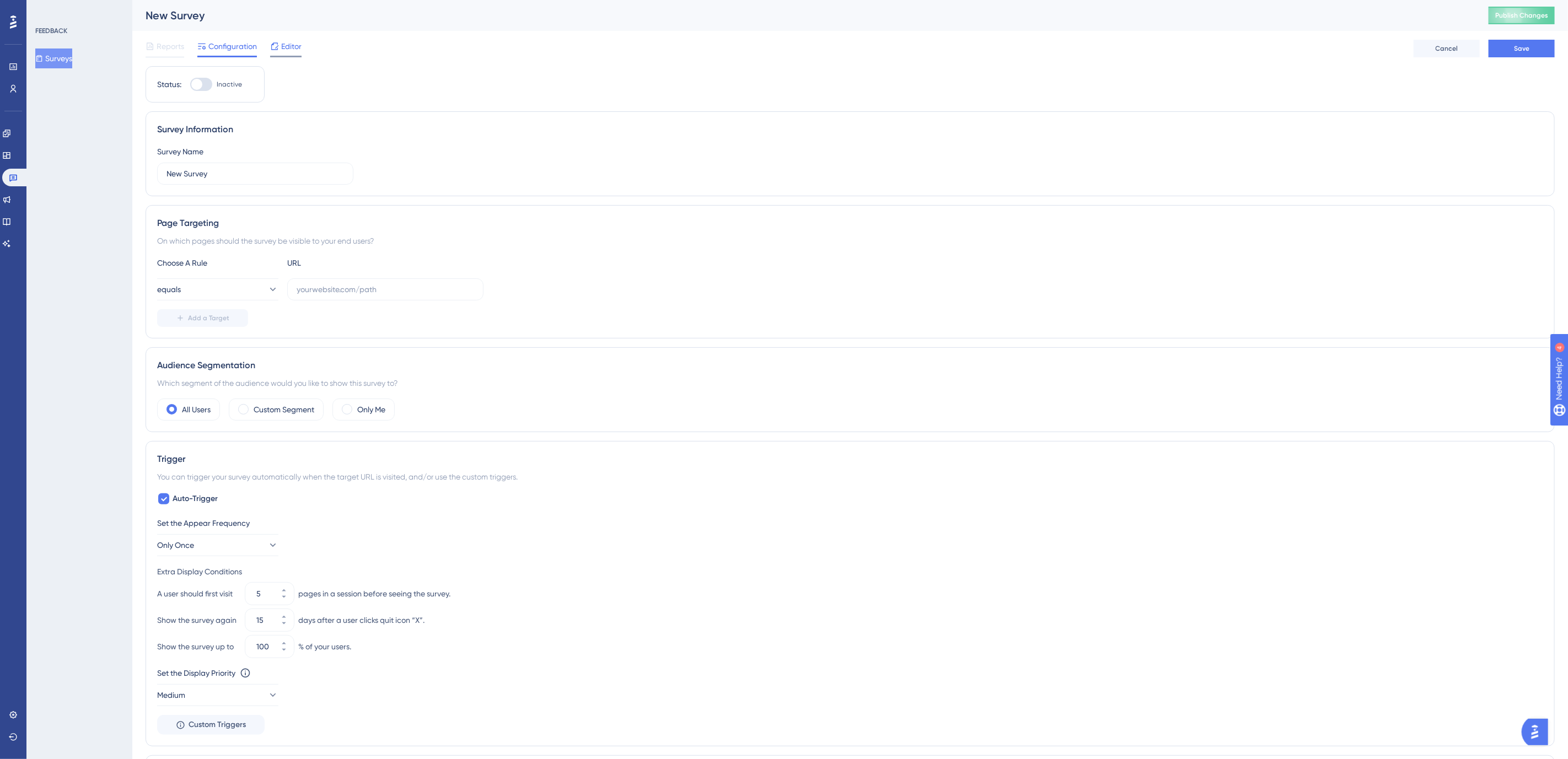
click at [278, 50] on div at bounding box center [275, 46] width 9 height 13
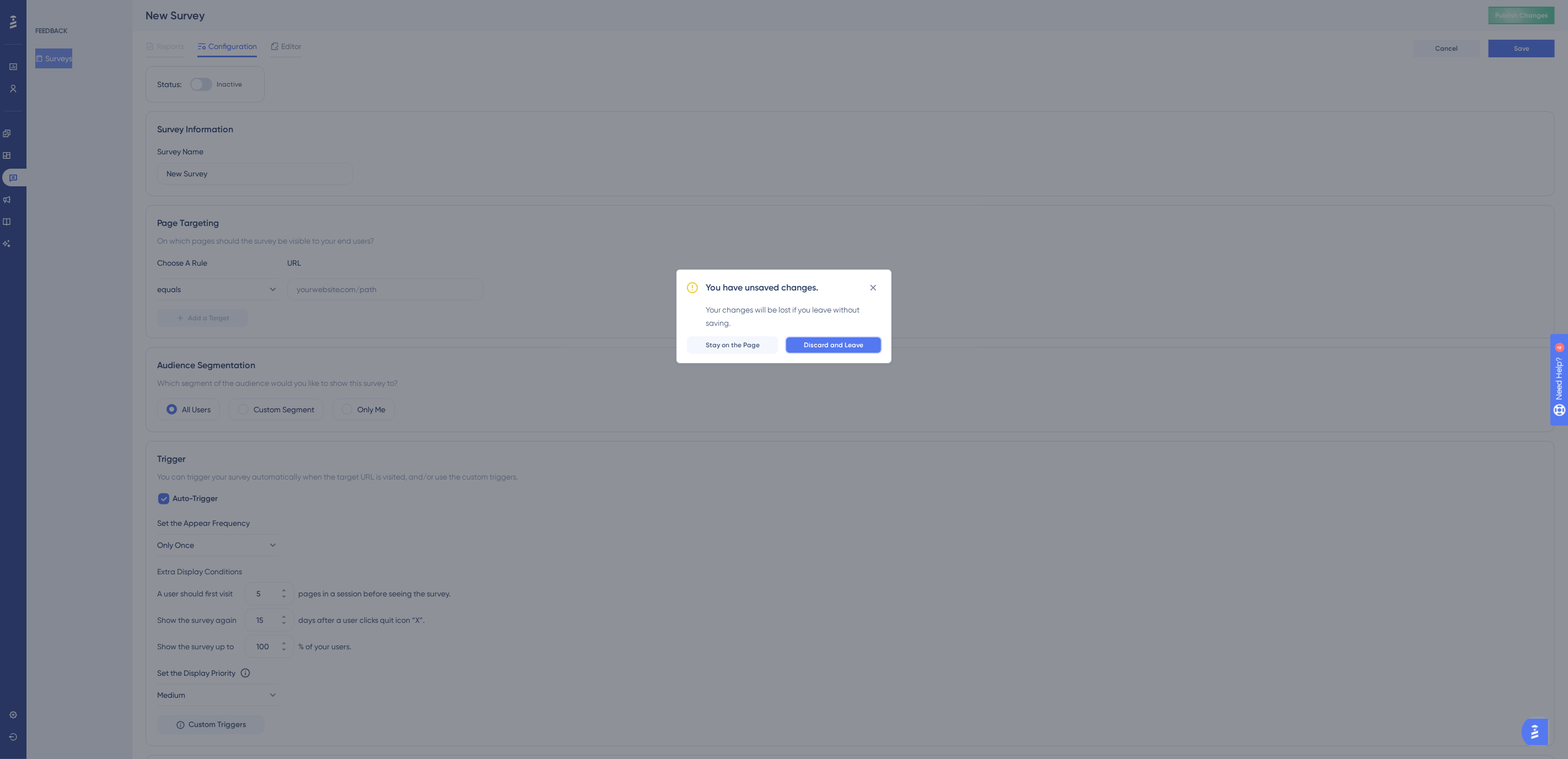
click at [819, 346] on span "Discard and Leave" at bounding box center [834, 346] width 60 height 9
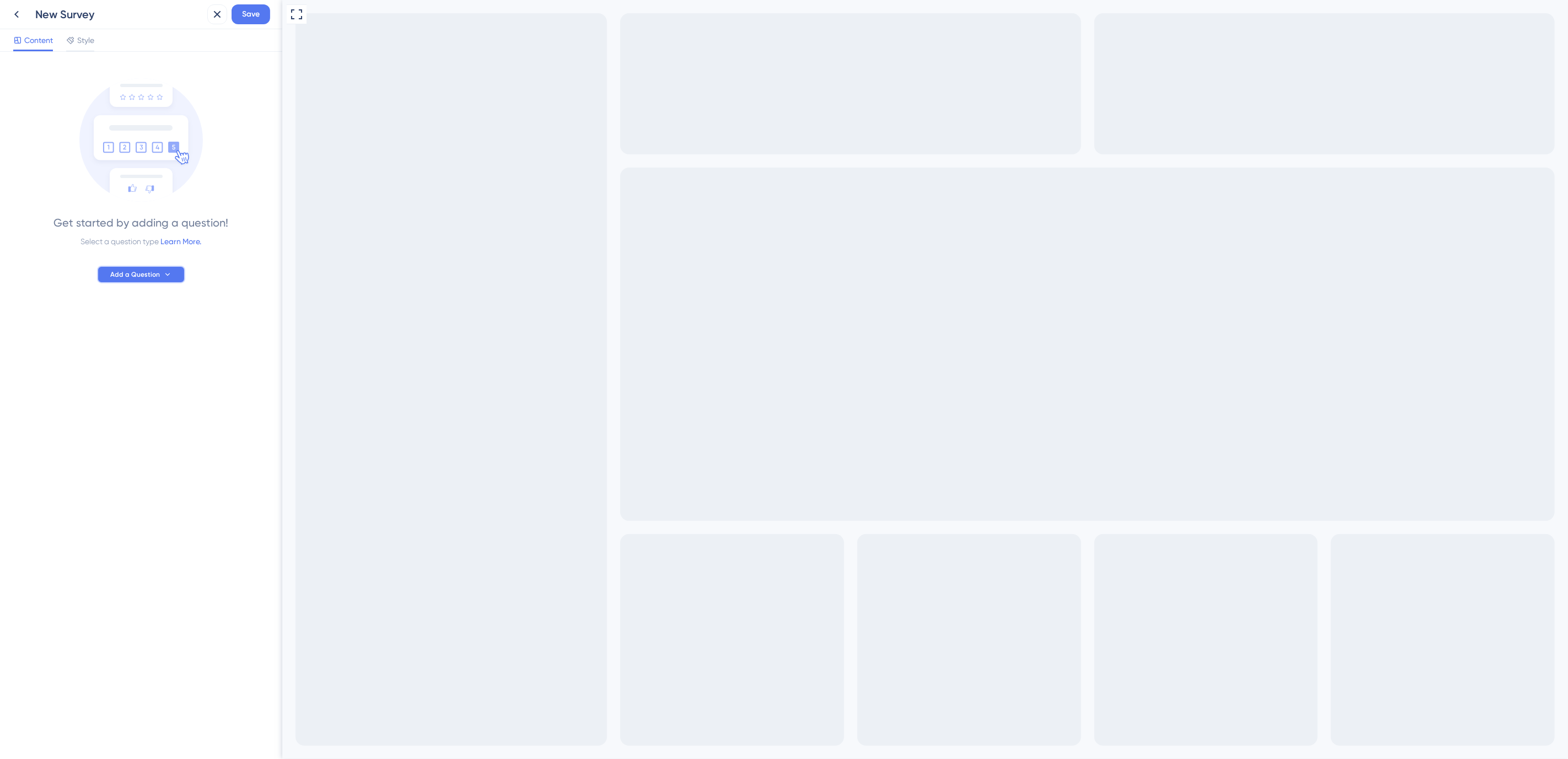
click at [137, 267] on button "Add a Question" at bounding box center [141, 274] width 88 height 17
click at [177, 367] on div "Emoji Rating Emoji Rating" at bounding box center [157, 372] width 89 height 22
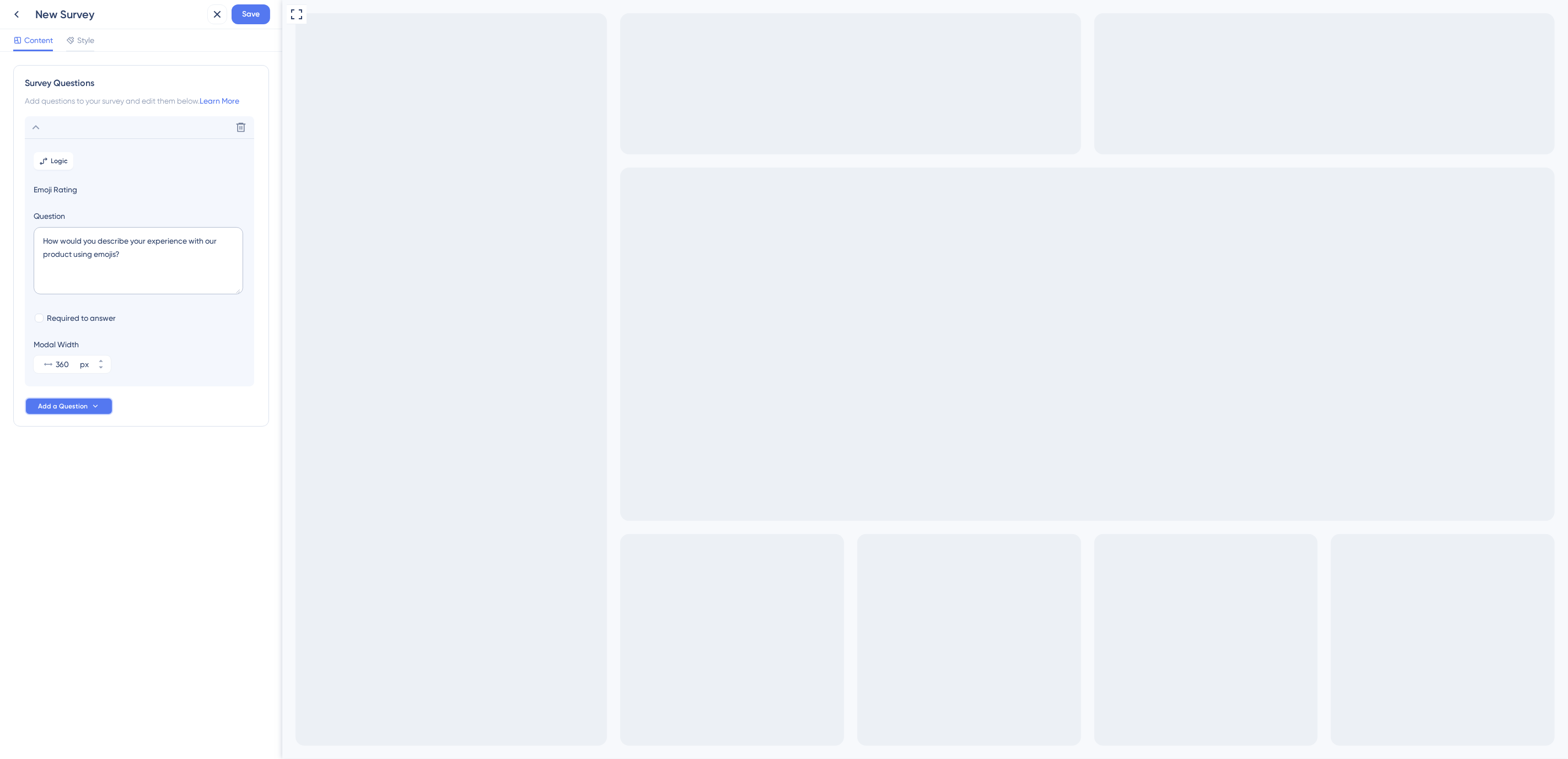
click at [59, 410] on span "Add a Question" at bounding box center [62, 406] width 50 height 9
click at [74, 522] on span "Thumbs Up/Down" at bounding box center [72, 525] width 64 height 13
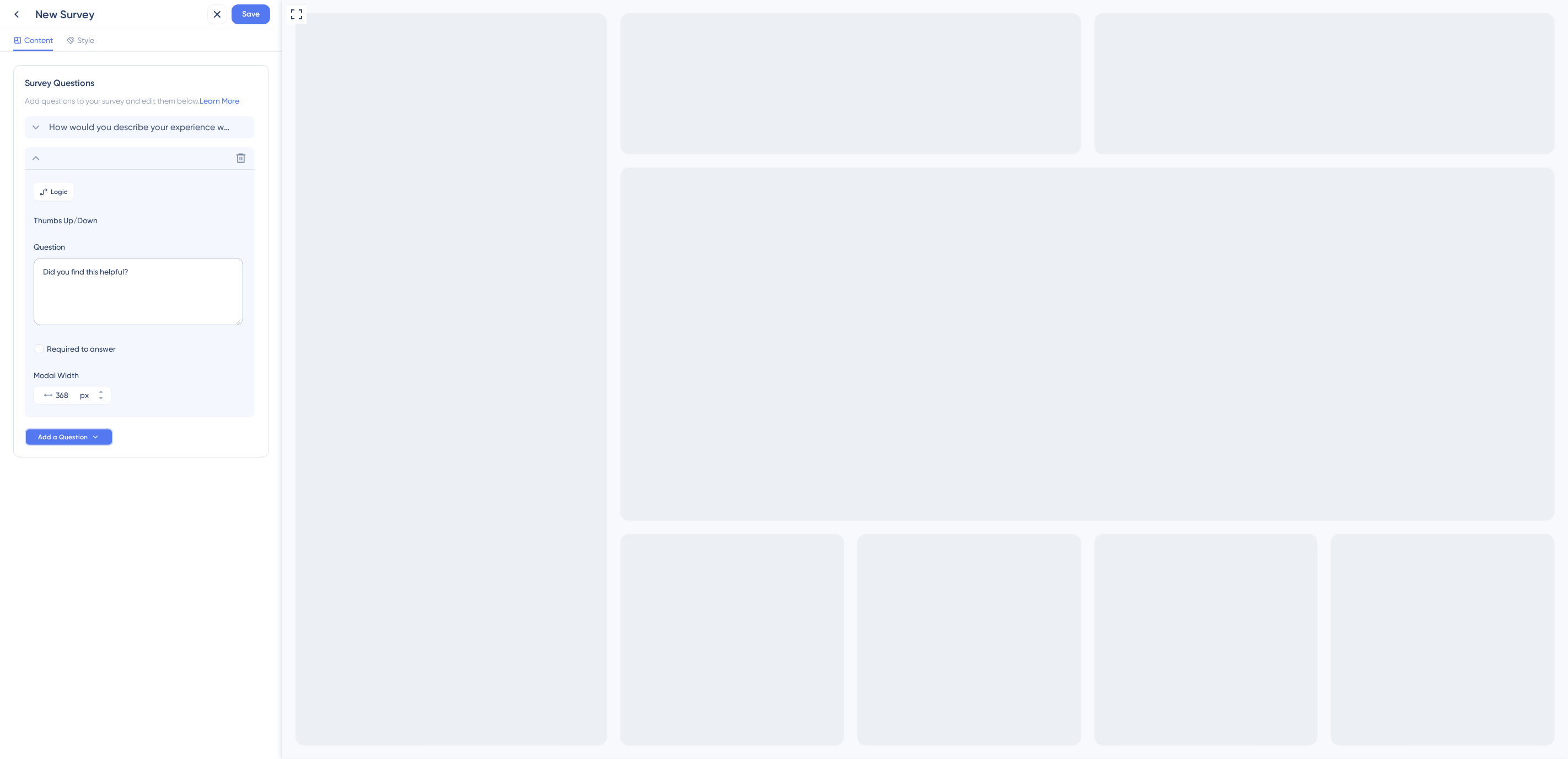
click at [71, 442] on button "Add a Question" at bounding box center [69, 436] width 88 height 17
click at [94, 462] on div "Star Rating Star Rating" at bounding box center [84, 468] width 89 height 22
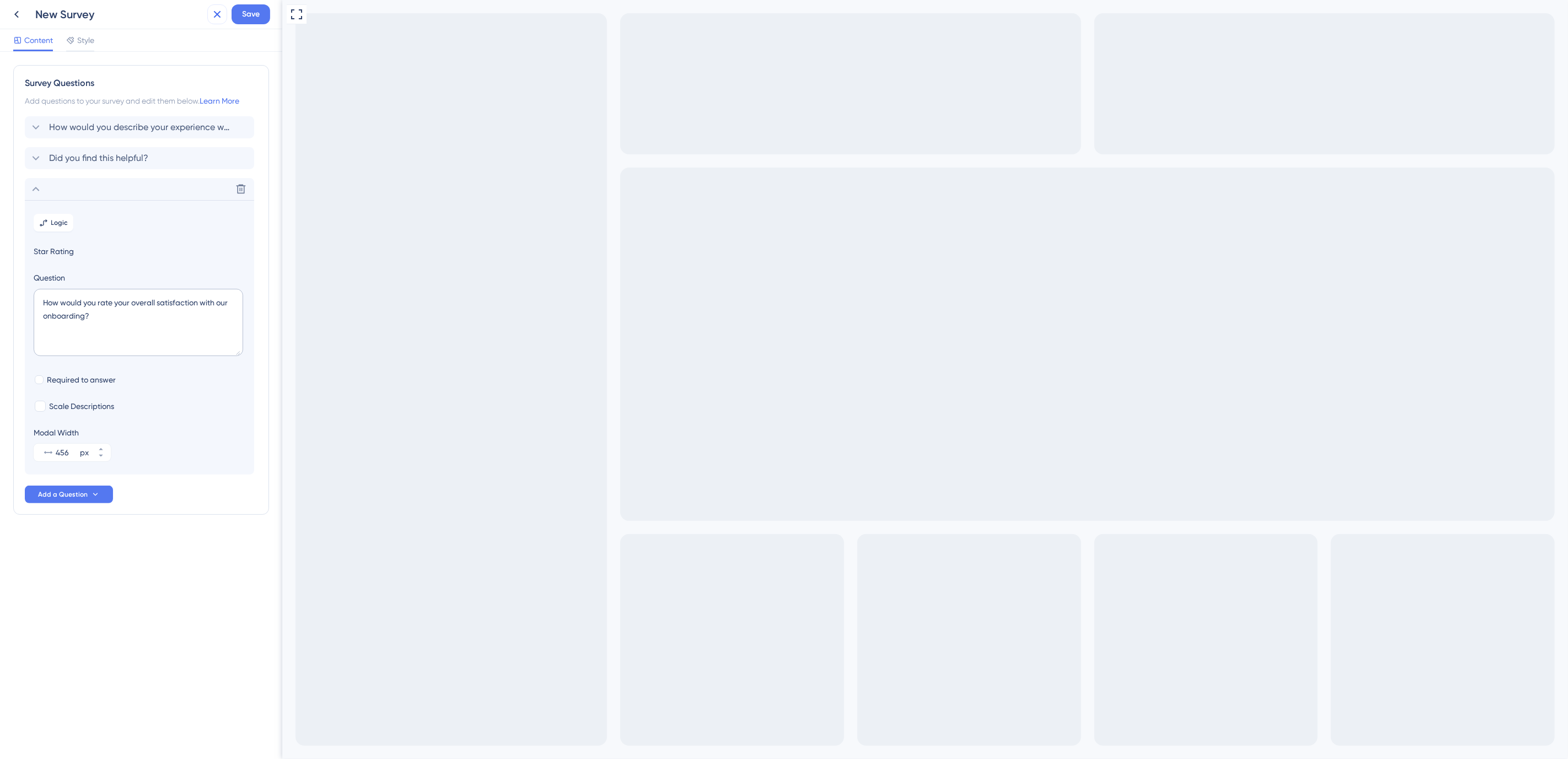
click at [216, 16] on icon at bounding box center [217, 14] width 13 height 13
